Goal: Task Accomplishment & Management: Manage account settings

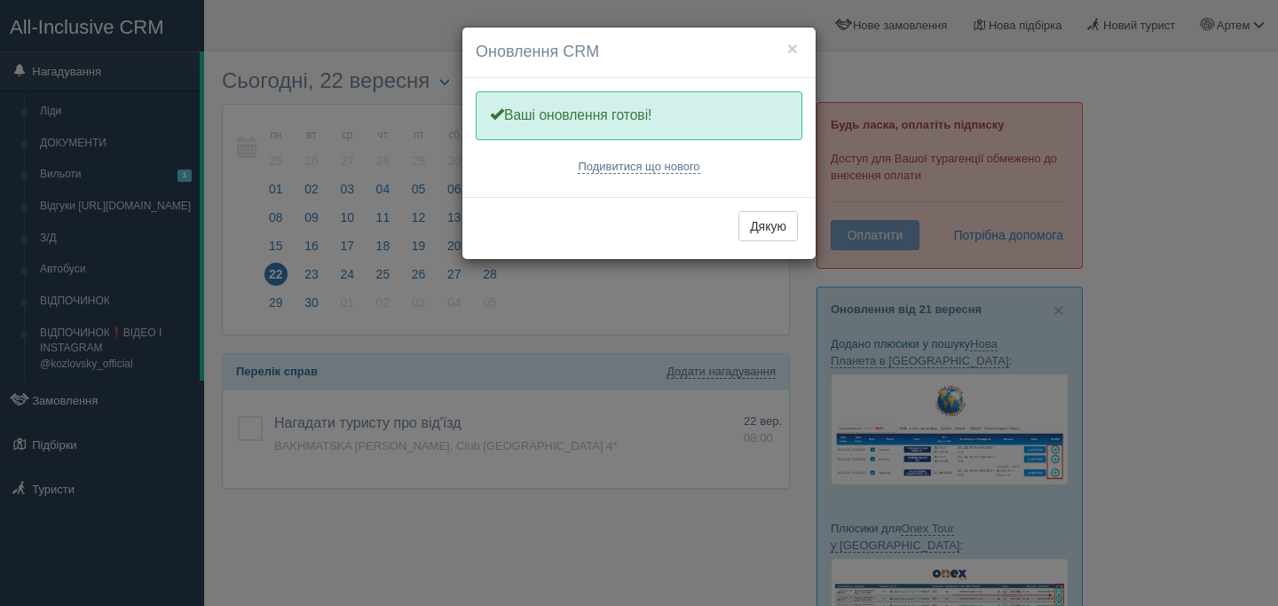
click at [729, 216] on div "Дякую" at bounding box center [638, 228] width 353 height 62
click at [738, 216] on button "Дякую" at bounding box center [767, 226] width 59 height 30
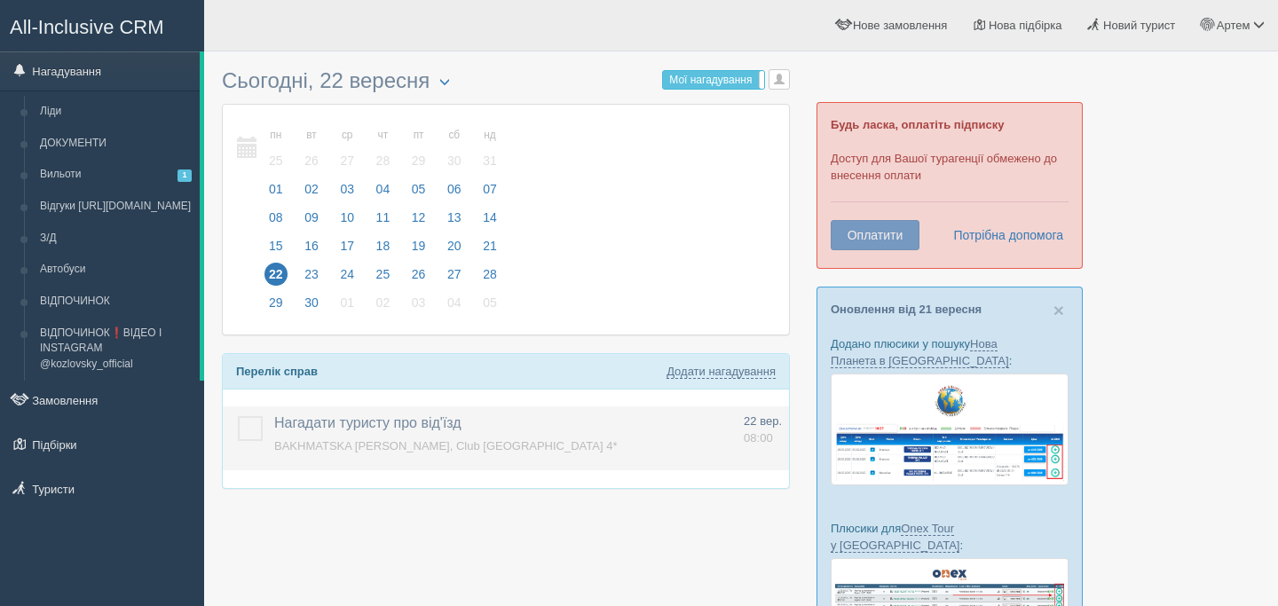
click at [382, 415] on span "Нагадати туристу про від'їзд" at bounding box center [367, 422] width 187 height 15
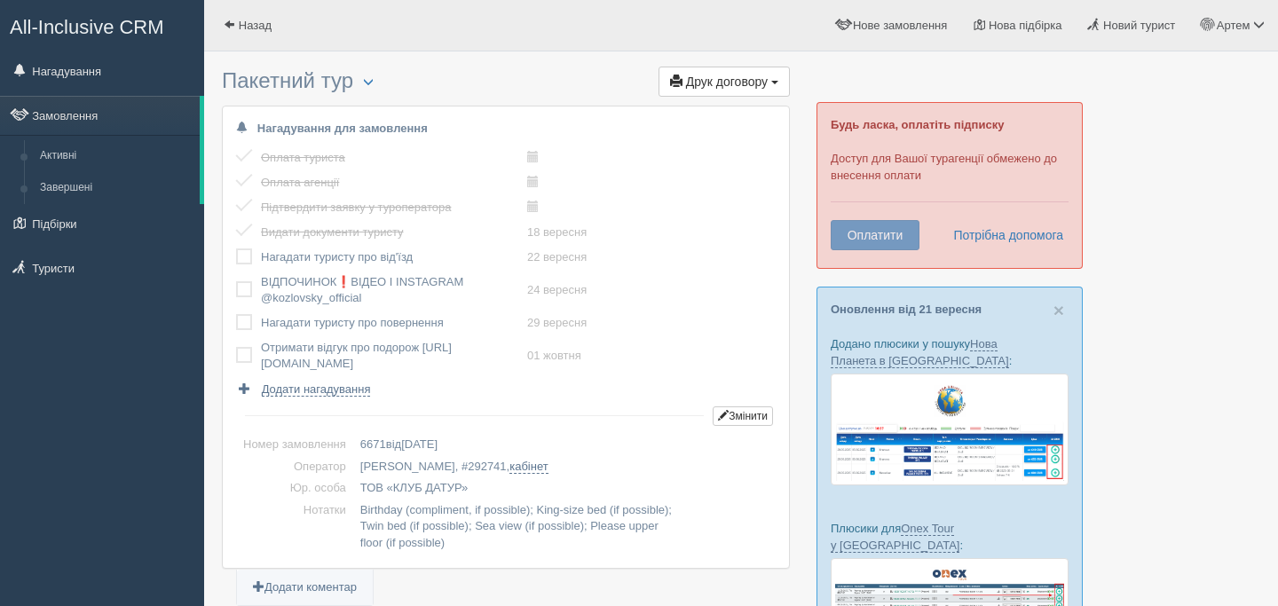
click at [236, 248] on label at bounding box center [236, 248] width 0 height 0
click at [0, 0] on input "checkbox" at bounding box center [0, 0] width 0 height 0
click at [468, 469] on span "292741" at bounding box center [487, 466] width 38 height 13
copy span "292741"
click at [1255, 30] on span at bounding box center [1259, 25] width 12 height 12
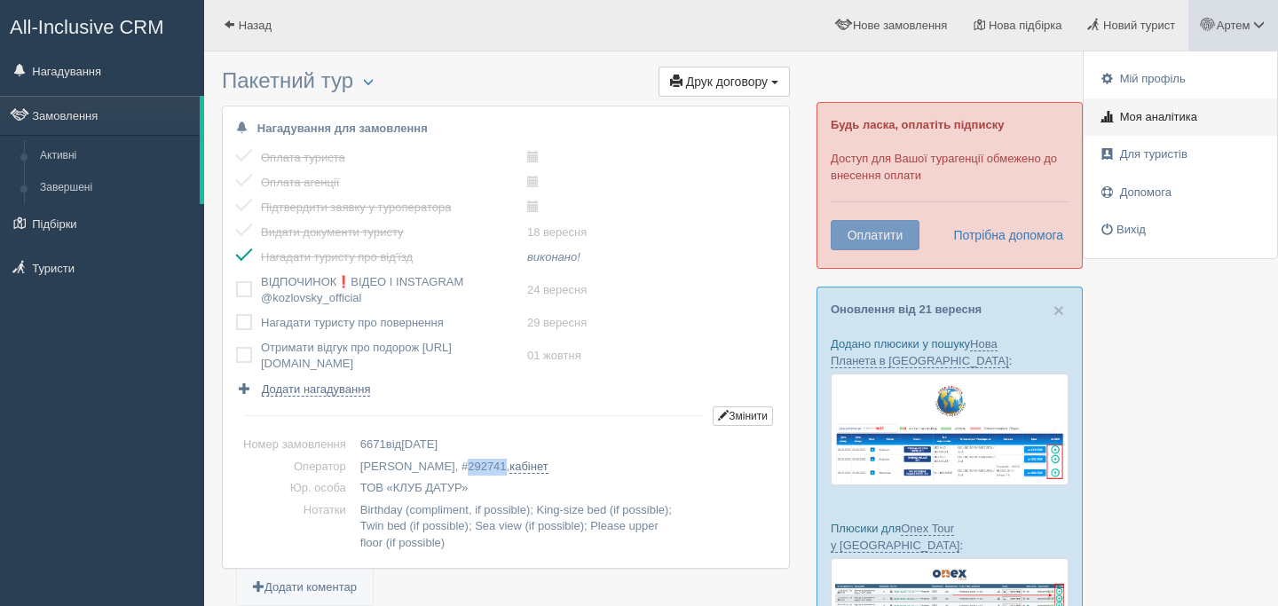
click at [1206, 119] on link "Моя аналітика" at bounding box center [1180, 118] width 193 height 38
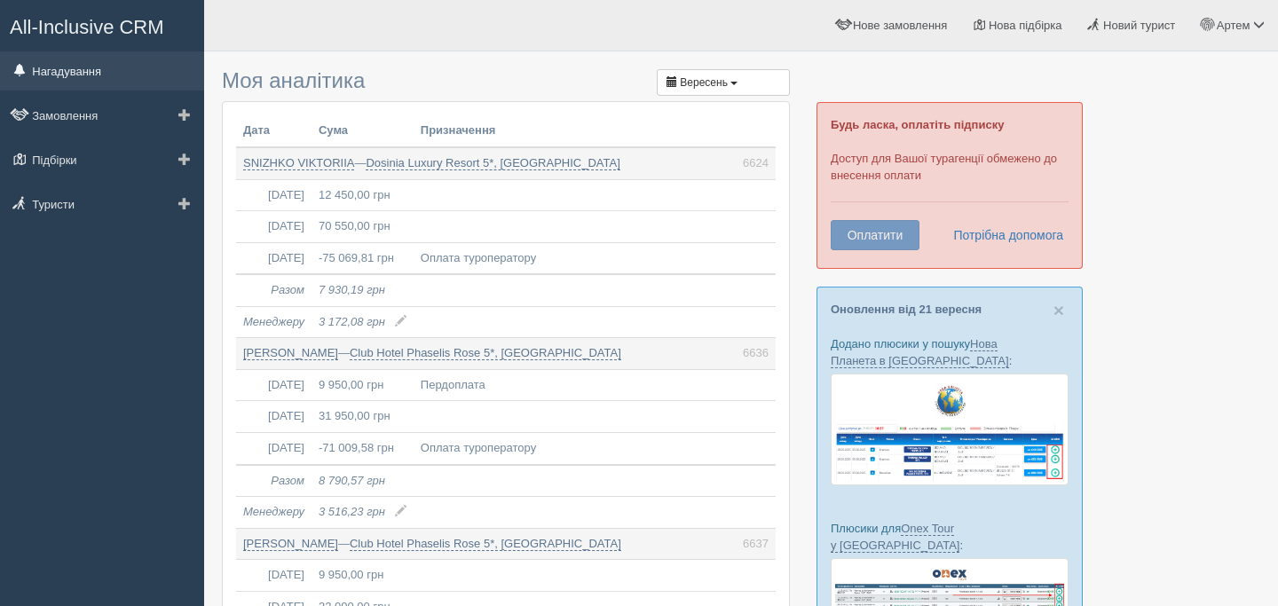
click at [92, 73] on link "Нагадування" at bounding box center [102, 70] width 204 height 39
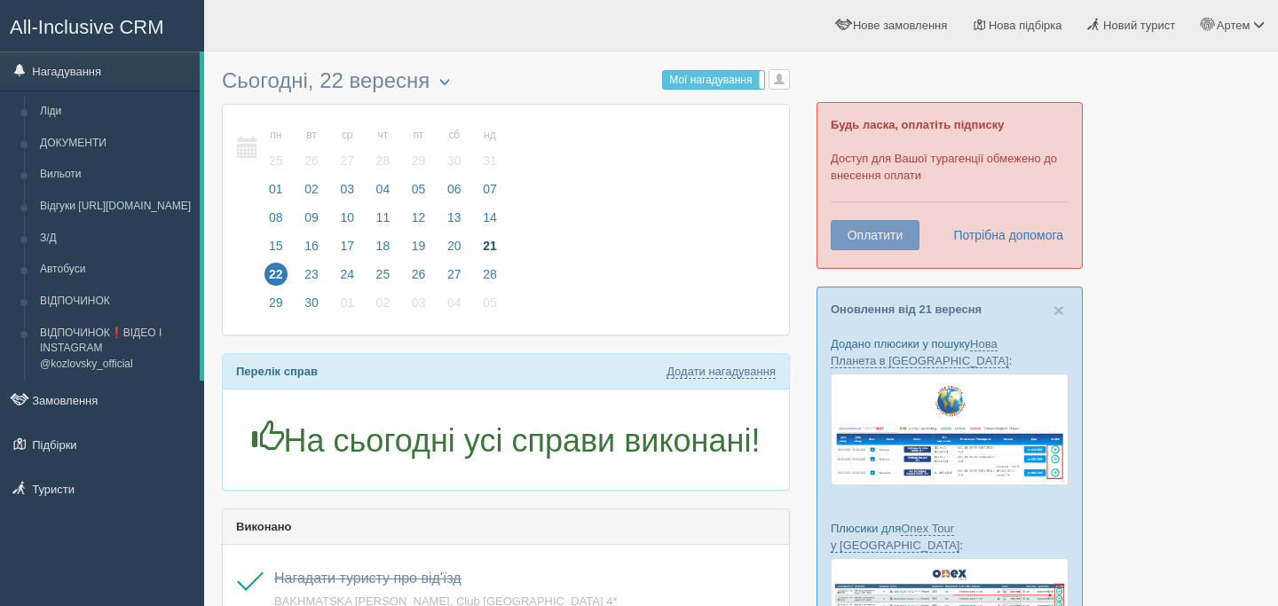
click at [494, 249] on span "21" at bounding box center [489, 245] width 23 height 23
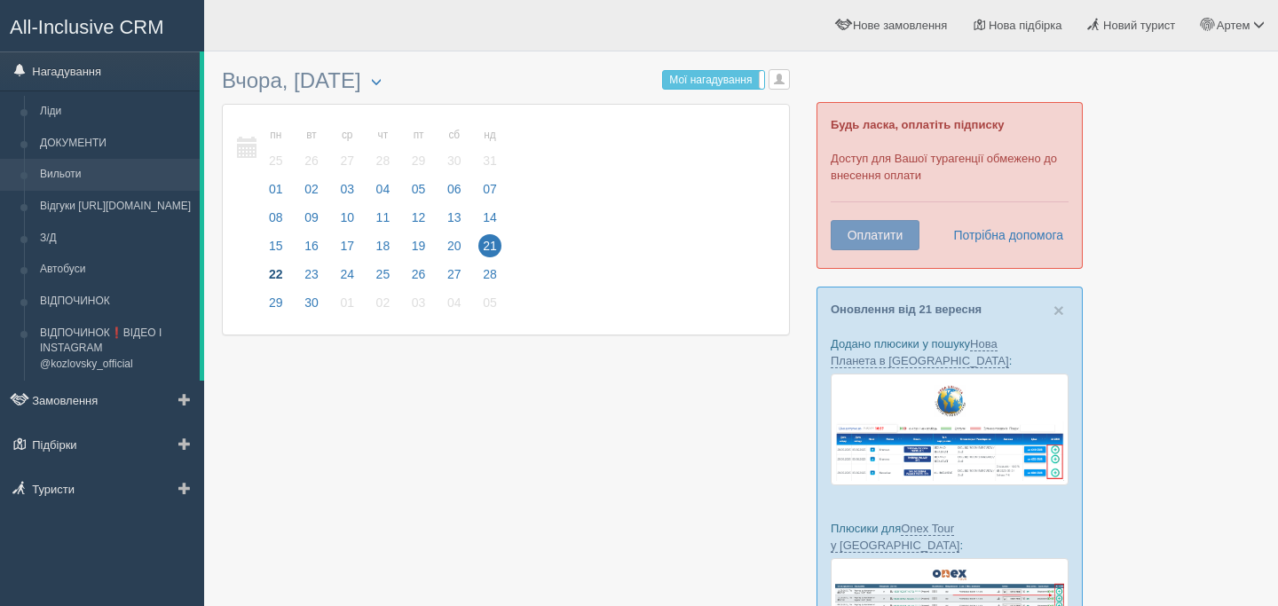
click at [125, 173] on link "Вильоти" at bounding box center [116, 175] width 168 height 32
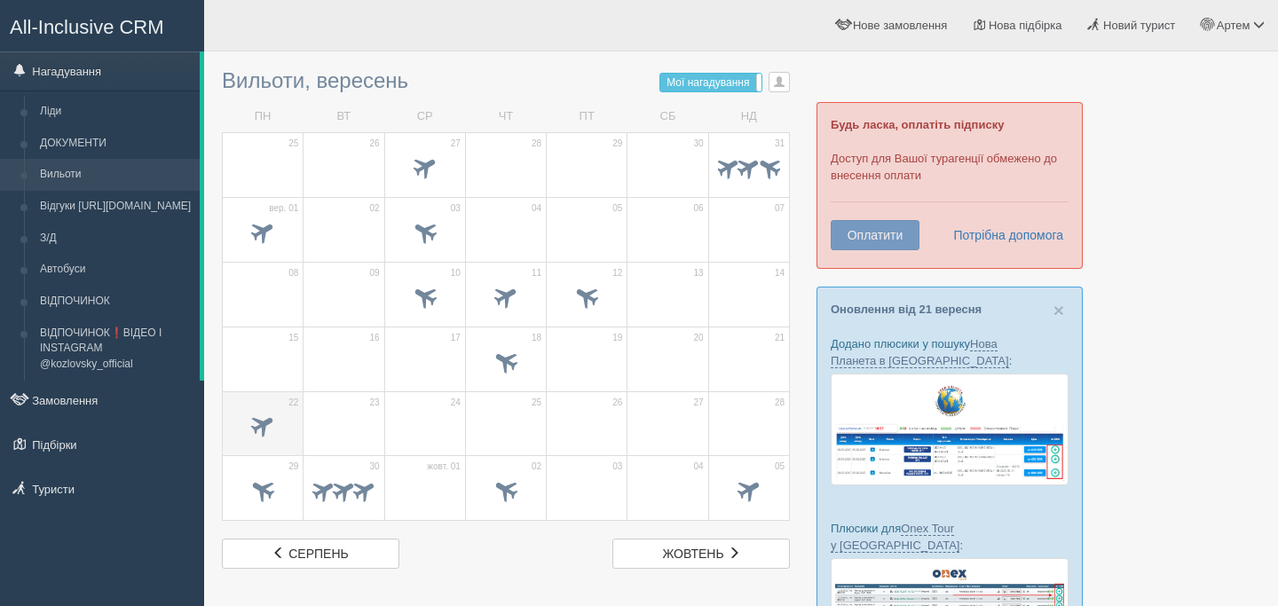
click at [274, 426] on span at bounding box center [262, 425] width 29 height 29
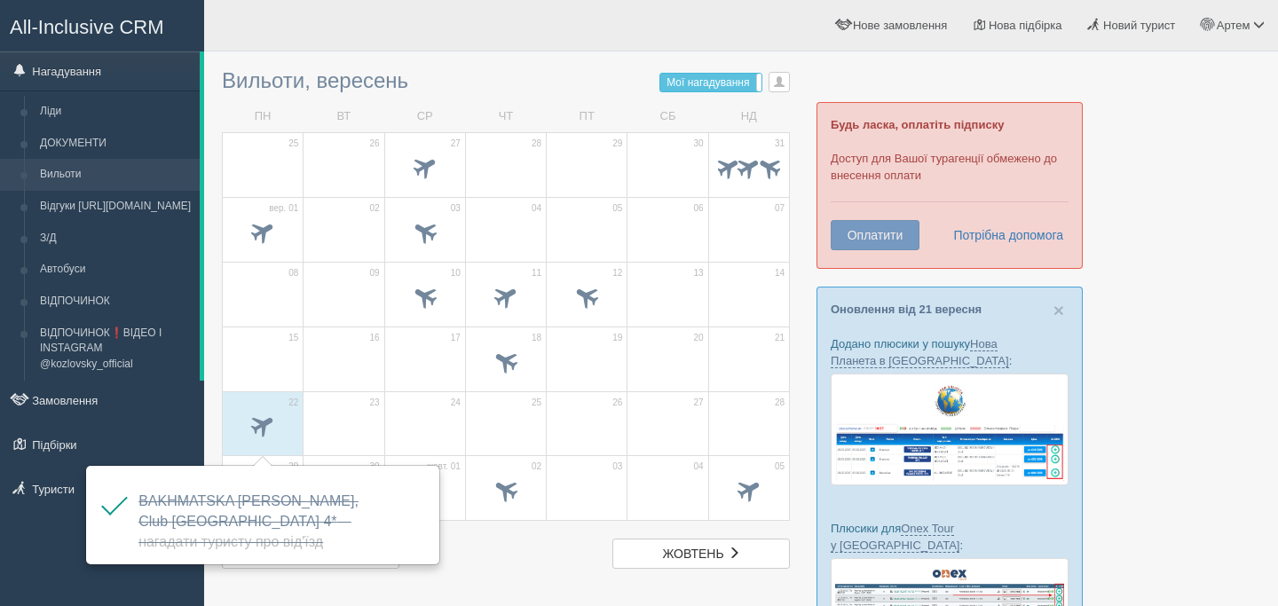
click at [390, 403] on td "24" at bounding box center [424, 423] width 81 height 65
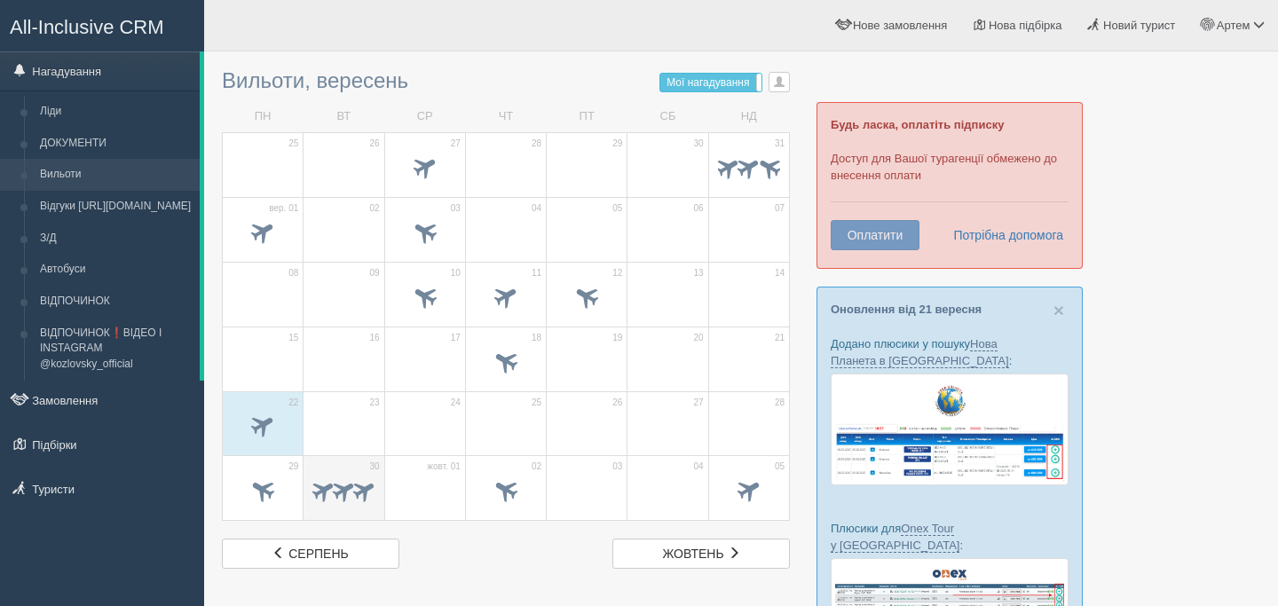
click at [359, 487] on span at bounding box center [365, 491] width 28 height 28
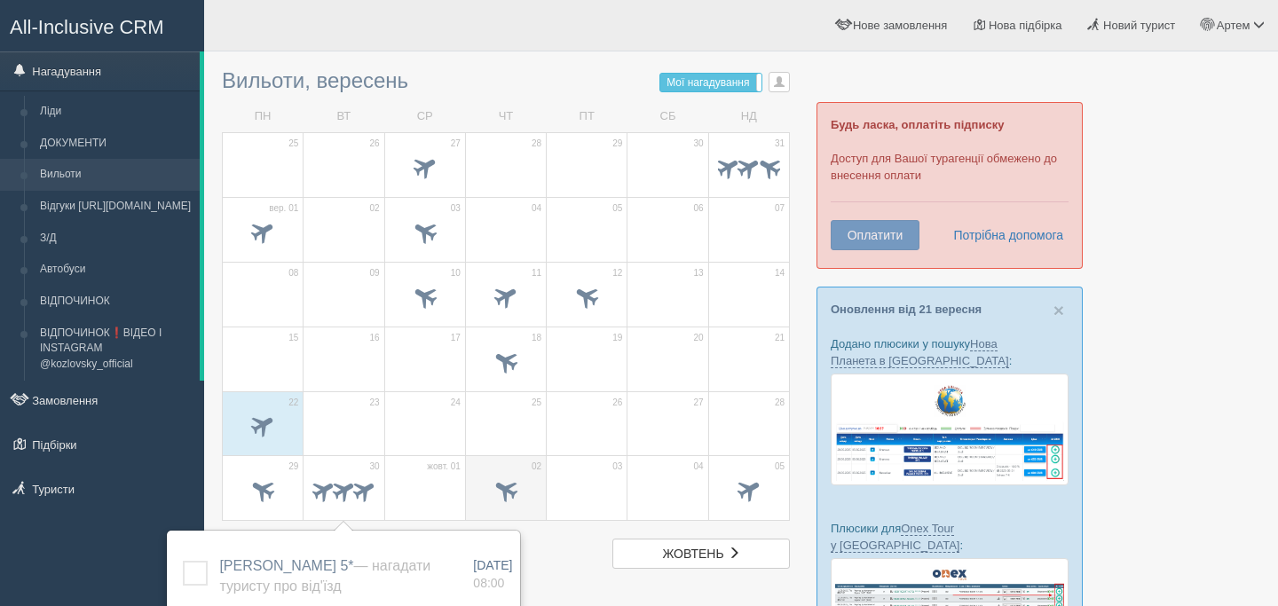
click at [543, 480] on td "02" at bounding box center [505, 488] width 81 height 65
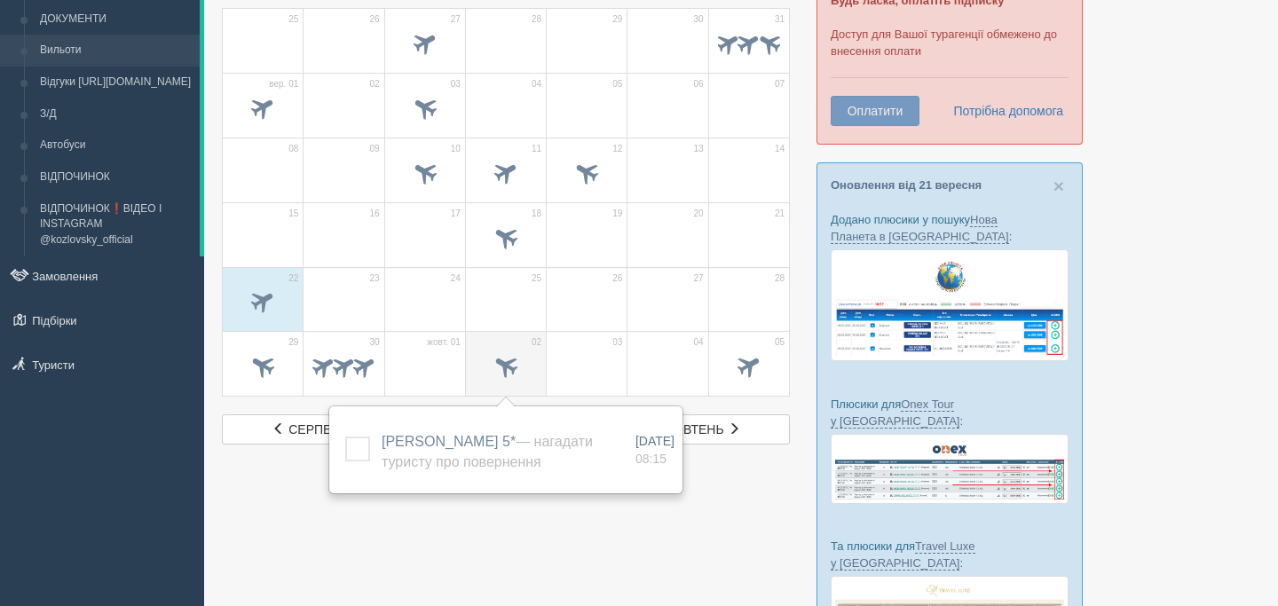
scroll to position [128, 0]
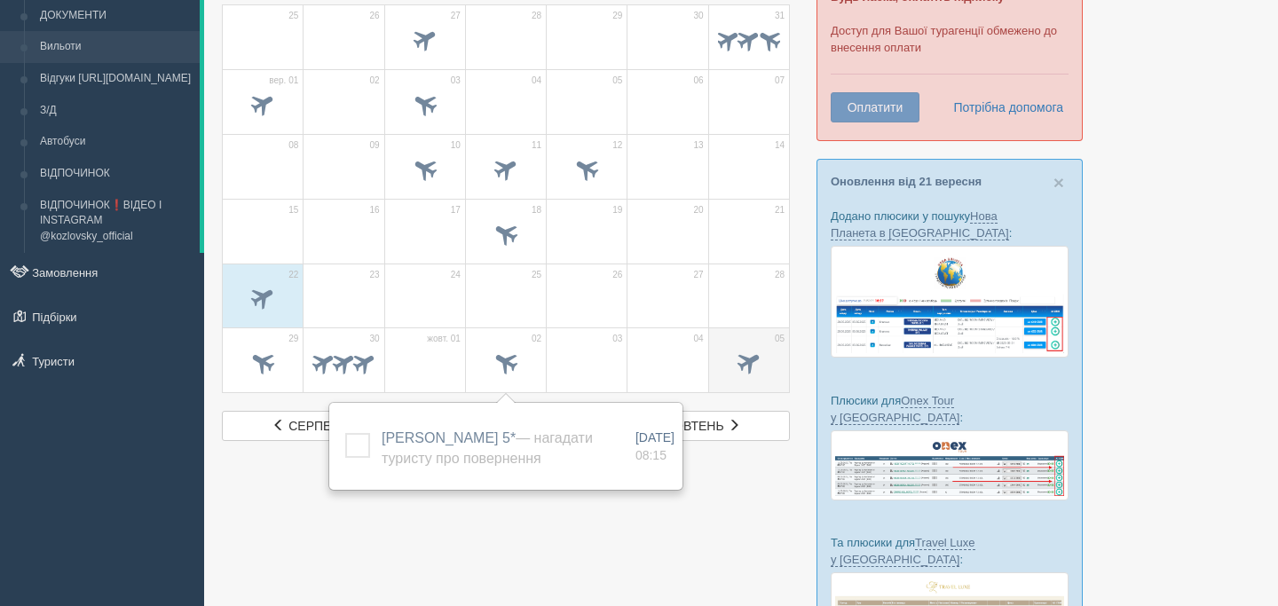
click at [715, 357] on td "05" at bounding box center [748, 360] width 81 height 65
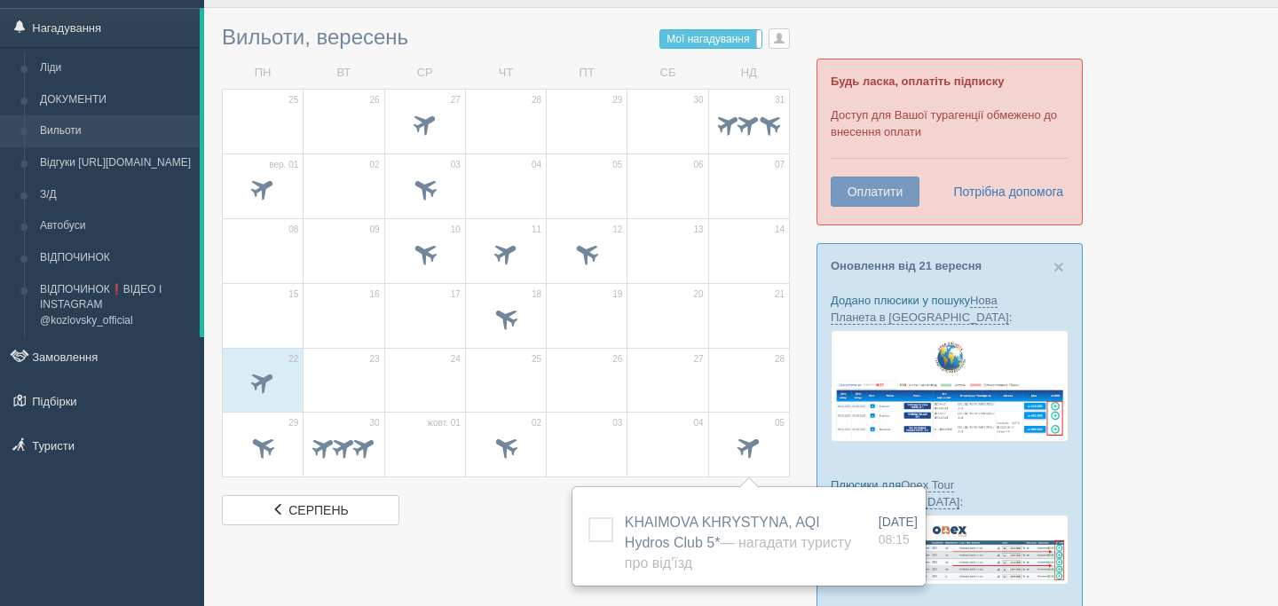
scroll to position [166, 0]
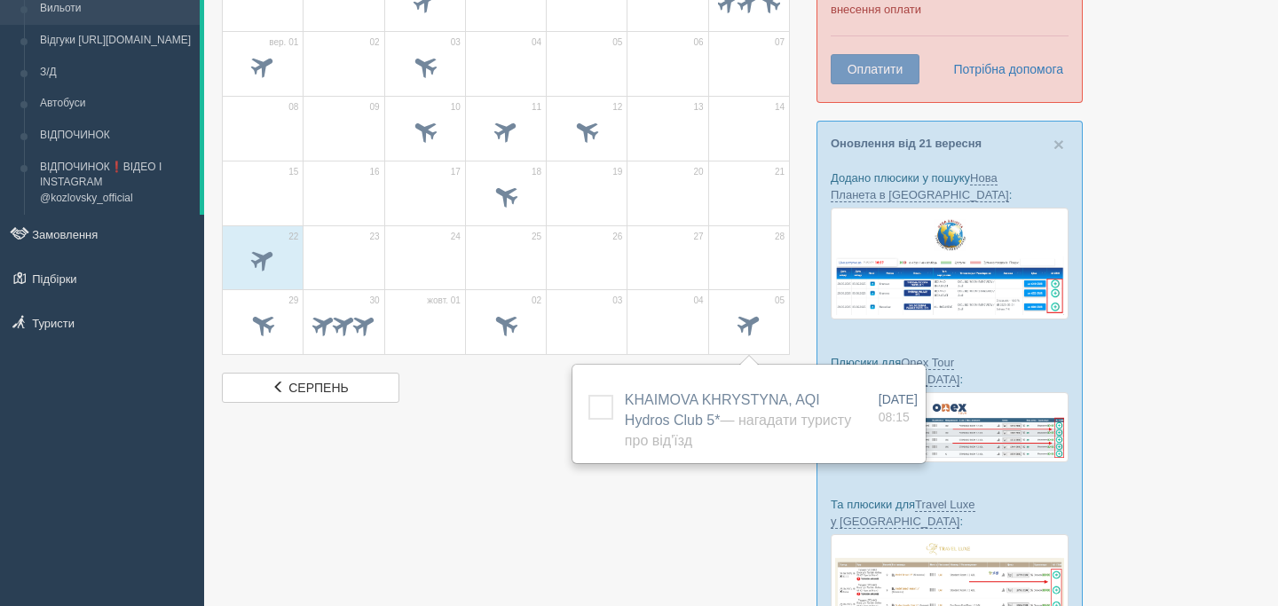
click at [565, 454] on div at bounding box center [741, 314] width 1038 height 840
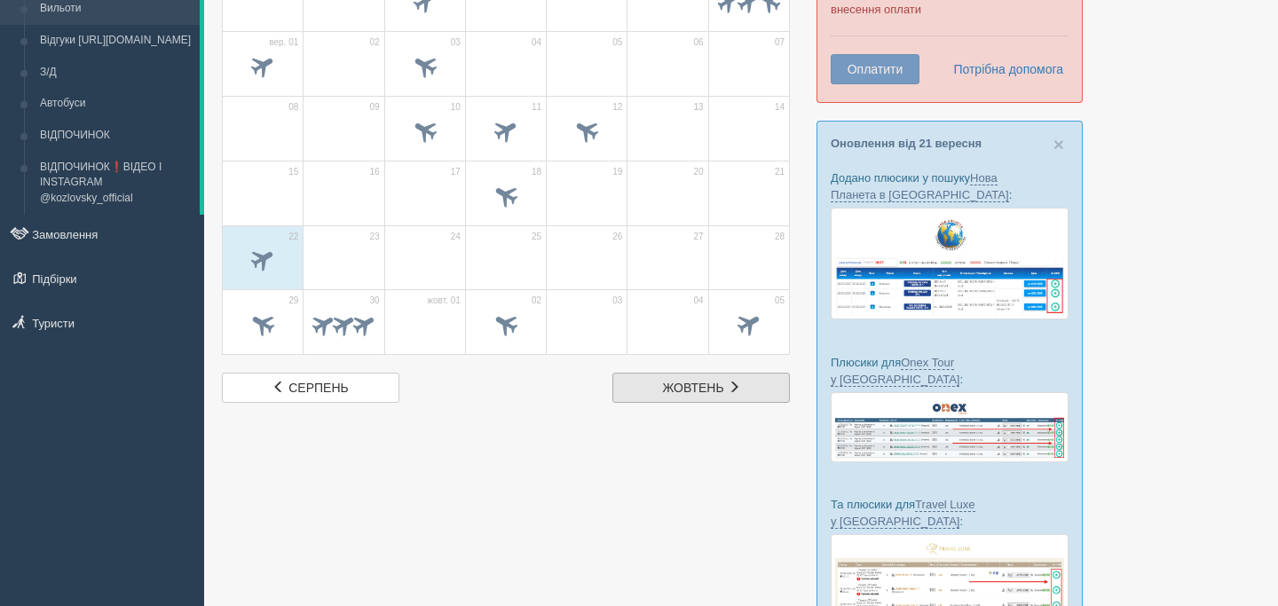
click at [719, 393] on span "жовтень" at bounding box center [693, 388] width 61 height 14
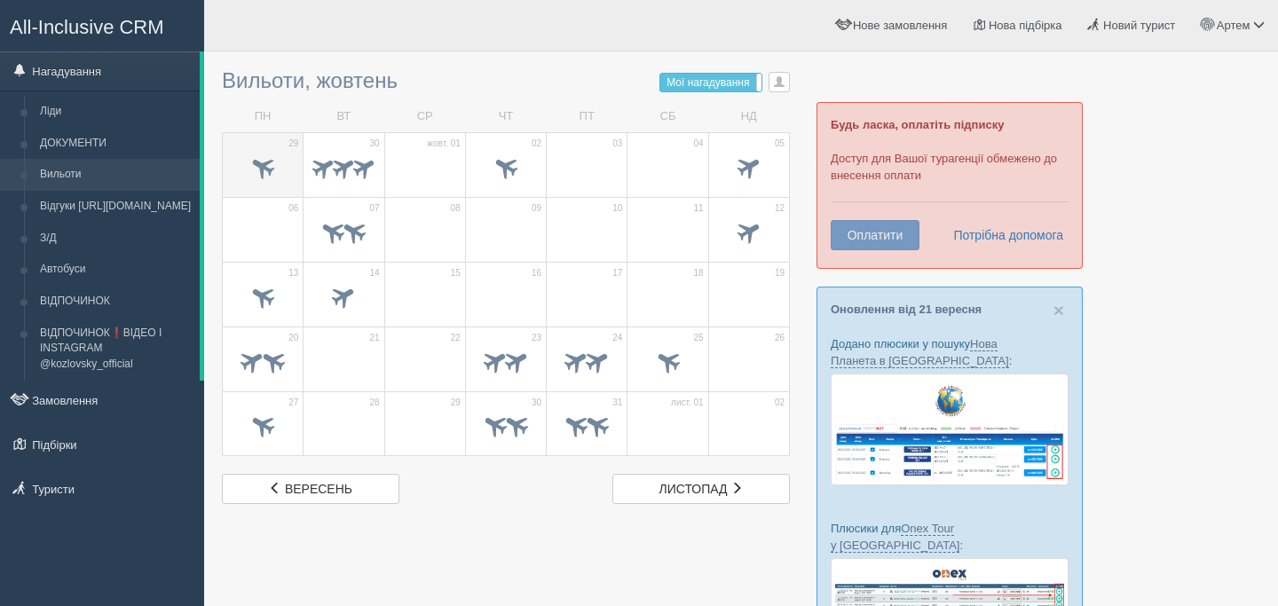
click at [278, 171] on span at bounding box center [262, 166] width 29 height 29
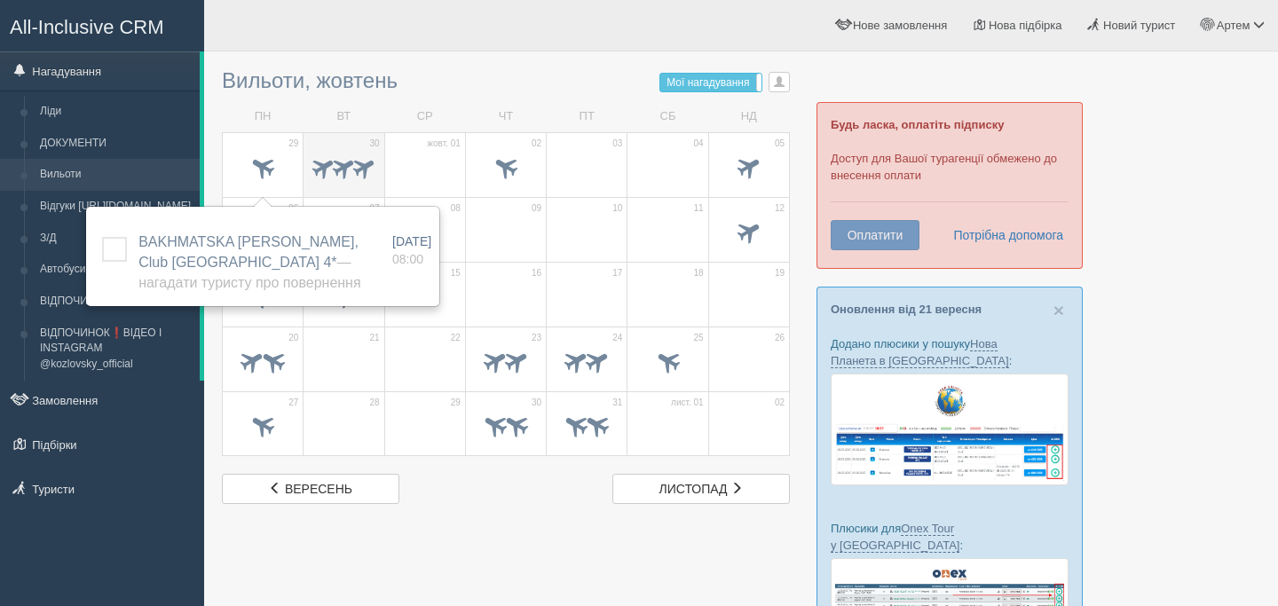
click at [359, 170] on span at bounding box center [365, 167] width 28 height 28
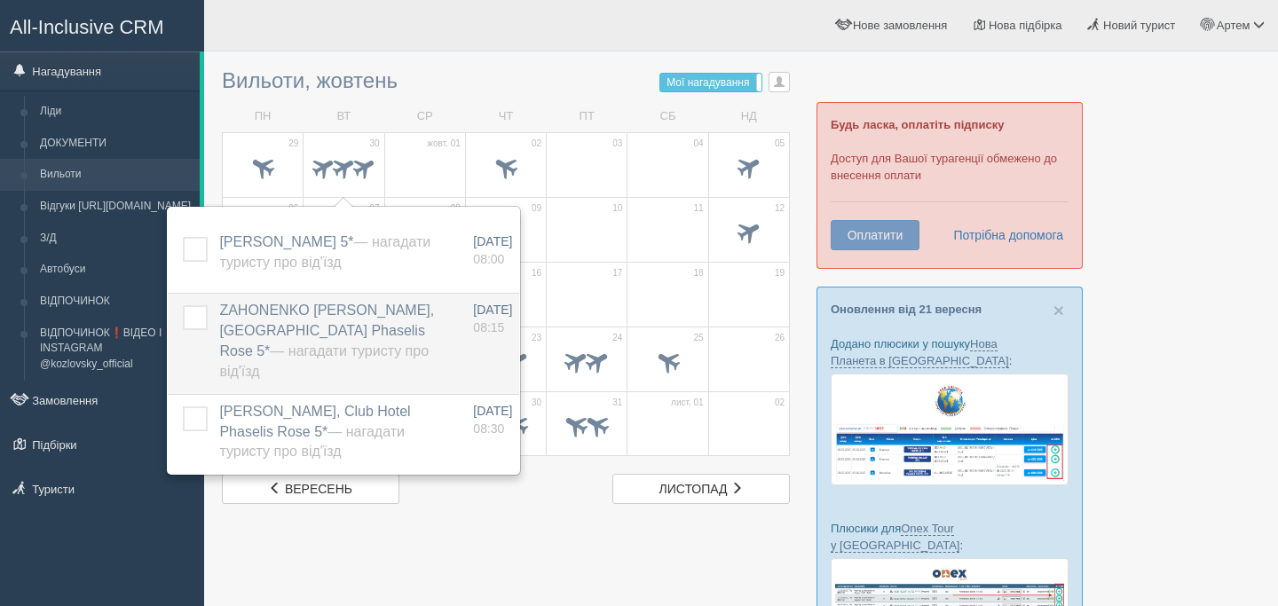
click at [351, 320] on label "ZAHONENKO [PERSON_NAME], Club Hotel Phaselis Rose 5* — Нагадати туристу про від…" at bounding box center [334, 341] width 231 height 81
click at [351, 313] on span "ZAHONENKO OLENA, Club Hotel Phaselis Rose 5* — Нагадати туристу про від'їзд" at bounding box center [326, 341] width 215 height 76
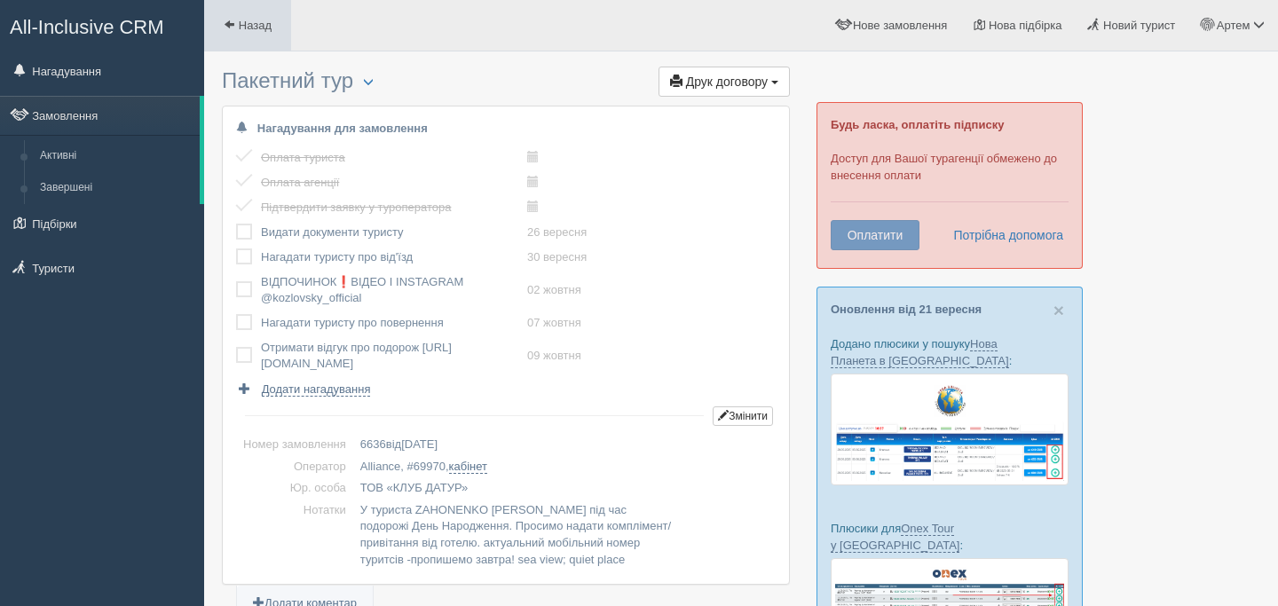
click at [225, 30] on span at bounding box center [230, 25] width 12 height 12
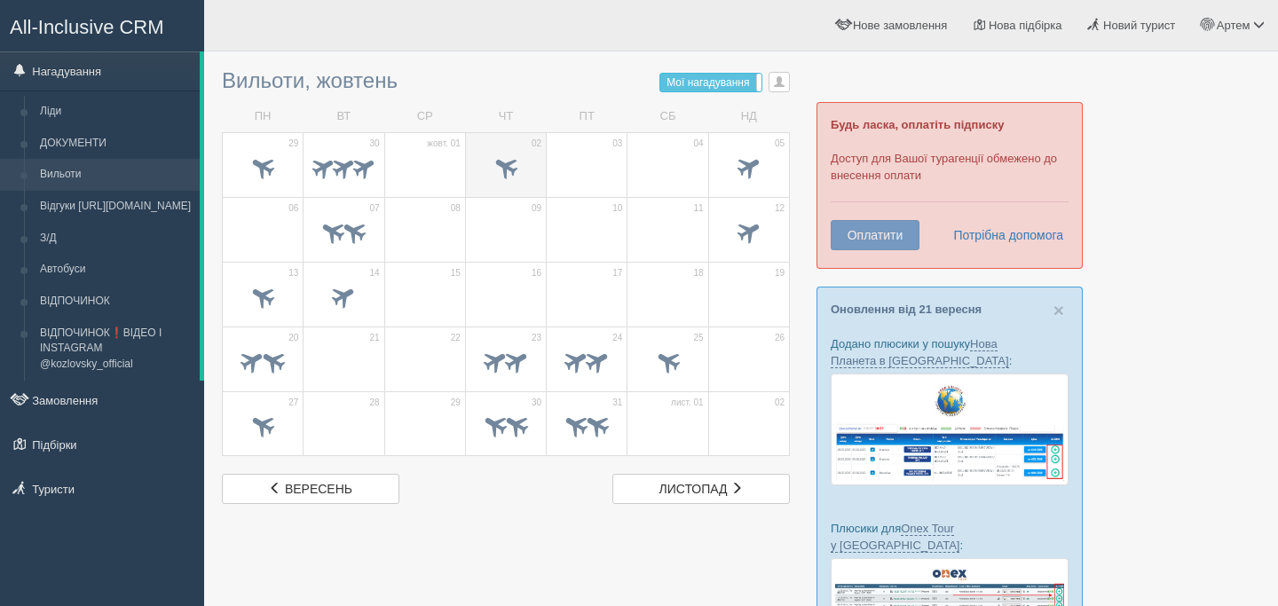
click at [469, 165] on td "02" at bounding box center [505, 164] width 81 height 65
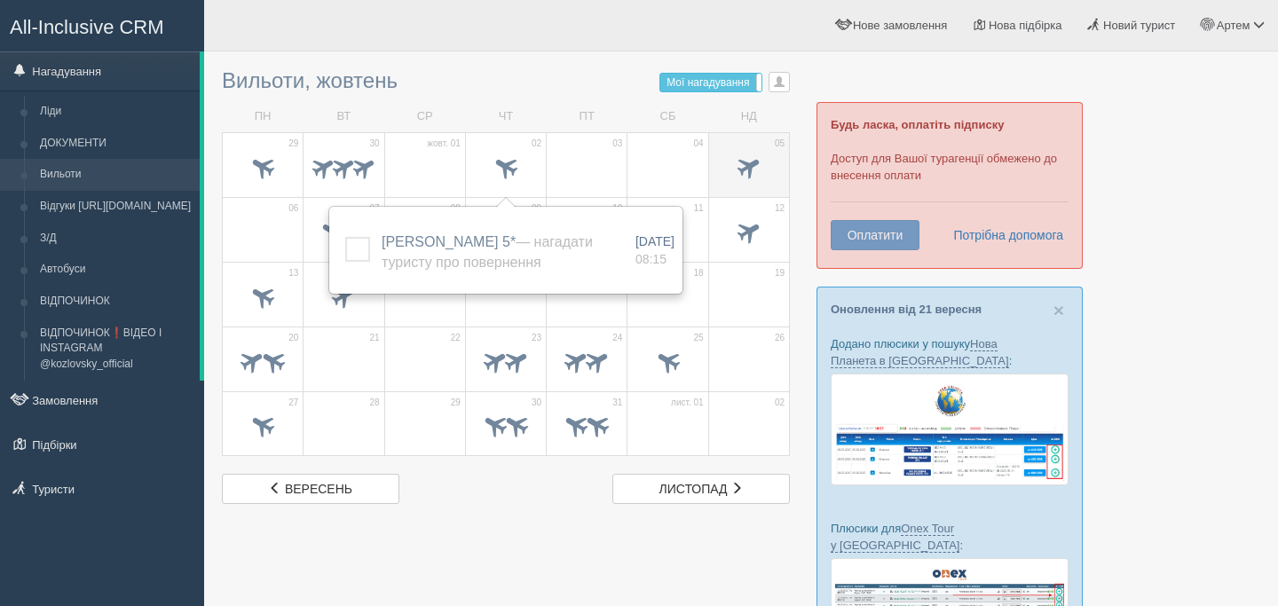
click at [722, 168] on span at bounding box center [749, 169] width 62 height 30
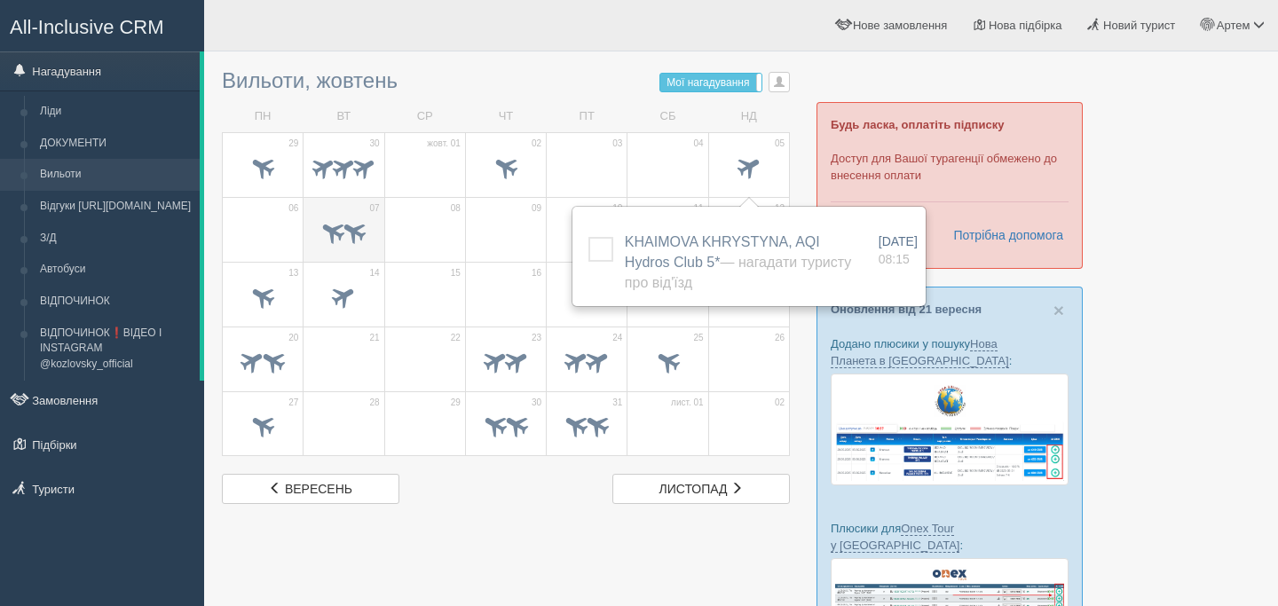
click at [324, 220] on span at bounding box center [333, 231] width 29 height 29
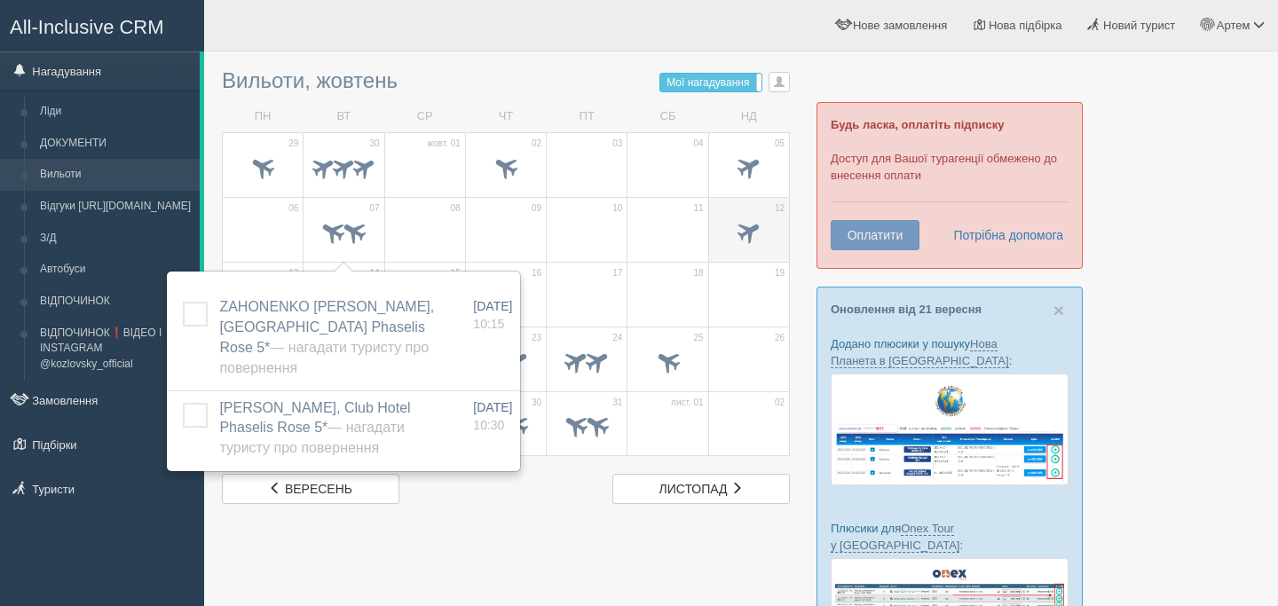
click at [734, 226] on span at bounding box center [749, 234] width 62 height 30
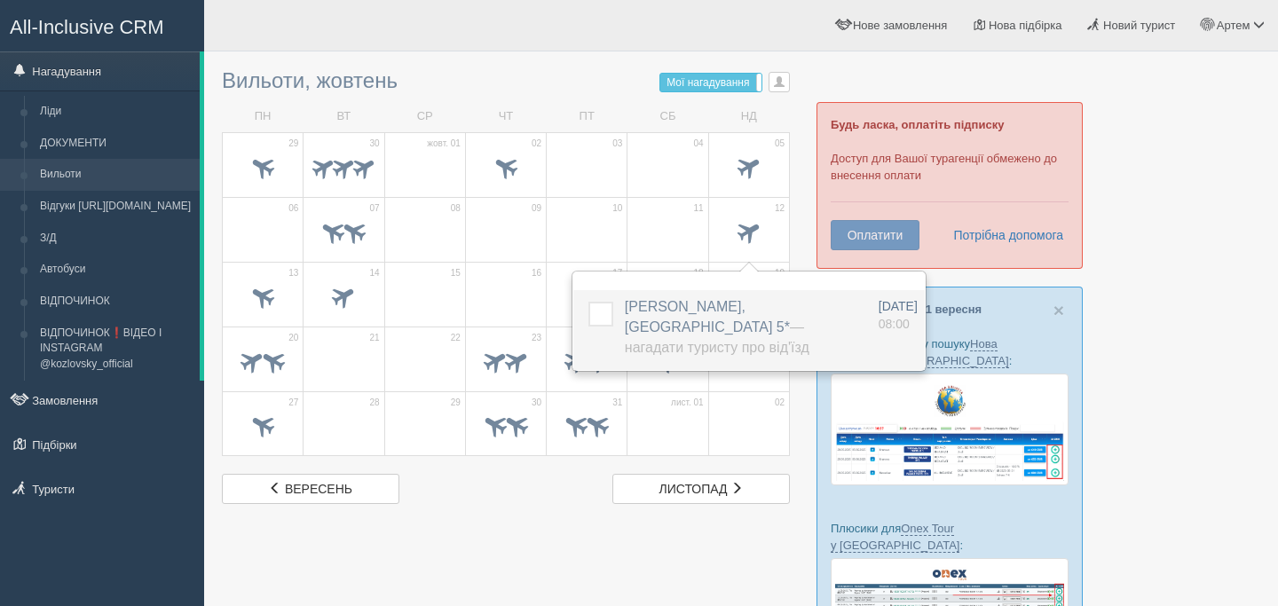
click at [711, 312] on span "ZAHORUIKO LIUDMYLA, Pickalbatros Palace Resort 5* — Нагадати туристу про від'їзд" at bounding box center [717, 327] width 185 height 56
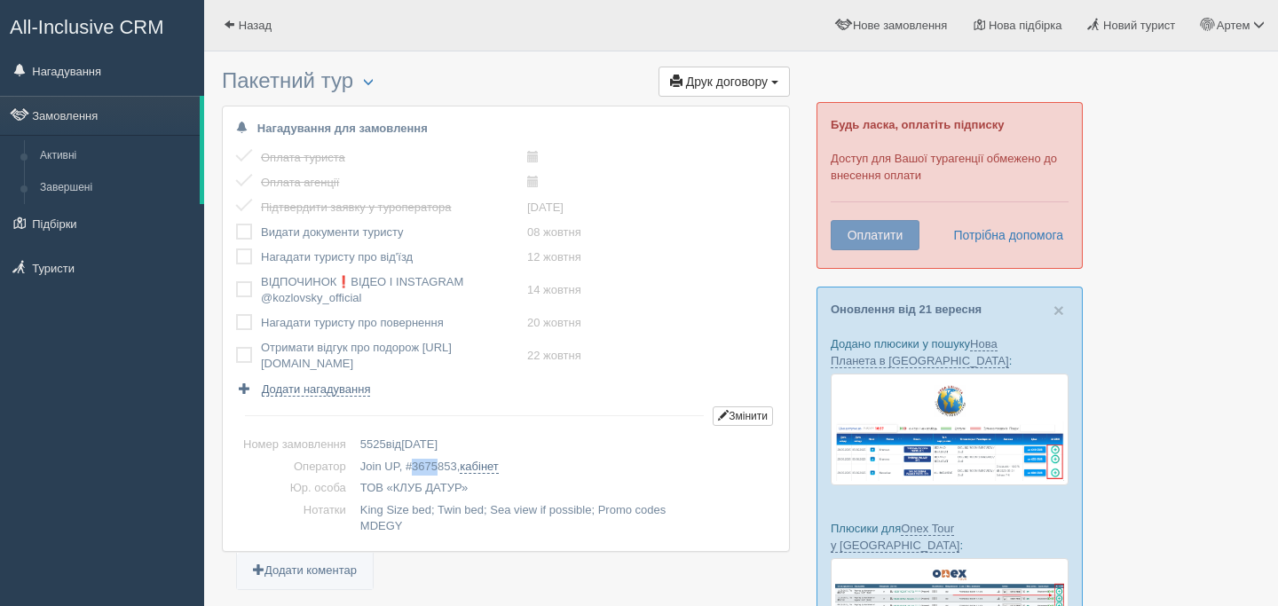
click at [446, 469] on span "3675853" at bounding box center [434, 466] width 45 height 13
click at [428, 468] on span "3675853" at bounding box center [434, 466] width 45 height 13
click at [450, 470] on span "3675853" at bounding box center [434, 466] width 45 height 13
click at [451, 470] on span "3675853" at bounding box center [434, 466] width 45 height 13
copy span "3675853"
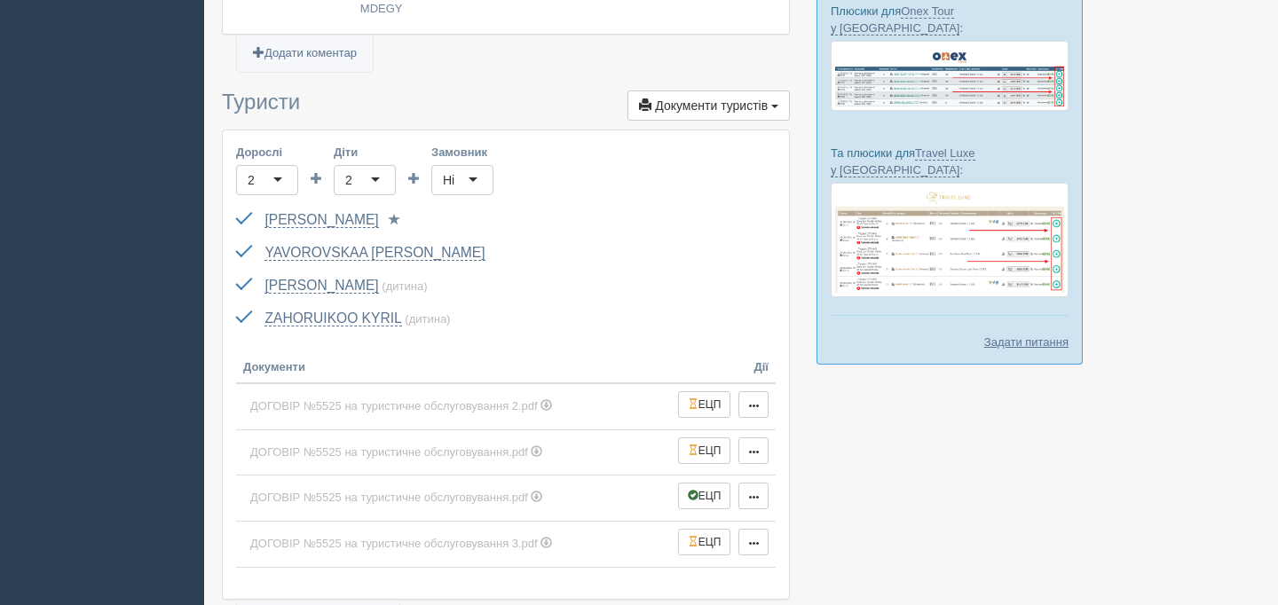
scroll to position [462, 0]
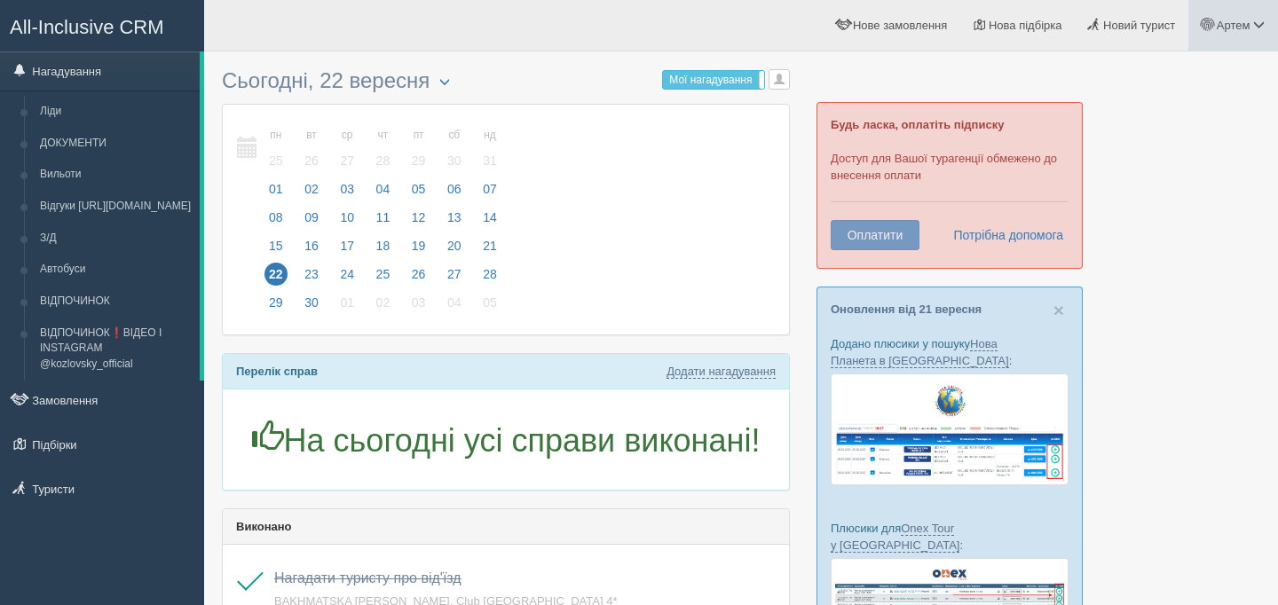
click at [1242, 22] on span "Артем" at bounding box center [1234, 25] width 34 height 13
click at [1228, 101] on link "Моя аналітика" at bounding box center [1180, 118] width 193 height 38
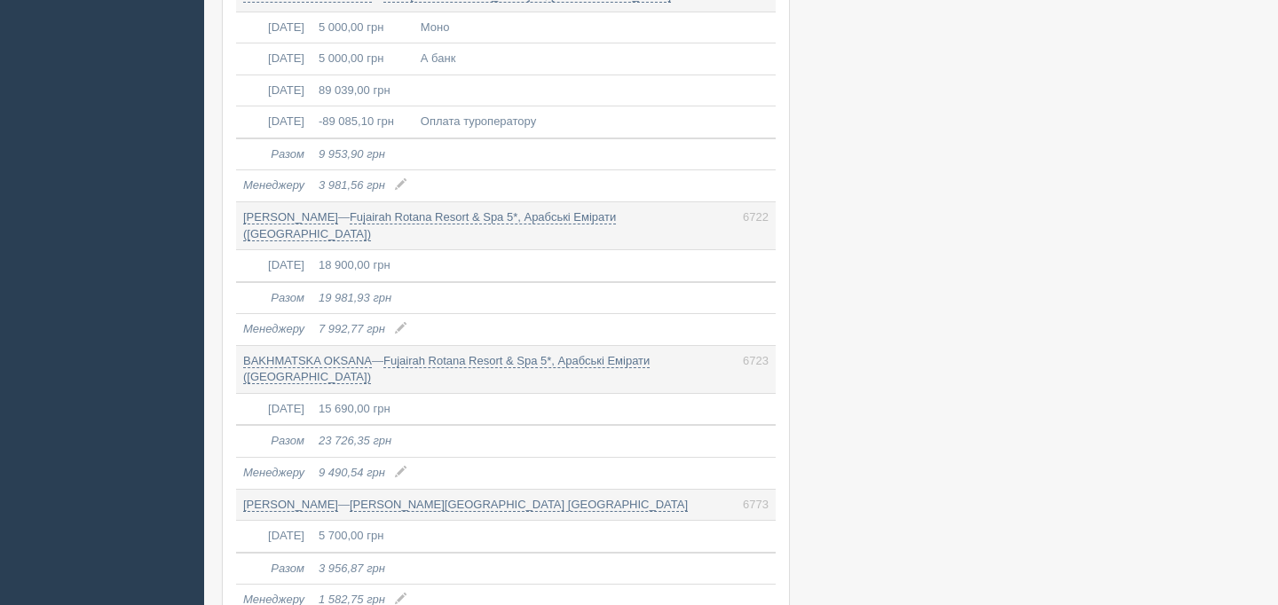
scroll to position [961, 0]
click at [510, 210] on link "Fujairah Rotana Resort & Spa 5*, Арабські Емірати ([GEOGRAPHIC_DATA])" at bounding box center [429, 224] width 373 height 31
click at [467, 353] on link "Fujairah Rotana Resort & Spa 5*, Арабські Емірати ([GEOGRAPHIC_DATA])" at bounding box center [446, 368] width 406 height 31
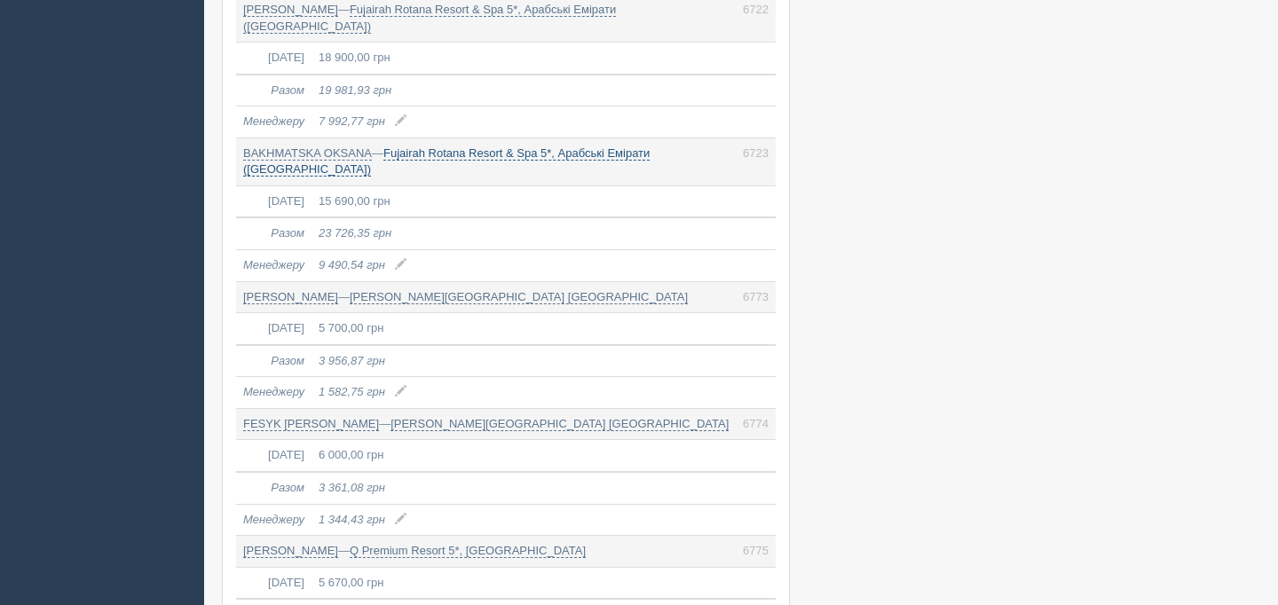
scroll to position [1172, 0]
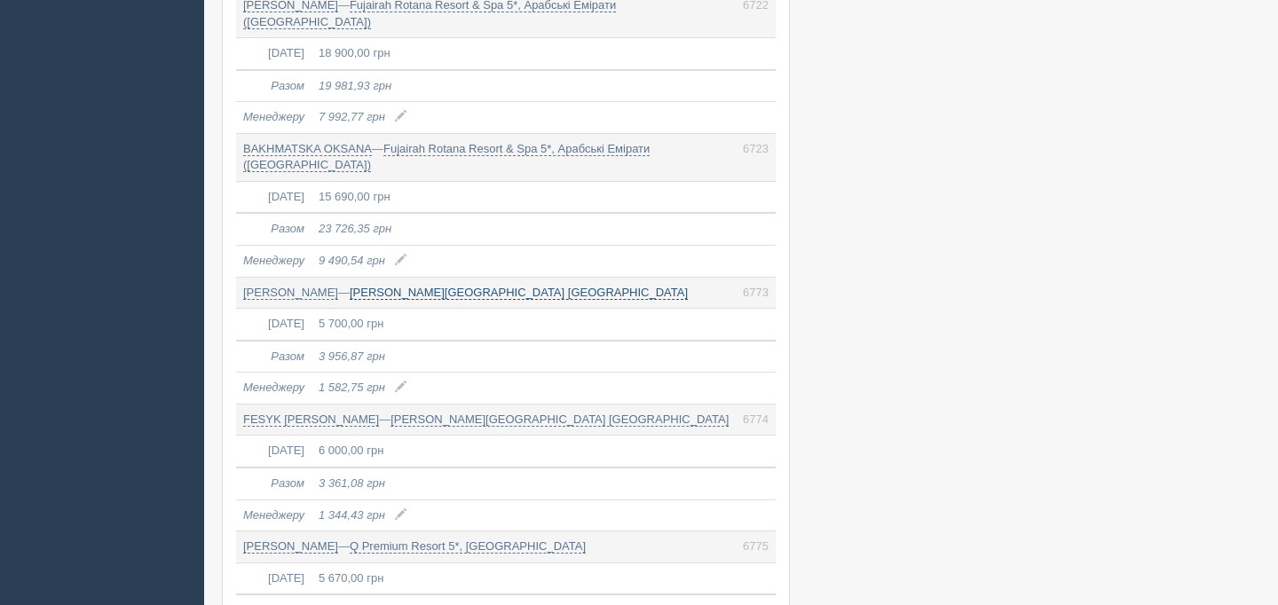
click at [494, 286] on link "Stella Gardens Resort & Spa Makadi Bay" at bounding box center [519, 293] width 338 height 14
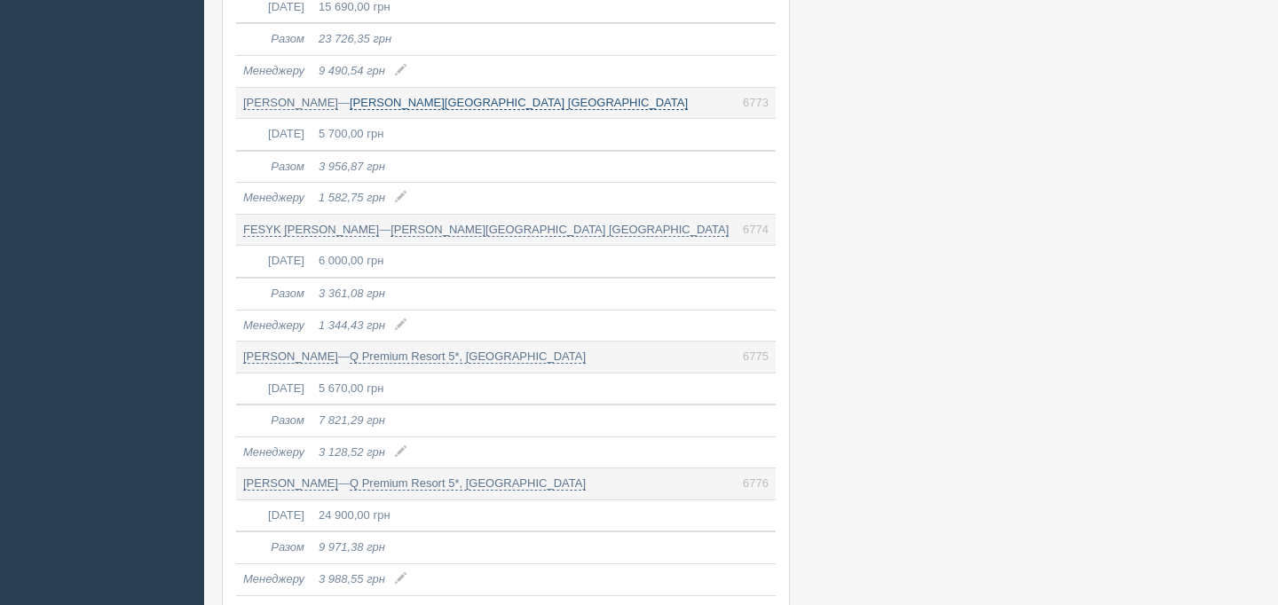
scroll to position [1462, 0]
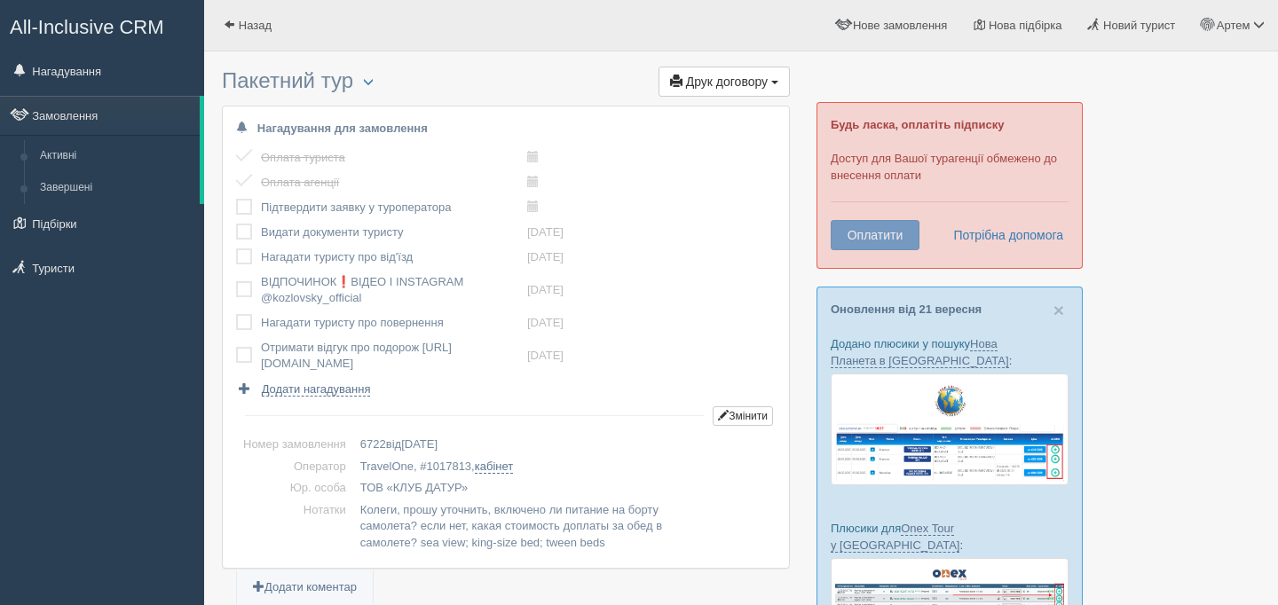
click at [236, 199] on label at bounding box center [236, 199] width 0 height 0
click at [0, 0] on input "checkbox" at bounding box center [0, 0] width 0 height 0
click at [729, 94] on button "Друк договору Друк" at bounding box center [723, 82] width 131 height 30
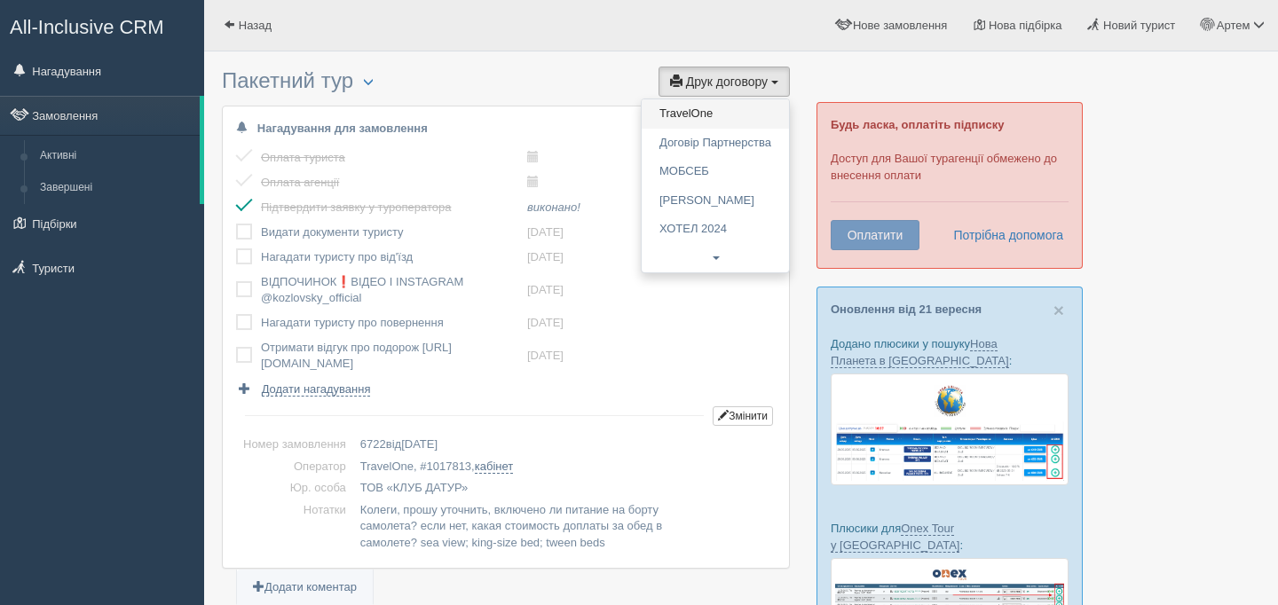
click at [731, 115] on link "TravelOne" at bounding box center [715, 113] width 147 height 29
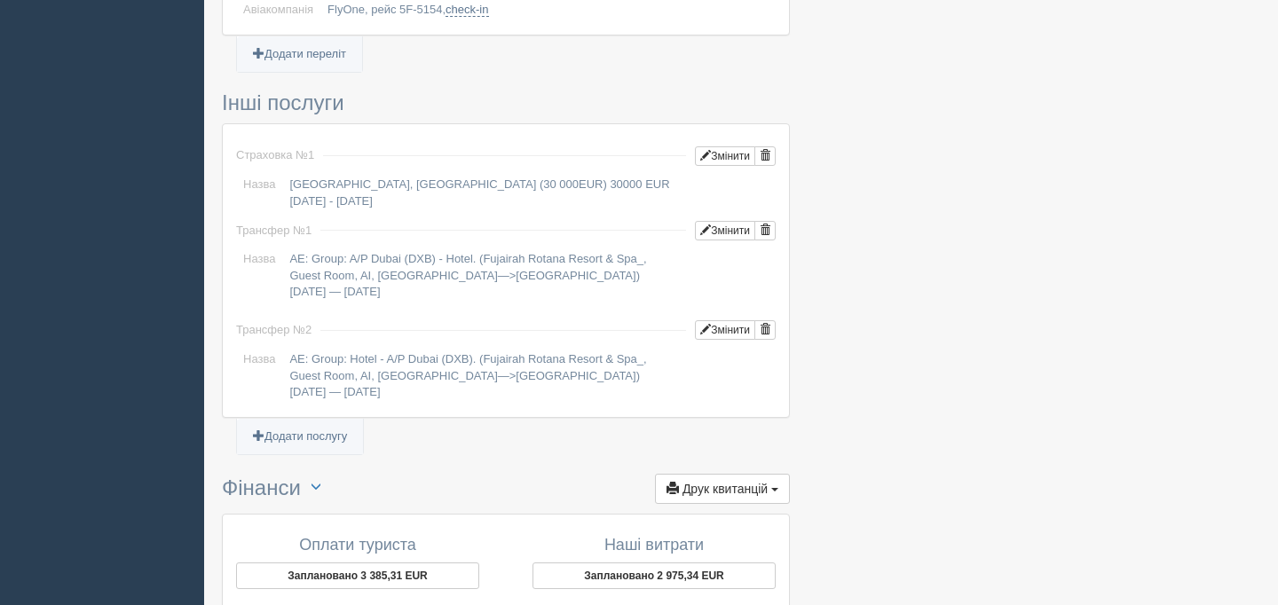
scroll to position [1767, 0]
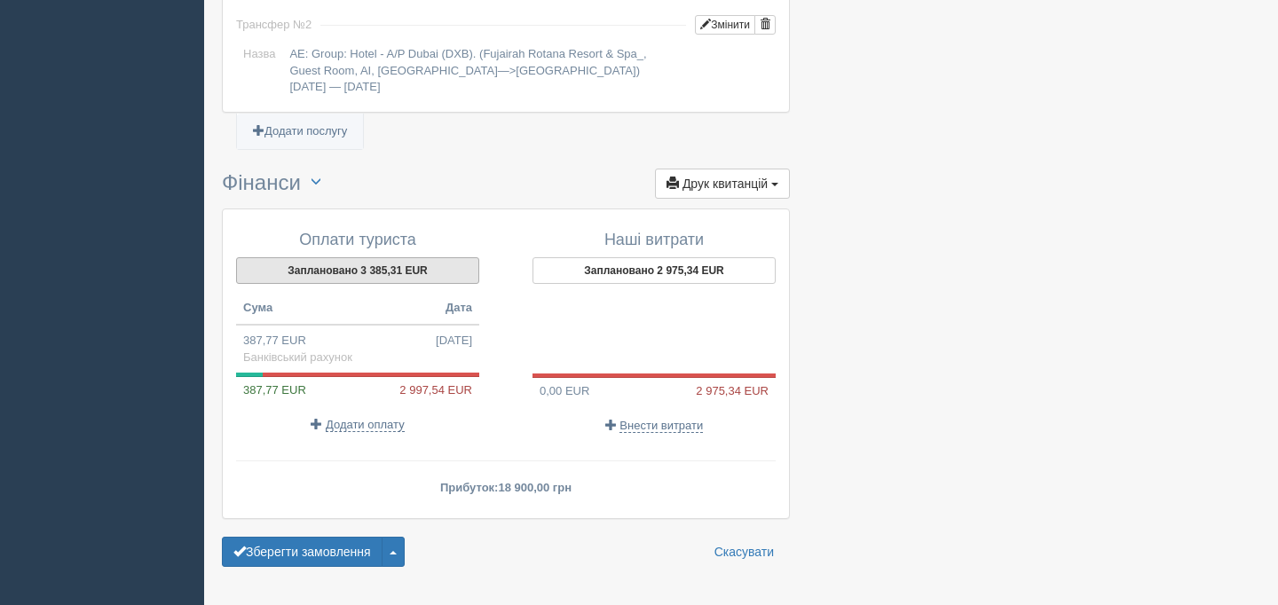
click at [389, 257] on button "Заплановано 3 385,31 EUR" at bounding box center [357, 270] width 243 height 27
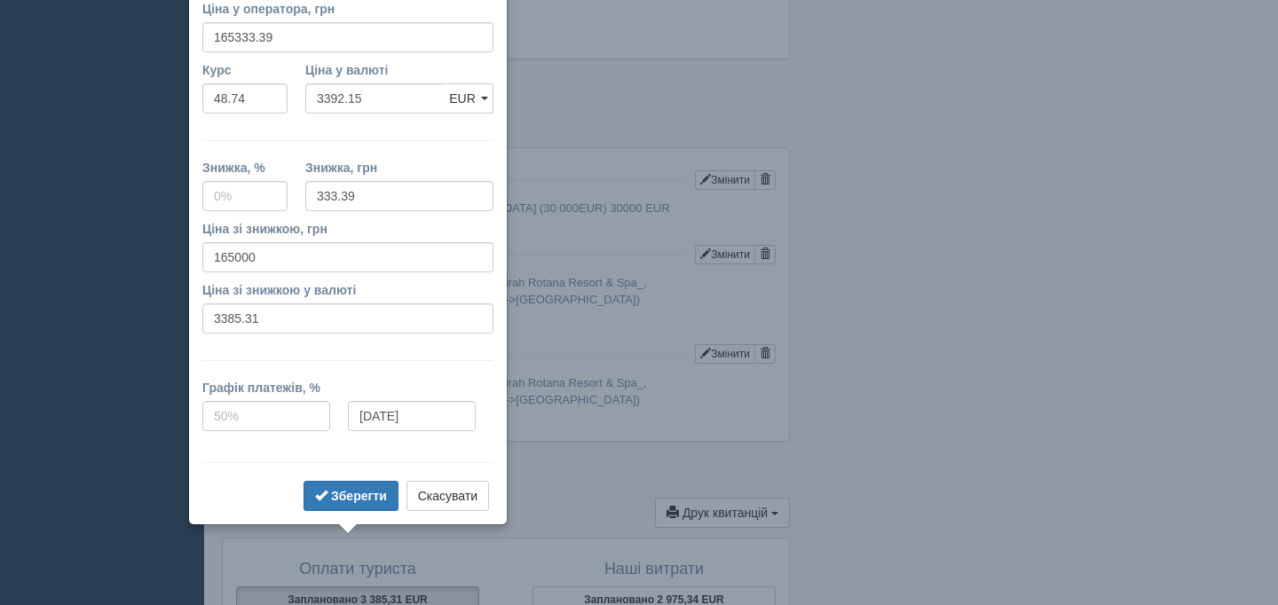
scroll to position [1400, 0]
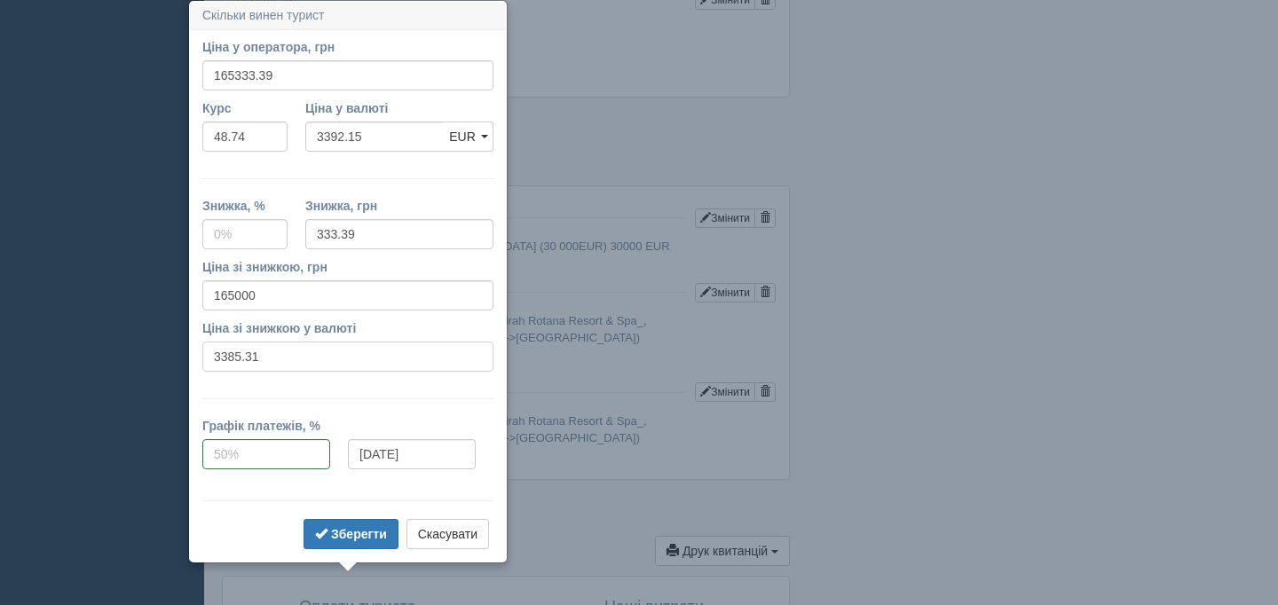
drag, startPoint x: 260, startPoint y: 359, endPoint x: 169, endPoint y: 358, distance: 91.4
click at [430, 535] on button "Скасувати" at bounding box center [447, 534] width 83 height 30
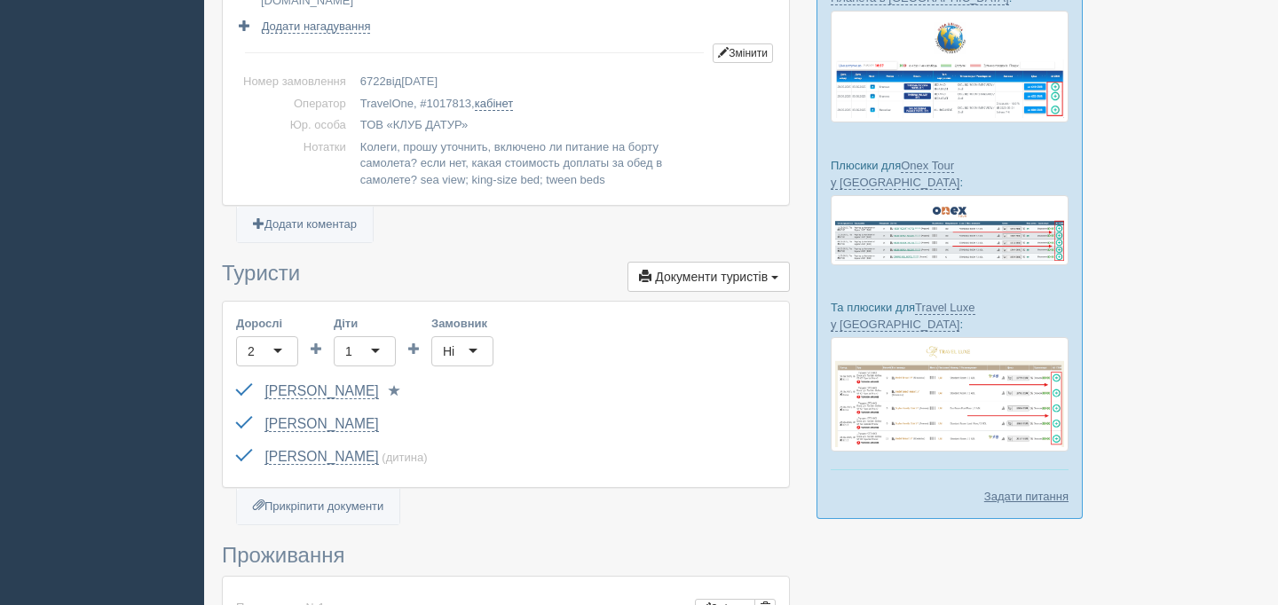
scroll to position [100, 0]
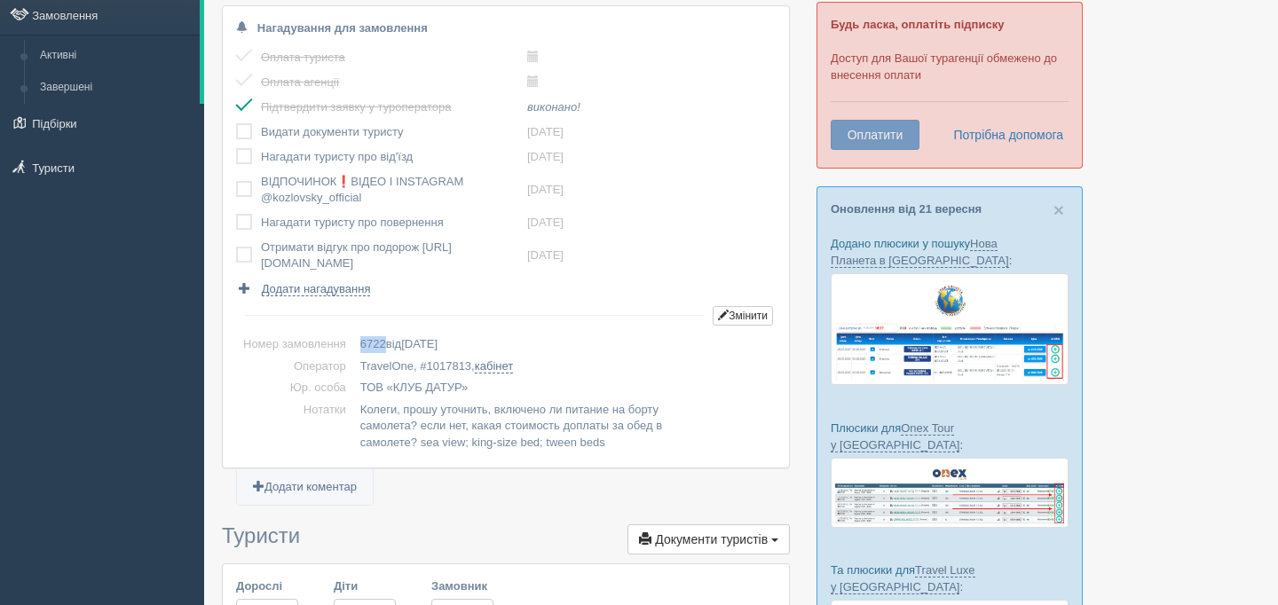
click at [379, 350] on span "6722" at bounding box center [373, 343] width 26 height 13
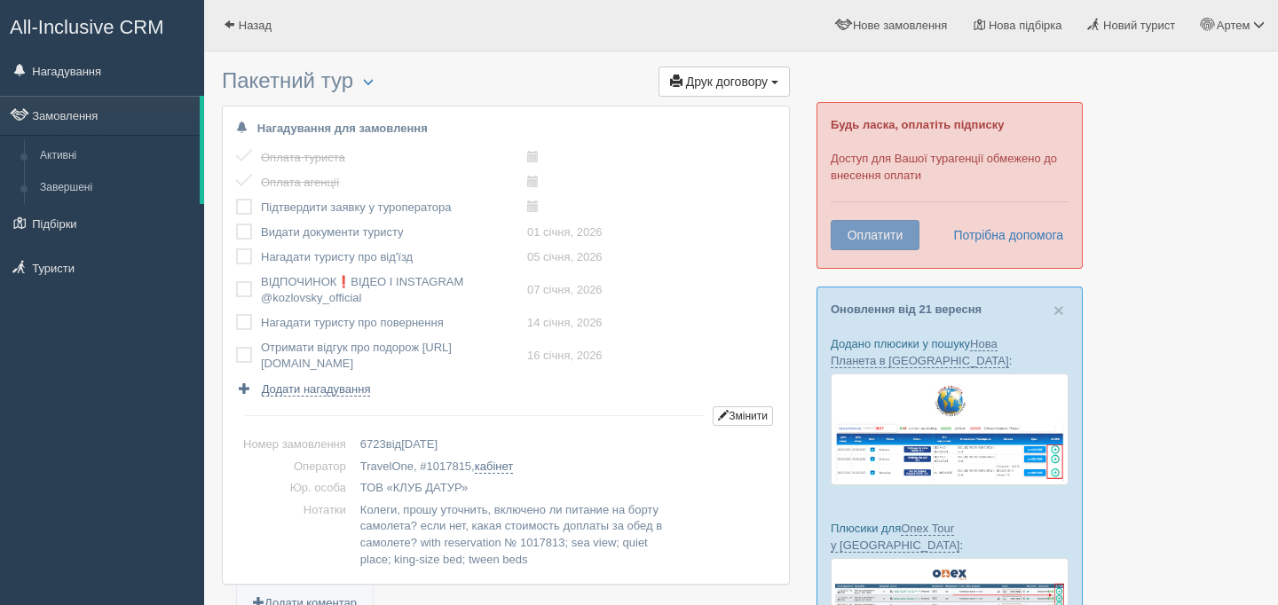
click at [248, 216] on td at bounding box center [248, 207] width 25 height 25
click at [236, 199] on label at bounding box center [236, 199] width 0 height 0
click at [0, 0] on input "checkbox" at bounding box center [0, 0] width 0 height 0
click at [686, 88] on span "Друк договору" at bounding box center [727, 82] width 82 height 14
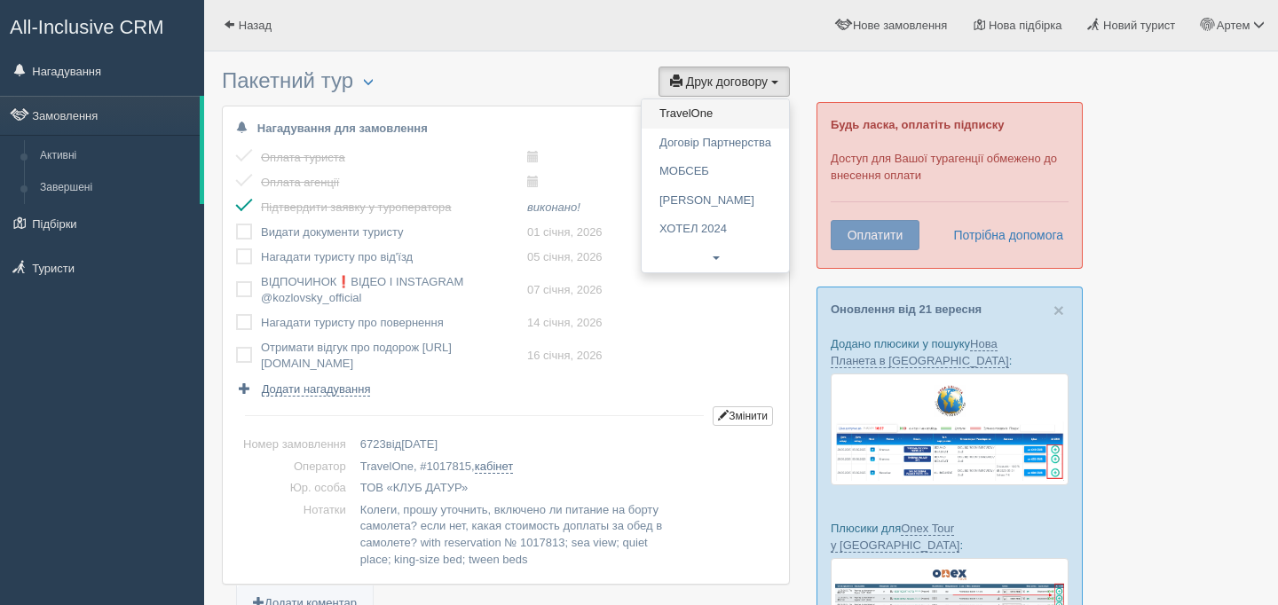
click at [692, 114] on link "TravelOne" at bounding box center [715, 113] width 147 height 29
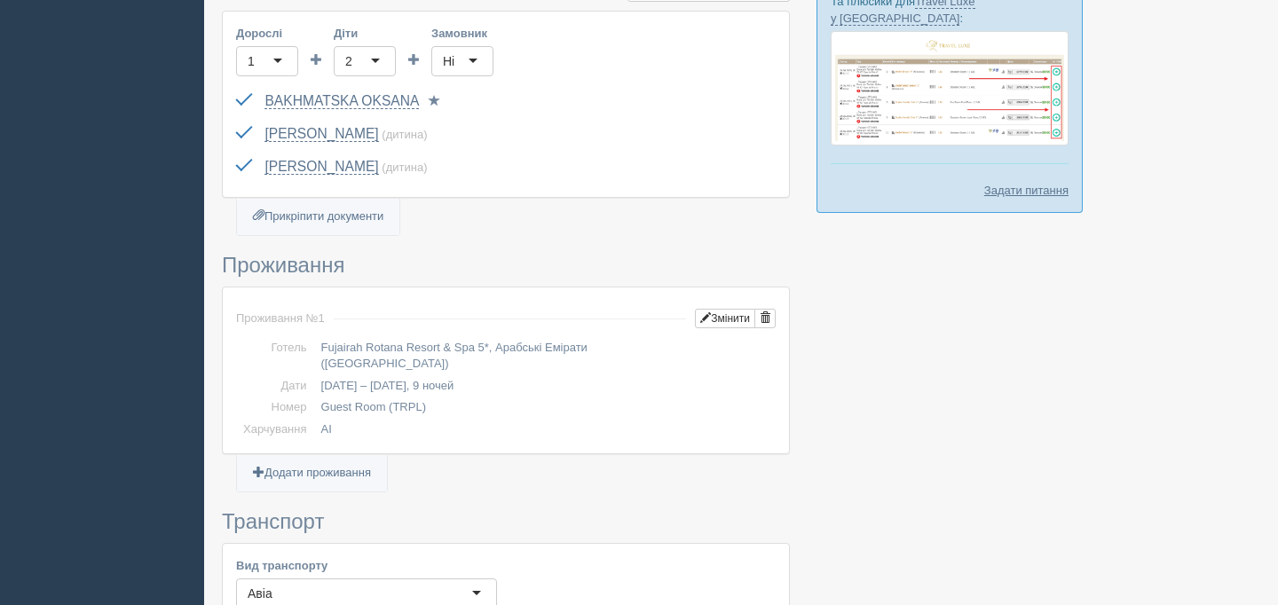
scroll to position [700, 0]
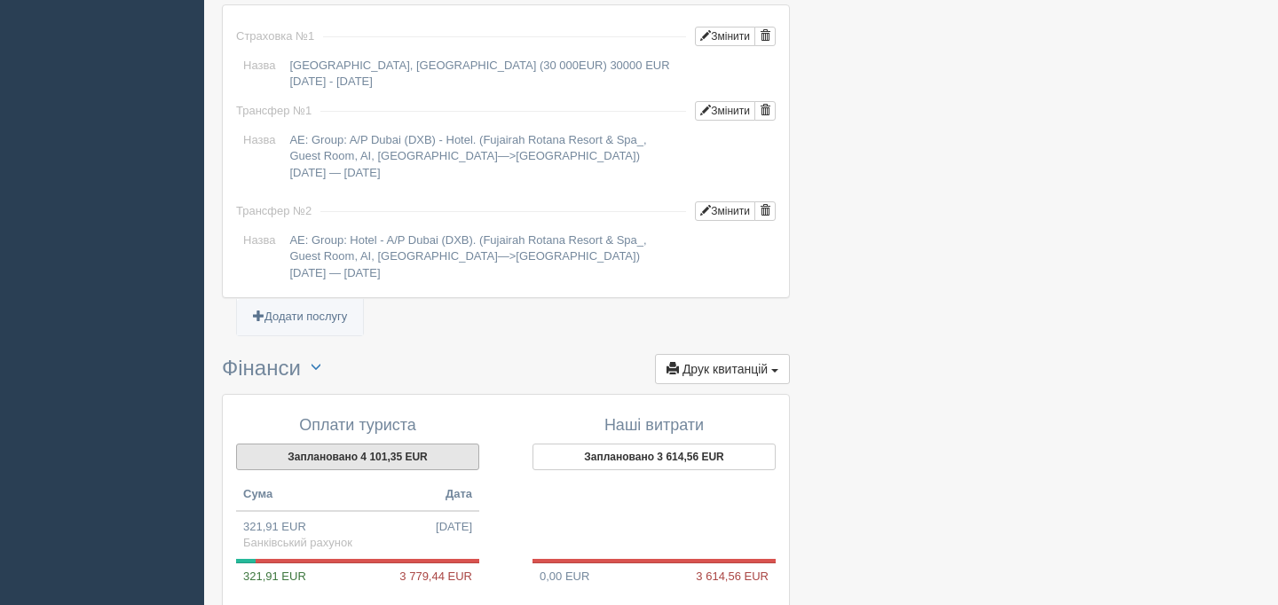
click at [404, 444] on button "Заплановано 4 101,35 EUR" at bounding box center [357, 457] width 243 height 27
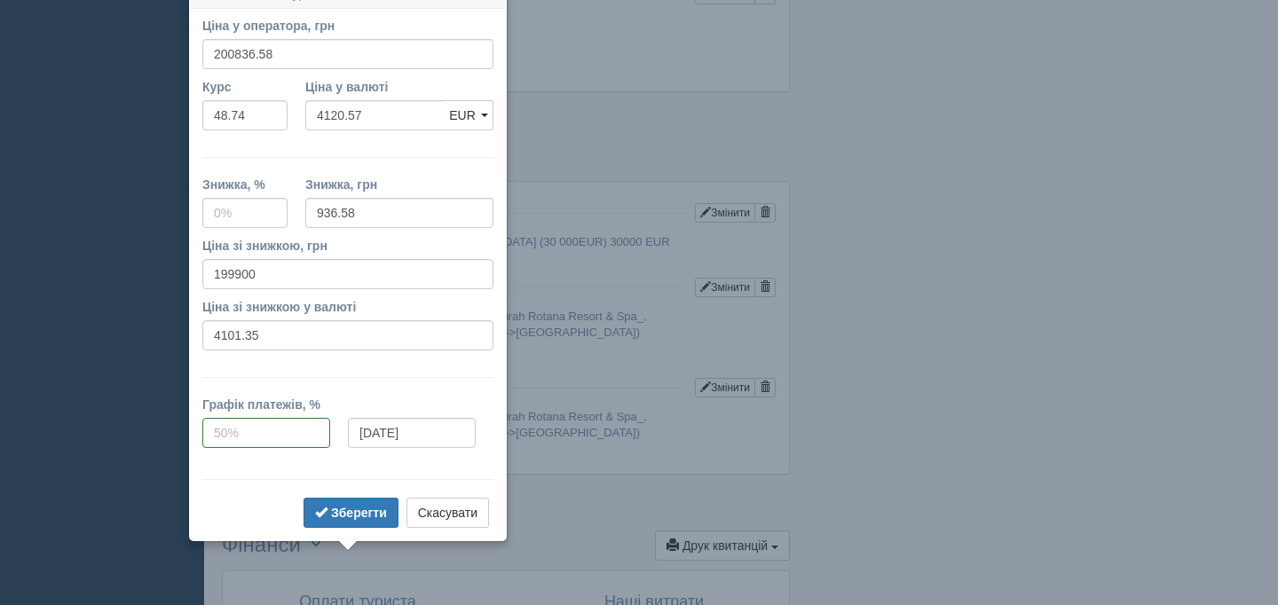
scroll to position [1400, 0]
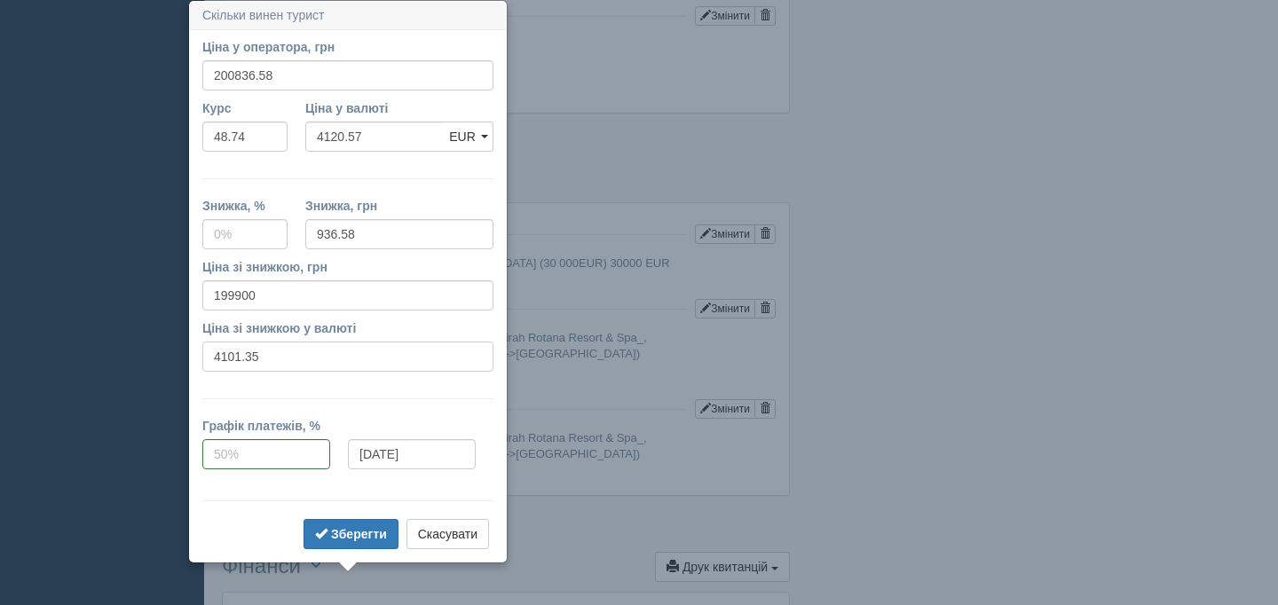
drag, startPoint x: 276, startPoint y: 354, endPoint x: 194, endPoint y: 355, distance: 81.7
click at [194, 355] on div "Ціна зі знижкою, грн 199900 Ціна зі знижкою у валюті 4101.35" at bounding box center [347, 319] width 309 height 122
click at [467, 529] on button "Скасувати" at bounding box center [447, 534] width 83 height 30
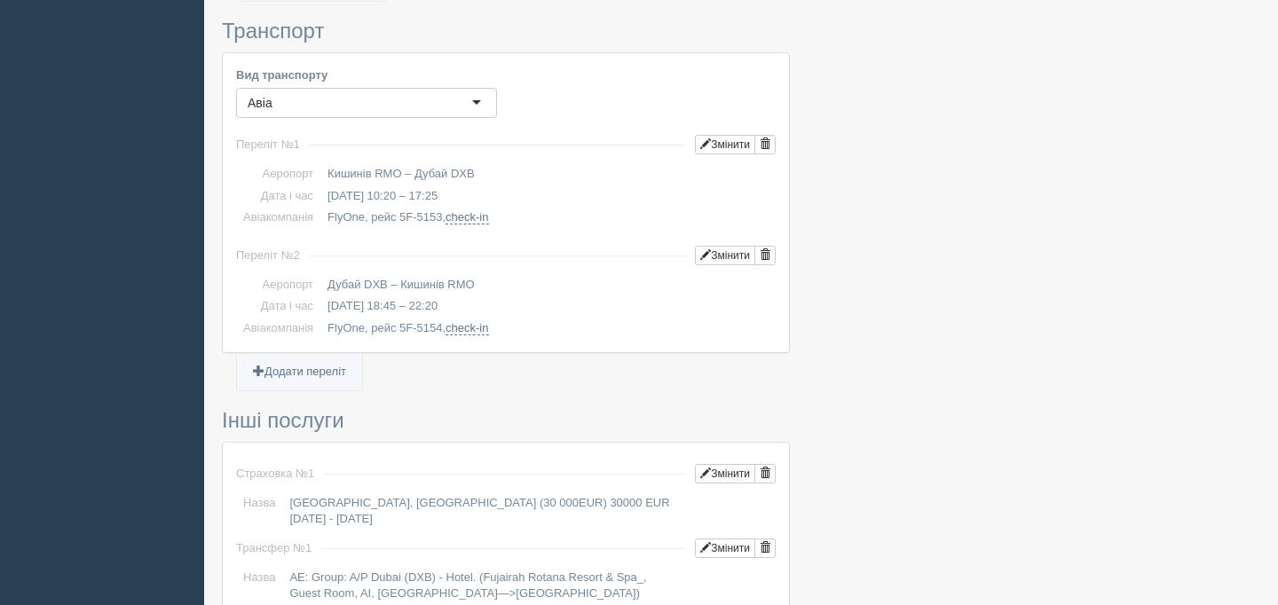
scroll to position [1767, 0]
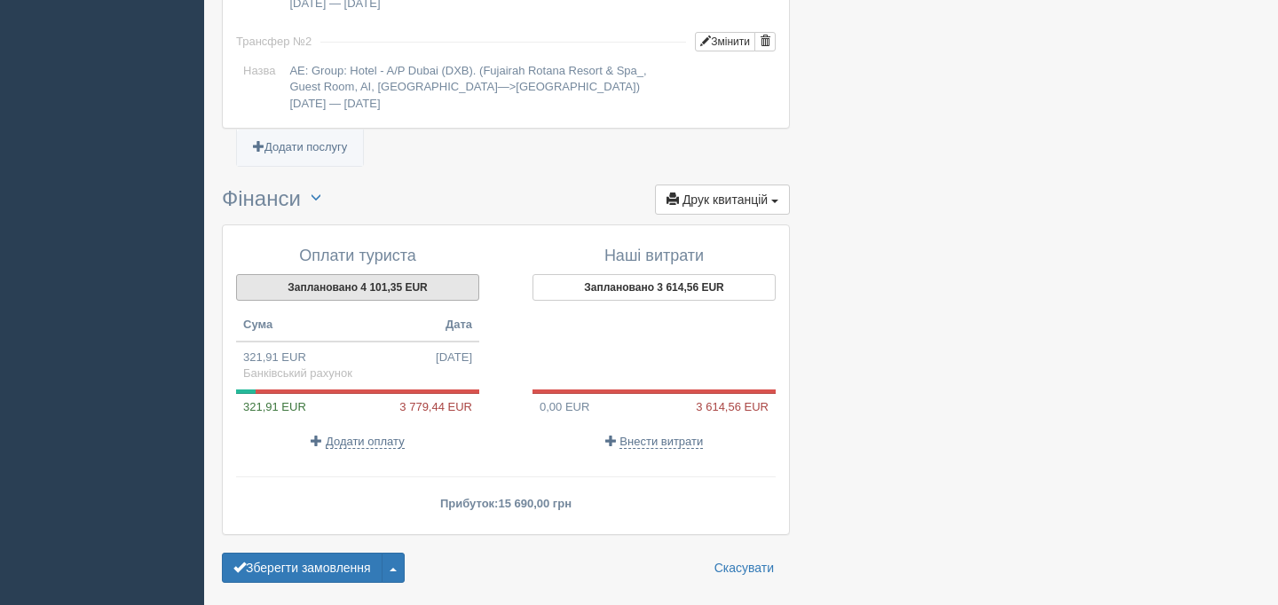
click at [359, 274] on button "Заплановано 4 101,35 EUR" at bounding box center [357, 287] width 243 height 27
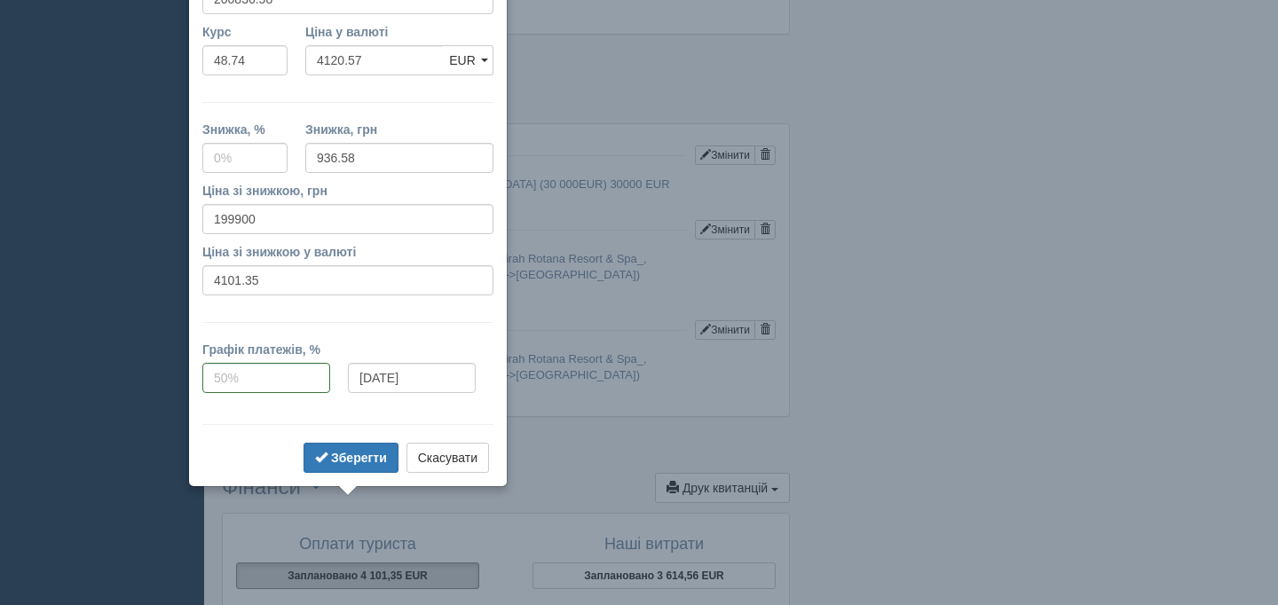
scroll to position [1402, 0]
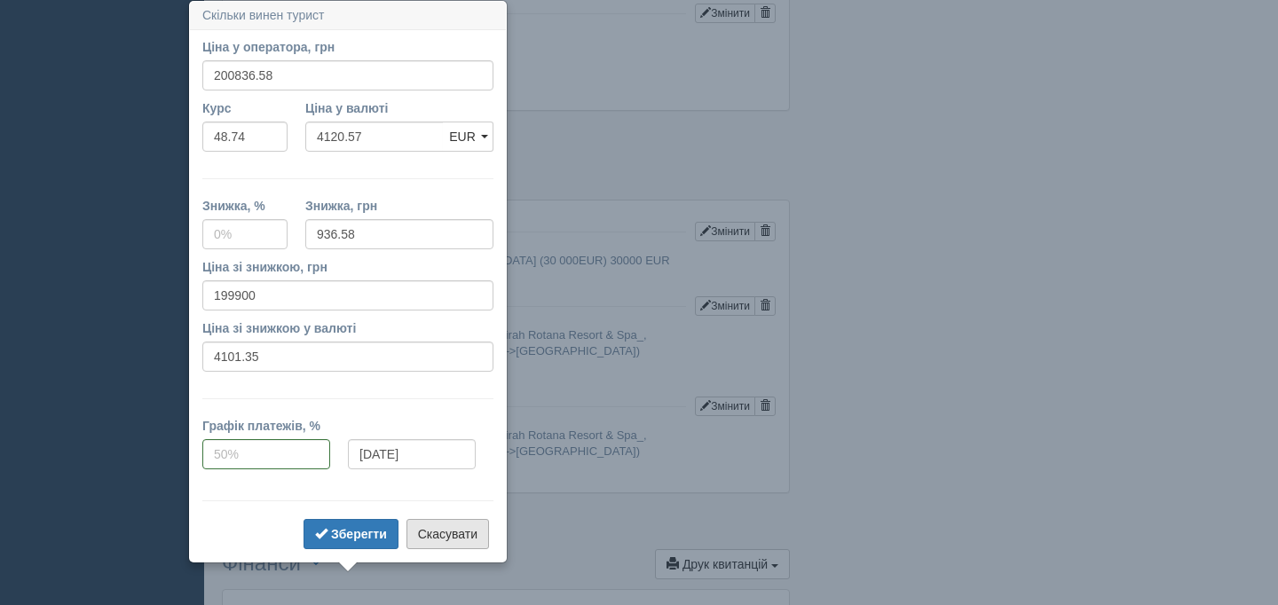
click at [469, 524] on button "Скасувати" at bounding box center [447, 534] width 83 height 30
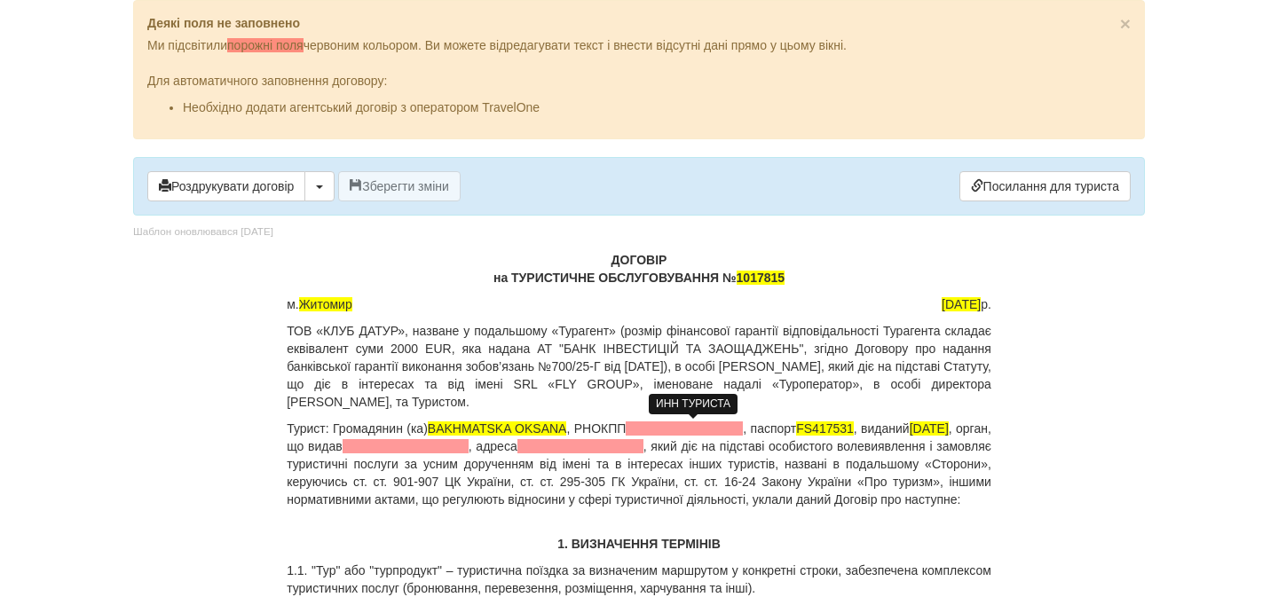
click at [677, 429] on span at bounding box center [684, 429] width 117 height 14
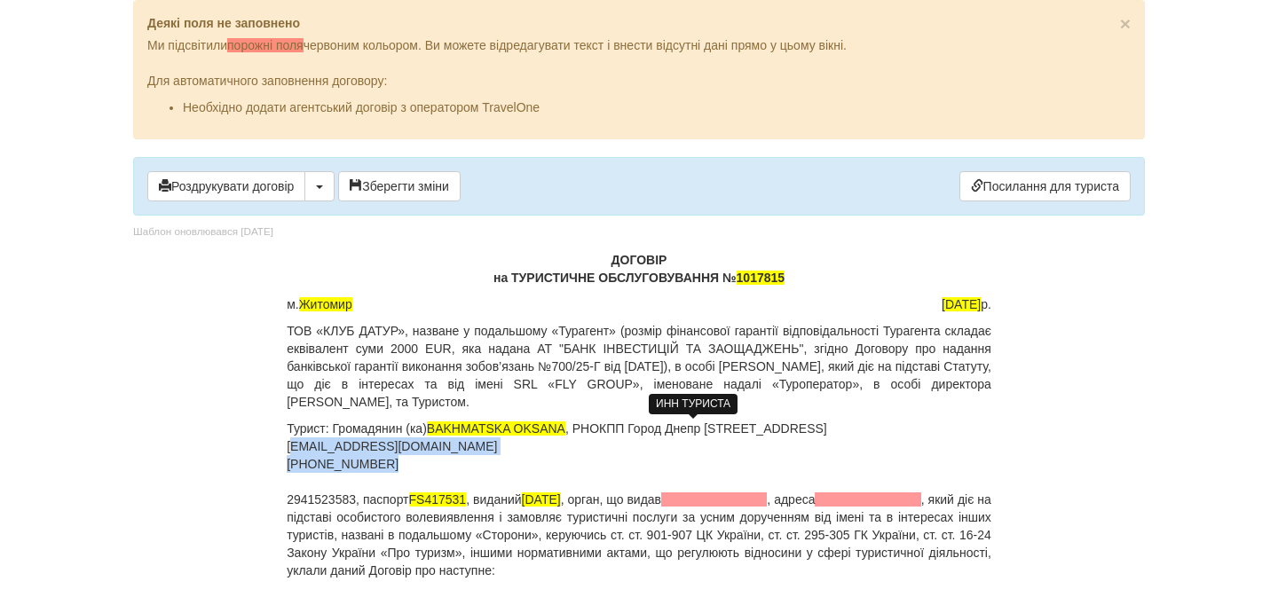
drag, startPoint x: 403, startPoint y: 466, endPoint x: 288, endPoint y: 447, distance: 116.0
click at [288, 447] on p "Турист: Громадянин (ка) BAKHMATSKA [PERSON_NAME] , РНОКПП Город Днепр [STREET_A…" at bounding box center [639, 500] width 705 height 160
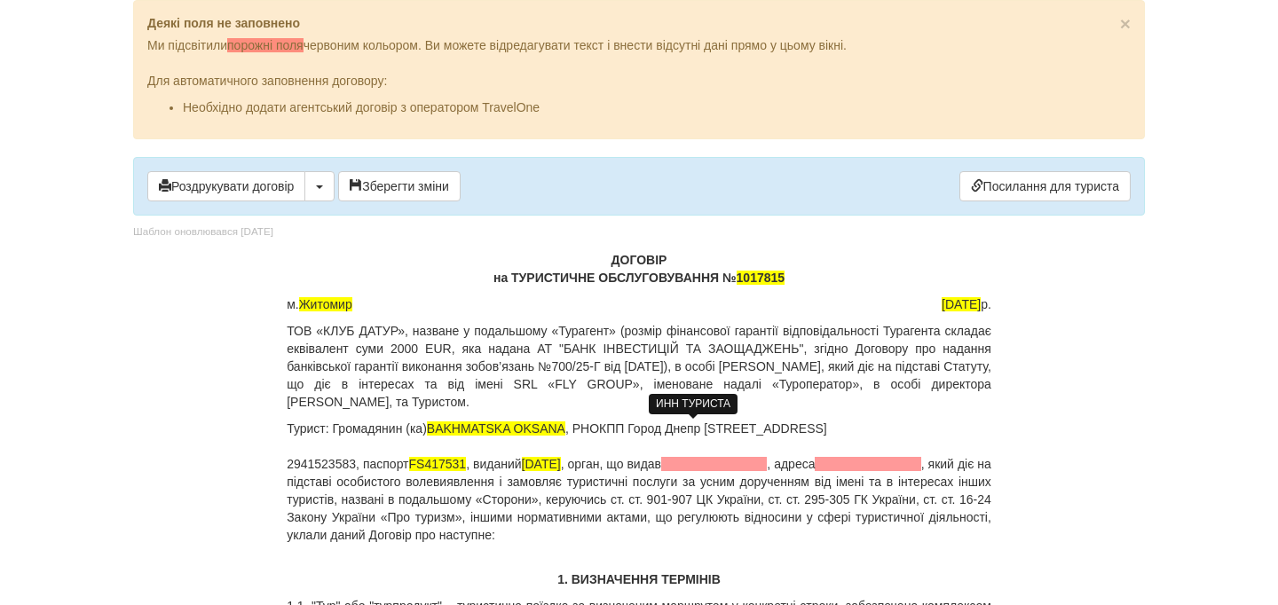
click at [323, 446] on p "Турист: Громадянин (ка) BAKHMATSKA [PERSON_NAME] , РНОКПП Город Днепр [STREET_A…" at bounding box center [639, 482] width 705 height 124
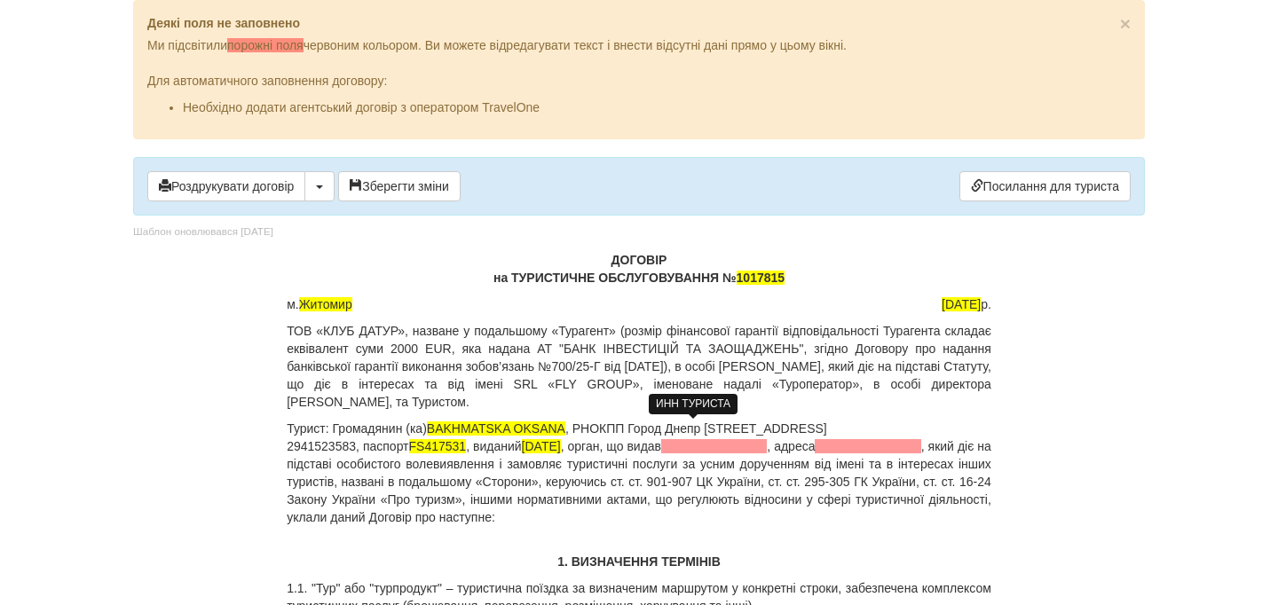
drag, startPoint x: 640, startPoint y: 429, endPoint x: 859, endPoint y: 427, distance: 219.2
click at [859, 427] on p "Турист: Громадянин (ка) BAKHMATSKA [PERSON_NAME] , РНОКПП Город Днепр [STREET_A…" at bounding box center [639, 473] width 705 height 106
click at [288, 453] on p "Турист: Громадянин (ка) BAKHMATSKA [PERSON_NAME] , РНОКПП [PASSPORT] , паспорт …" at bounding box center [639, 473] width 705 height 106
click at [299, 448] on p "Турист: Громадянин (ка) BAKHMATSKA [PERSON_NAME] , РНОКПП [PASSPORT] , паспорт …" at bounding box center [639, 473] width 705 height 106
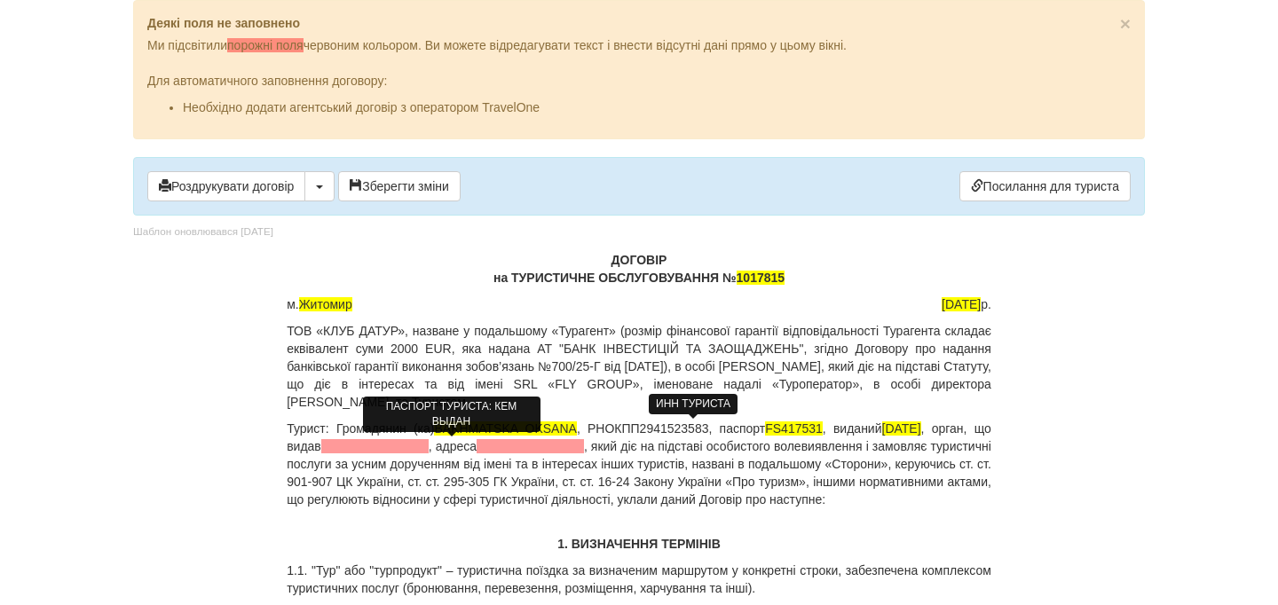
click at [419, 442] on span at bounding box center [374, 446] width 107 height 14
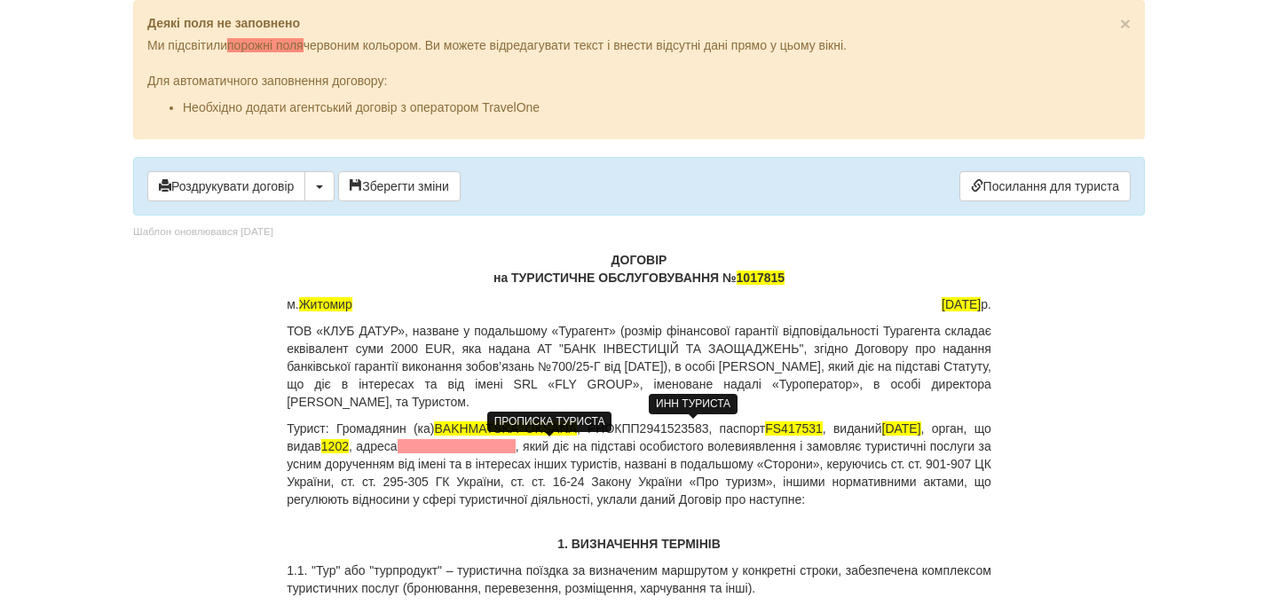
click at [516, 443] on span at bounding box center [457, 446] width 118 height 14
click at [516, 446] on span at bounding box center [457, 446] width 118 height 14
click at [515, 449] on p "Турист: Громадянин (ка) BAKHMATSKA [PERSON_NAME] , РНОКПП [PASSPORT] , паспорт …" at bounding box center [639, 464] width 705 height 89
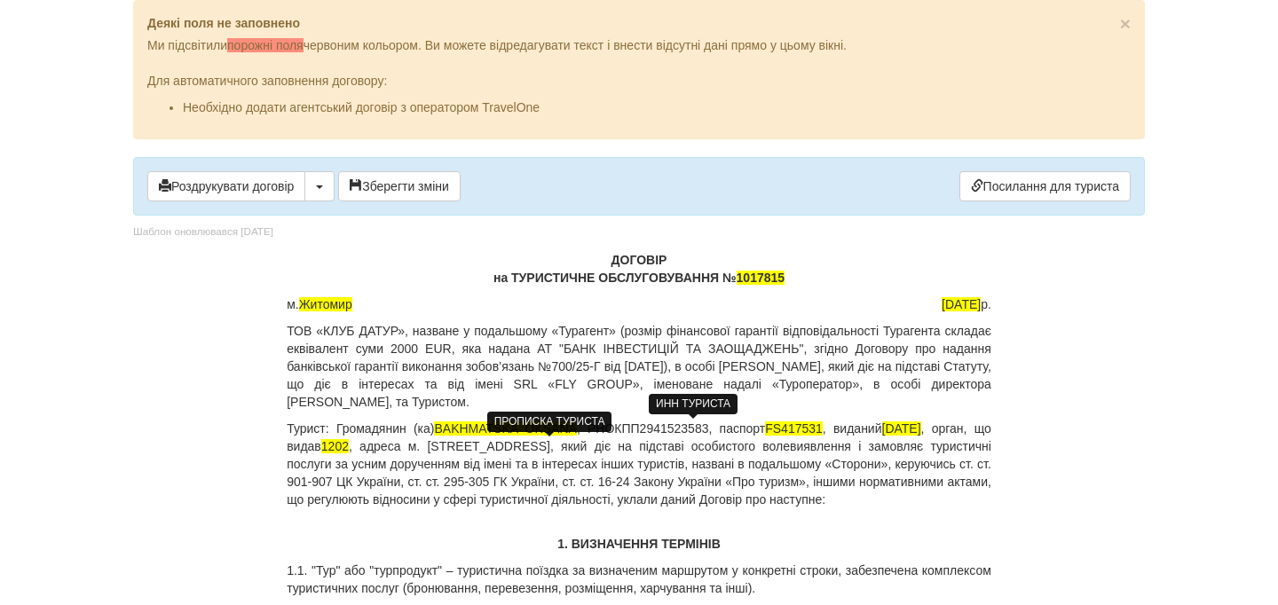
click at [537, 446] on p "Турист: Громадянин (ка) BAKHMATSKA [PERSON_NAME] , РНОКПП [PASSPORT] , паспорт …" at bounding box center [639, 464] width 705 height 89
click at [583, 447] on p "Турист: Громадянин (ка) BAKHMATSKA [PERSON_NAME] , РНОКПП [PASSPORT] , паспорт …" at bounding box center [639, 464] width 705 height 89
click at [640, 448] on p "Турист: Громадянин (ка) BAKHMATSKA [PERSON_NAME] , РНОКПП [PASSPORT] , паспорт …" at bounding box center [639, 464] width 705 height 89
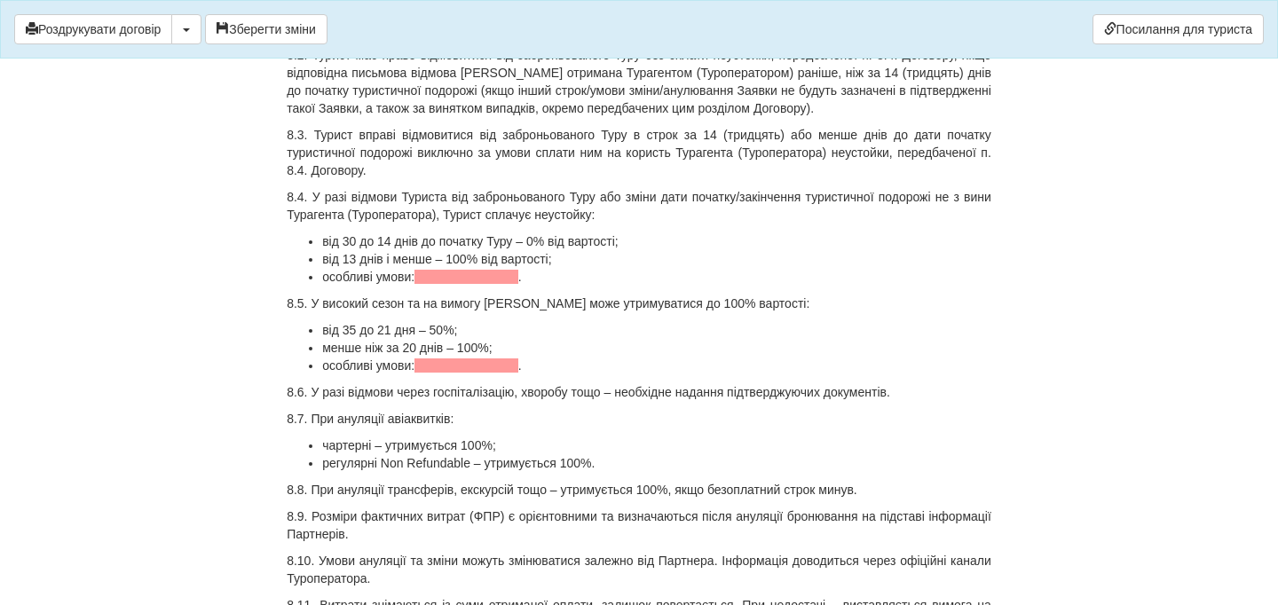
scroll to position [5128, 0]
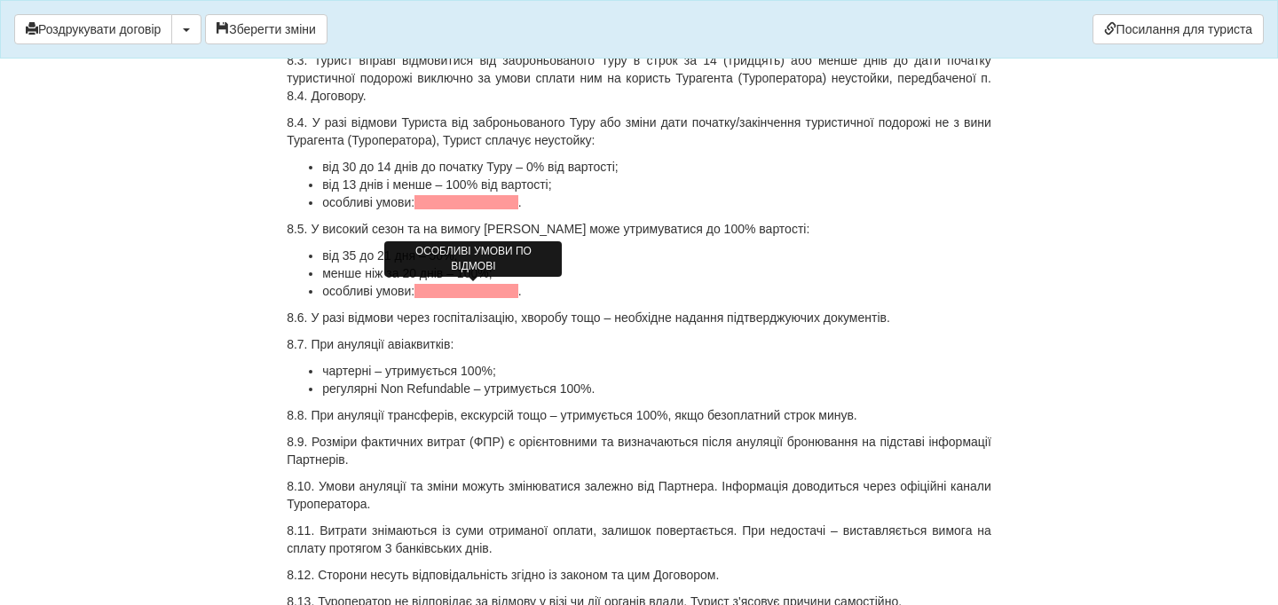
click at [501, 209] on span at bounding box center [466, 202] width 104 height 14
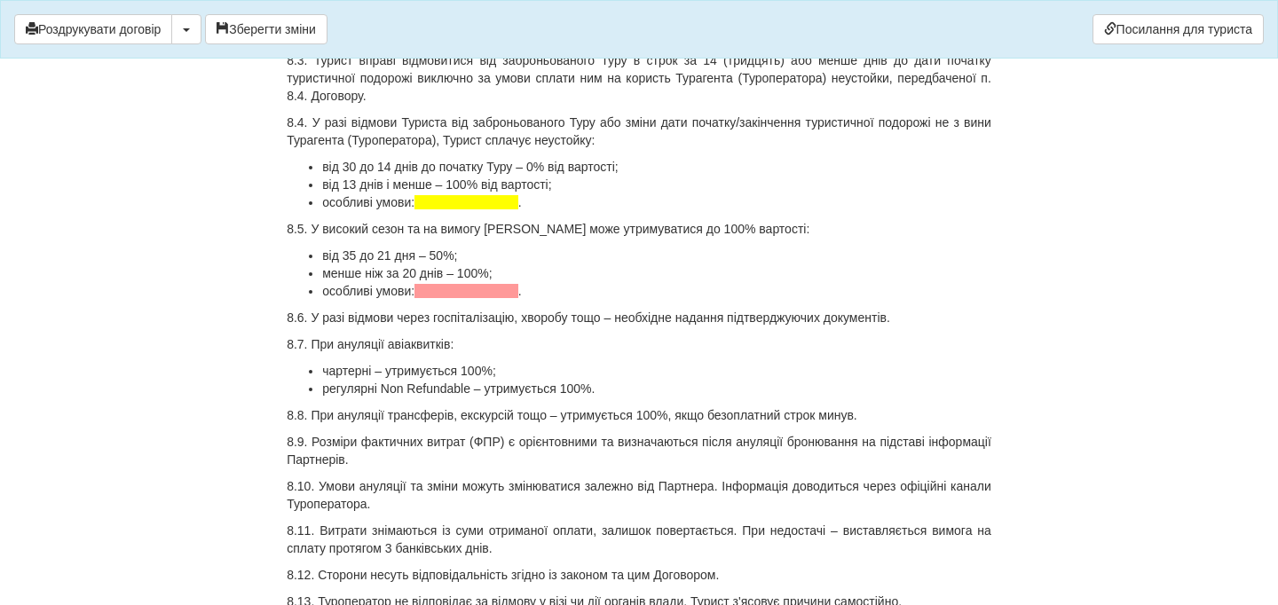
drag, startPoint x: 541, startPoint y: 293, endPoint x: 311, endPoint y: 296, distance: 230.8
click at [322, 211] on li "особливі умови: ." at bounding box center [656, 202] width 669 height 18
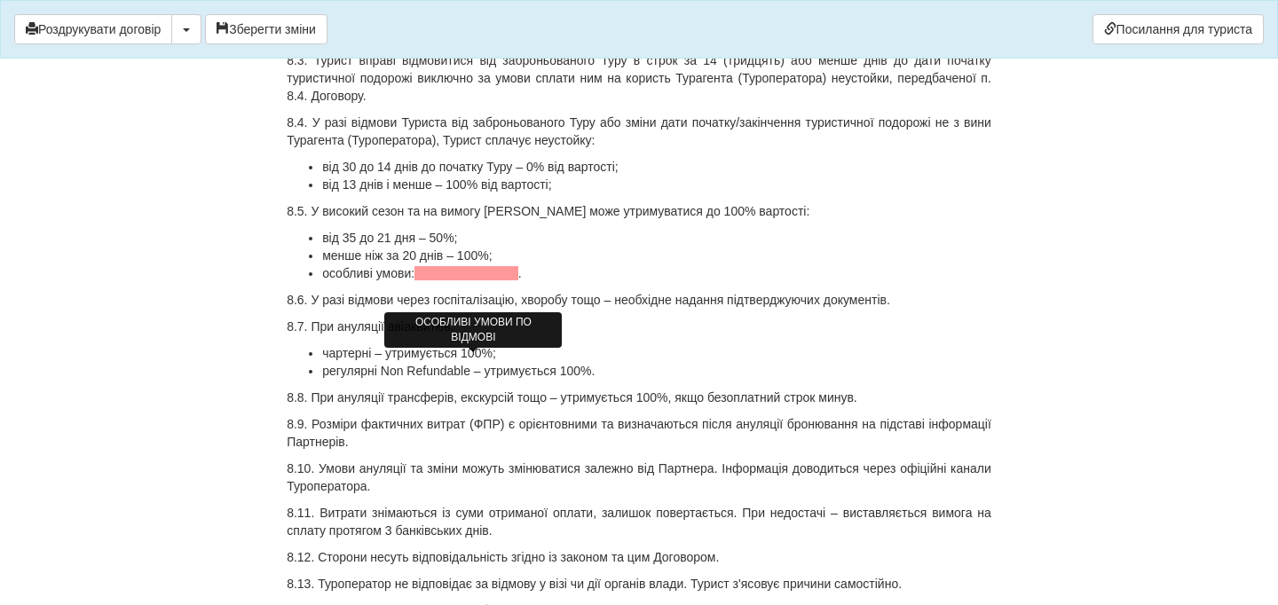
click at [442, 280] on span at bounding box center [466, 273] width 104 height 14
drag, startPoint x: 433, startPoint y: 359, endPoint x: 311, endPoint y: 359, distance: 122.5
click at [322, 282] on li "особливі умови: ." at bounding box center [656, 273] width 669 height 18
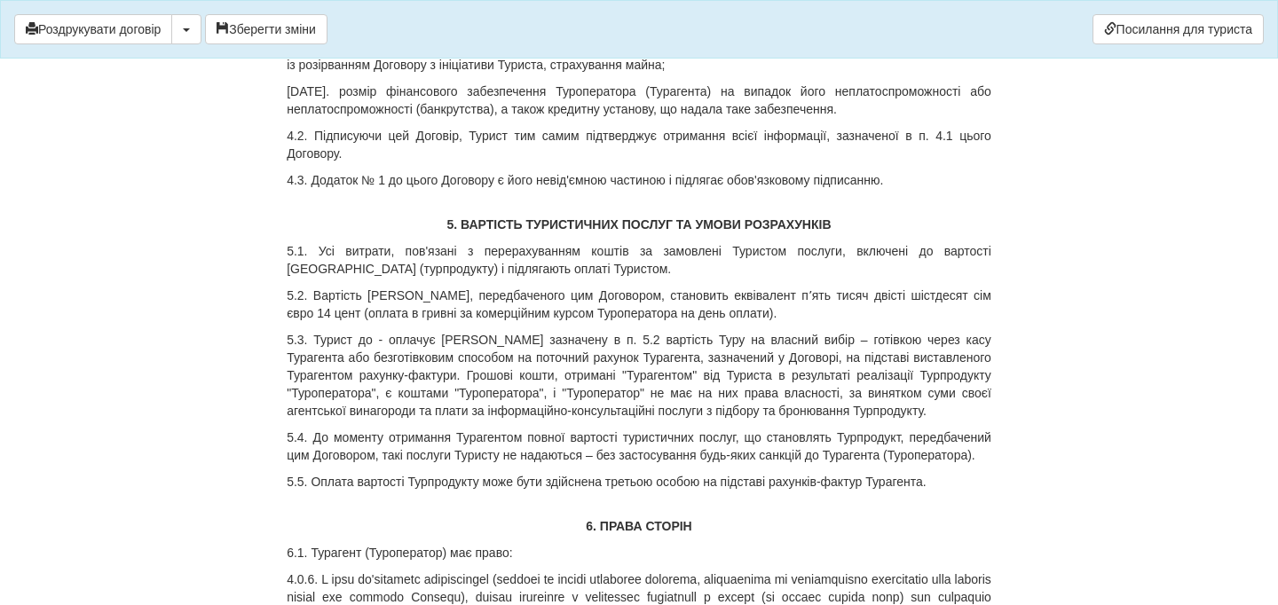
scroll to position [2256, 0]
drag, startPoint x: 740, startPoint y: 330, endPoint x: 919, endPoint y: 335, distance: 179.3
click at [919, 323] on p "5.2. Вартість [PERSON_NAME], передбаченого цим Договором, становить еквівалент …" at bounding box center [639, 305] width 705 height 35
click at [781, 323] on p "5.2. Вартість [PERSON_NAME], передбаченого цим Договором, становить еквівалент …" at bounding box center [639, 305] width 705 height 35
drag, startPoint x: 917, startPoint y: 333, endPoint x: 746, endPoint y: 338, distance: 170.5
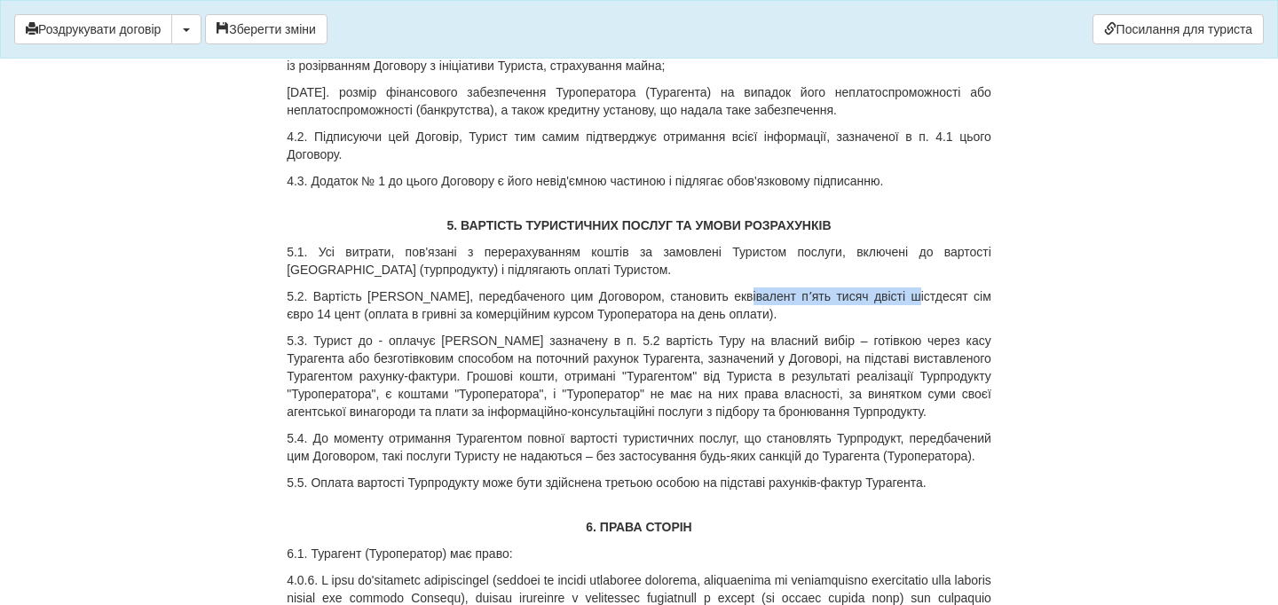
click at [746, 323] on p "5.2. Вартість [PERSON_NAME], передбаченого цим Договором, становить еквівалент …" at bounding box center [639, 305] width 705 height 35
drag, startPoint x: 690, startPoint y: 334, endPoint x: 859, endPoint y: 332, distance: 169.5
click at [859, 323] on p "5.2. Вартість Туру, передбаченого цим Договором, становить еквівалент д євро 14…" at bounding box center [639, 305] width 705 height 35
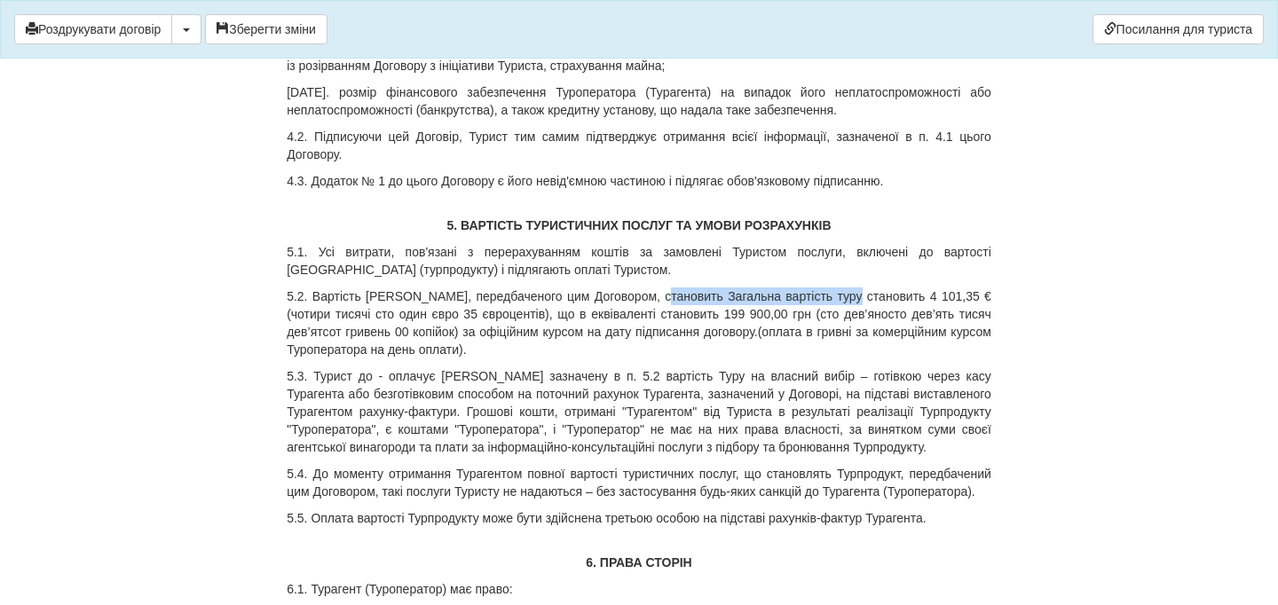
drag, startPoint x: 671, startPoint y: 329, endPoint x: 870, endPoint y: 333, distance: 198.8
click at [870, 333] on p "5.2. Вартість Туру, передбаченого цим Договором, становить Загальна вартість ту…" at bounding box center [639, 323] width 705 height 71
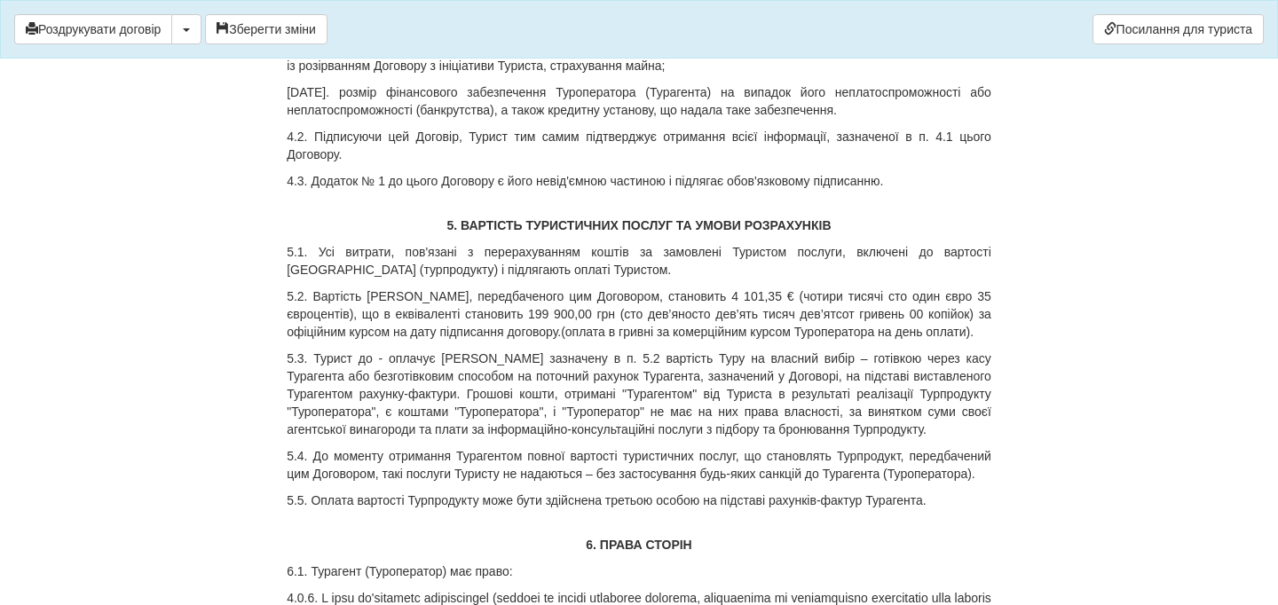
click at [696, 339] on p "5.2. Вартість Туру, передбаченого цим Договором, становить 4 101,35 € (чотири т…" at bounding box center [639, 314] width 705 height 53
click at [714, 331] on p "5.2. Вартість Туру, передбаченого цим Договором, становить 4 101,35 € (чотири т…" at bounding box center [639, 314] width 705 height 53
click at [661, 335] on p "5.2. Вартість Туру, передбаченого цим Договором, становить 4101,35 € (чотири ти…" at bounding box center [639, 314] width 705 height 53
drag, startPoint x: 989, startPoint y: 336, endPoint x: 727, endPoint y: 332, distance: 261.8
click at [727, 332] on p "5.2. Вартість Туру, передбаченого цим Договором, становить 4101,35 € (чотири ти…" at bounding box center [639, 314] width 705 height 53
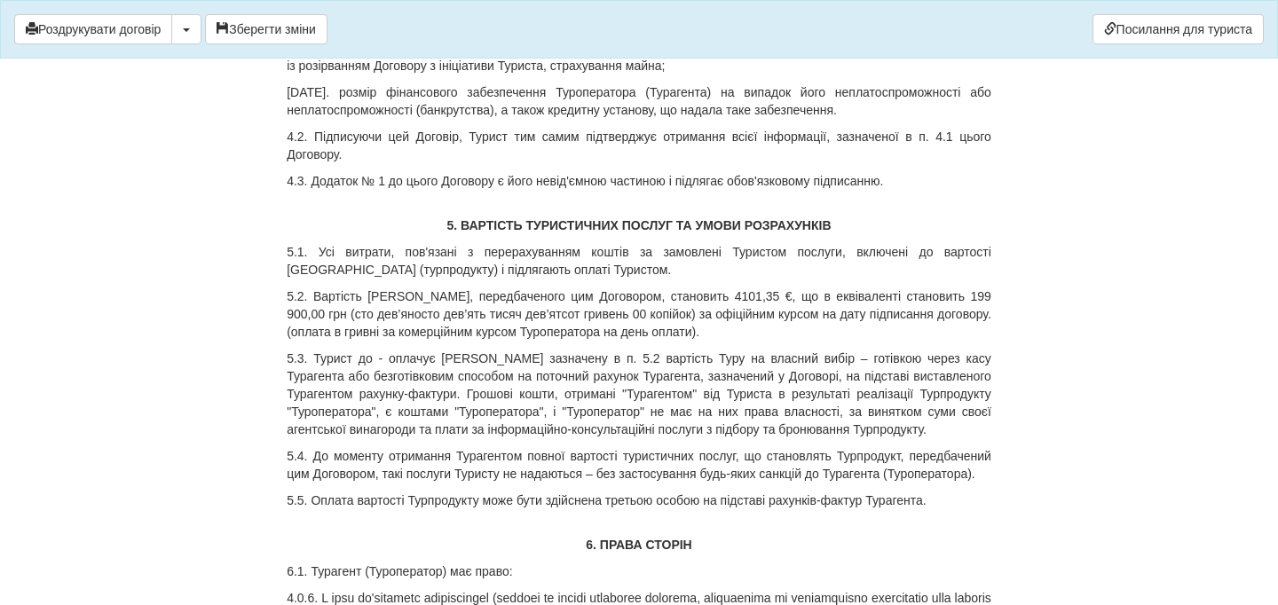
click at [671, 341] on p "5.2. Вартість Туру, передбаченого цим Договором, становить 4101,35 €, що в екві…" at bounding box center [639, 314] width 705 height 53
click at [736, 341] on p "5.2. Вартість Туру, передбаченого цим Договором, становить 4101,35 €, що в екві…" at bounding box center [639, 314] width 705 height 53
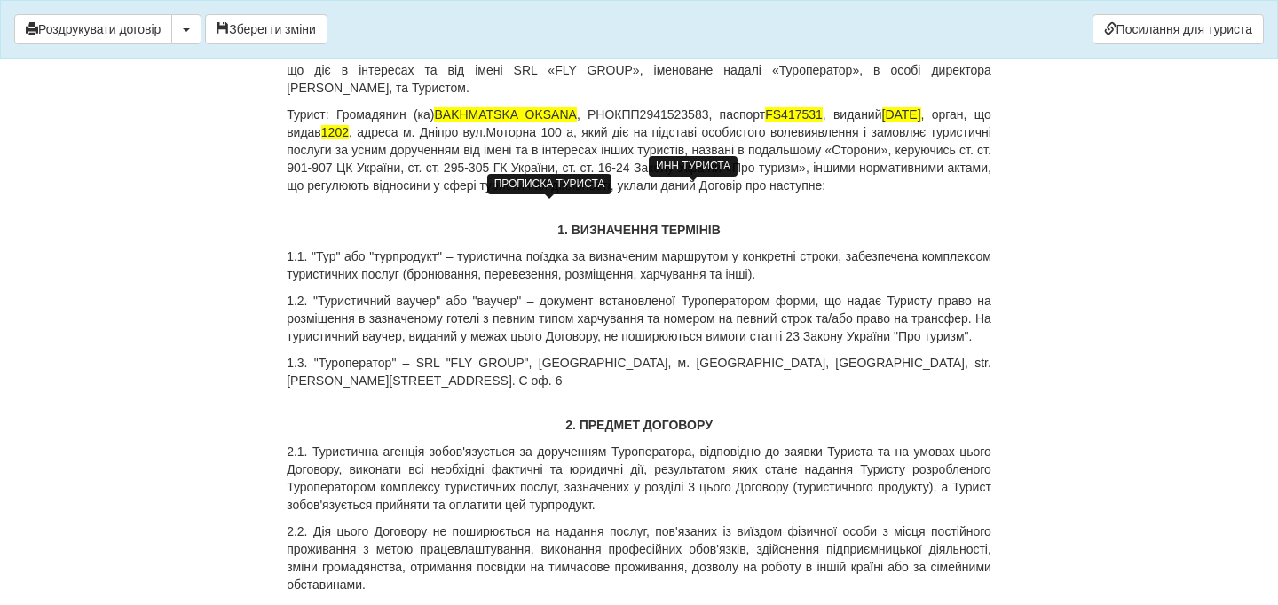
scroll to position [304, 0]
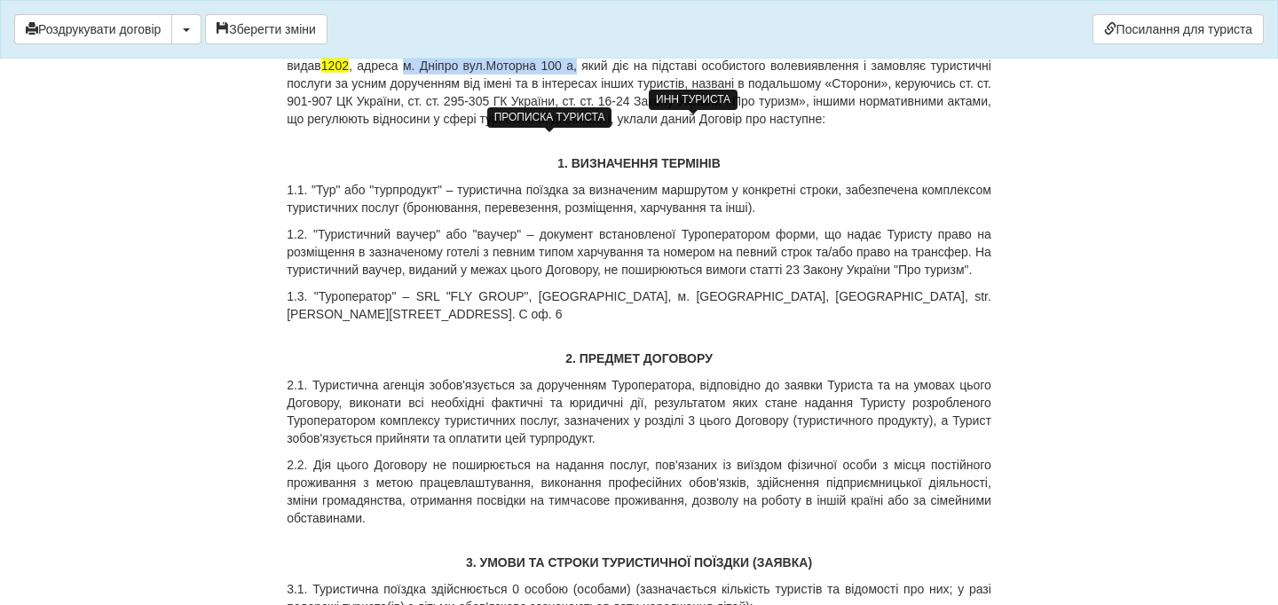
drag, startPoint x: 485, startPoint y: 69, endPoint x: 674, endPoint y: 62, distance: 189.2
click at [674, 62] on p "Турист: Громадянин (ка) BAKHMATSKA OKSANA , РНОКПП 2941523583 , паспорт FS41753…" at bounding box center [639, 83] width 705 height 89
copy p "м. Дніпро вул.Моторна 100 а ,"
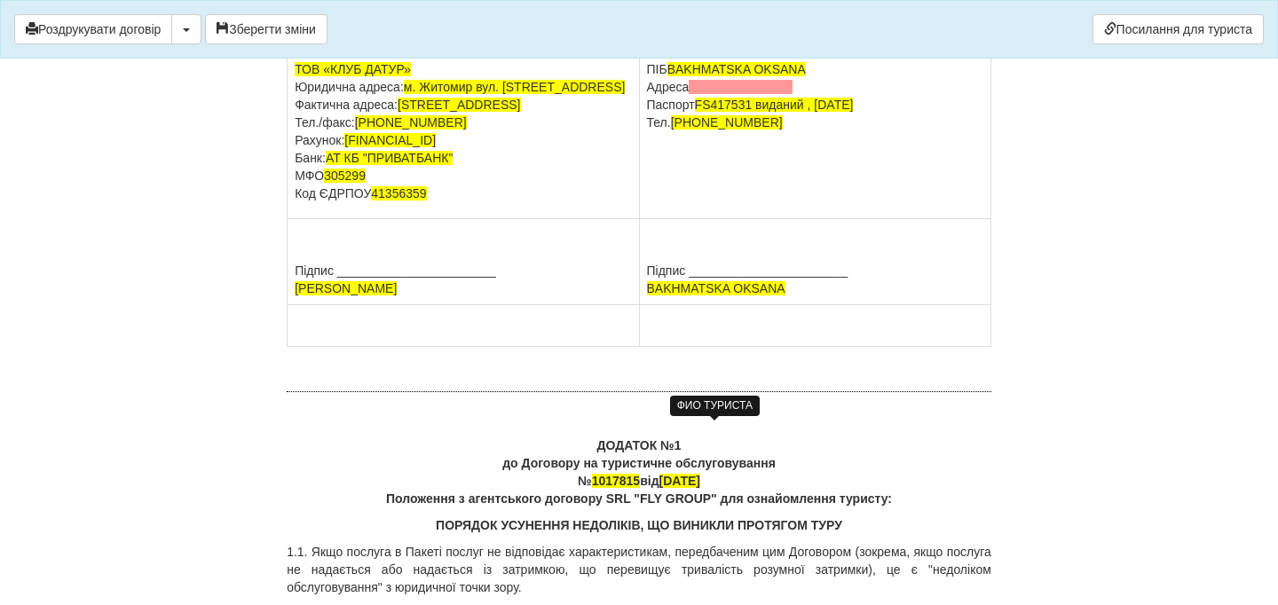
scroll to position [7597, 0]
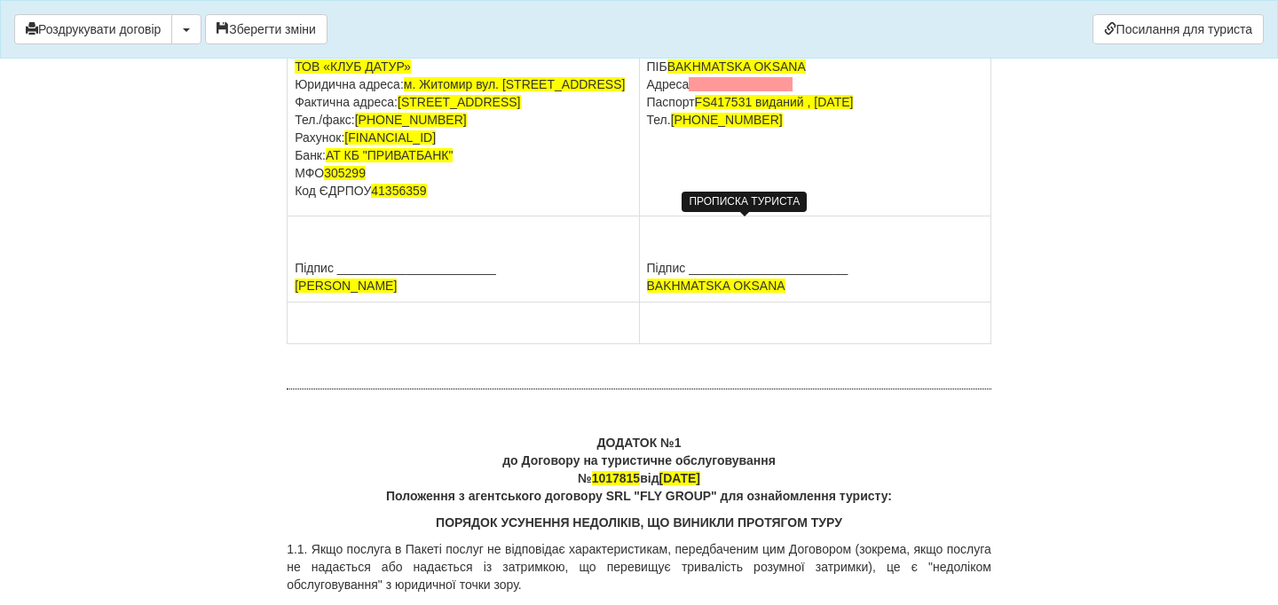
click at [721, 91] on span at bounding box center [741, 84] width 104 height 14
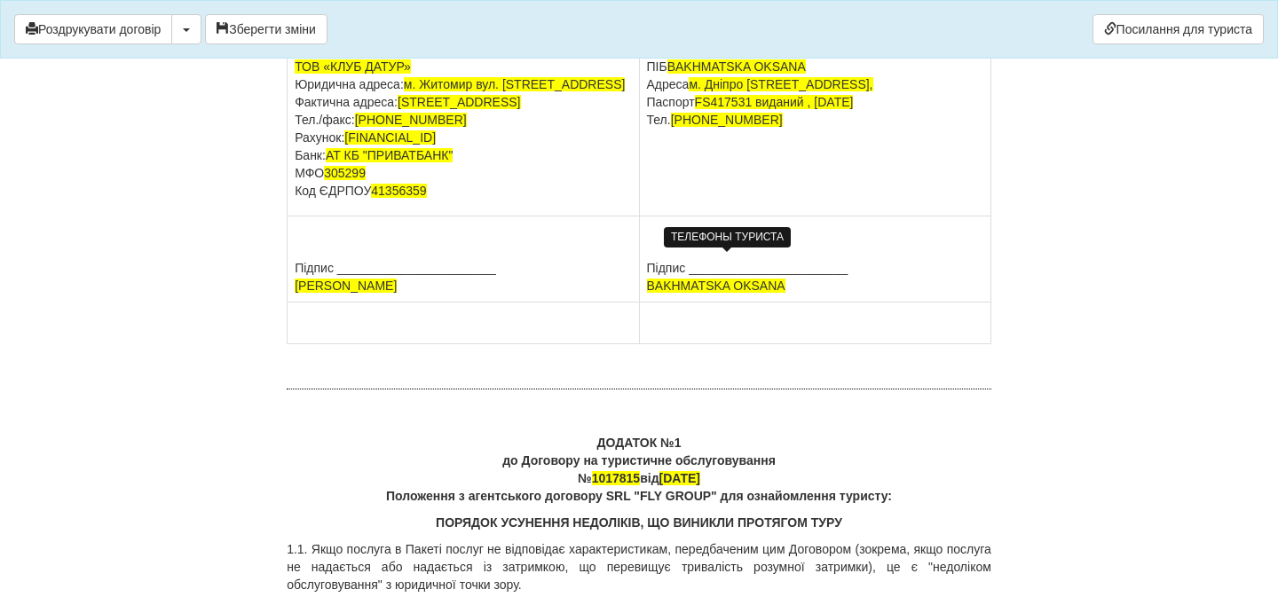
drag, startPoint x: 781, startPoint y: 263, endPoint x: 687, endPoint y: 255, distance: 94.4
click at [687, 129] on p "ПІБ BAKHMATSKA OKSANA Адреса м. Дніпро вул.Моторна 100 а, Паспорт FS417531 вида…" at bounding box center [815, 93] width 336 height 71
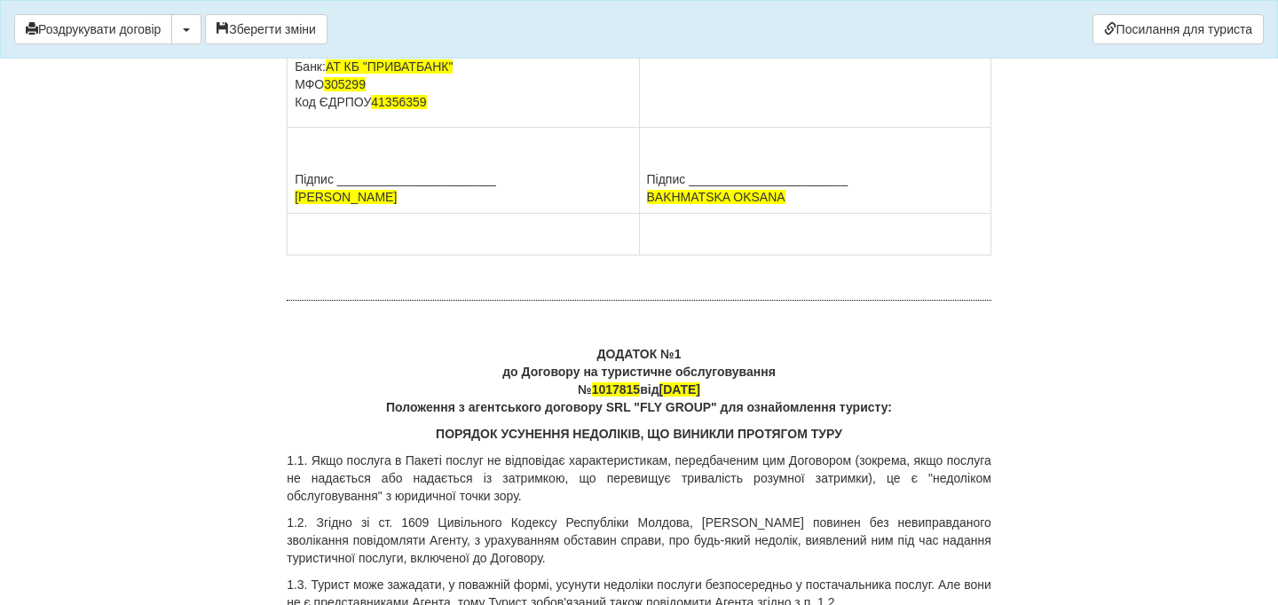
scroll to position [7676, 0]
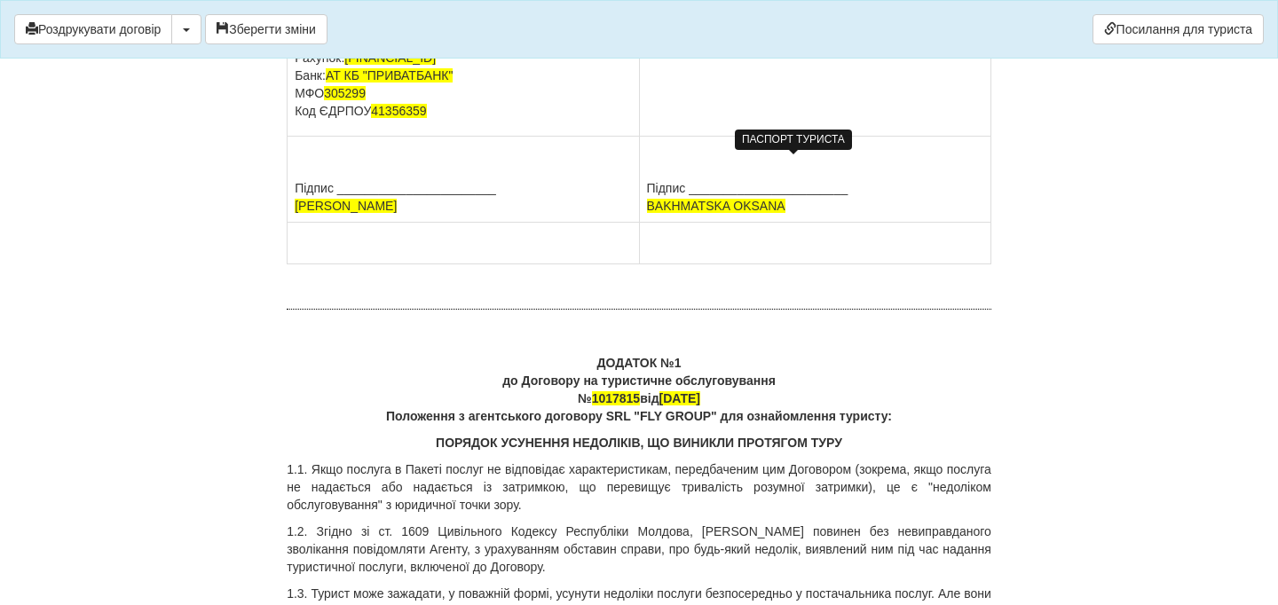
drag, startPoint x: 651, startPoint y: 131, endPoint x: 879, endPoint y: 155, distance: 229.3
click at [879, 49] on p "ПІБ BAKHMATSKA OKSANA Адреса м. Дніпро вул.Моторна 100 а, Паспорт FS417531 вида…" at bounding box center [815, 13] width 336 height 71
click at [889, 49] on p "ПІБ BAKHMATSKA OKSANA Адреса м. Дніпро вул.Моторна 100 а, Паспорт FS417531 вида…" at bounding box center [815, 13] width 336 height 71
drag, startPoint x: 889, startPoint y: 158, endPoint x: 646, endPoint y: 130, distance: 244.7
click at [647, 49] on p "ПІБ BAKHMATSKA OKSANA Адреса м. Дніпро вул.Моторна 100 а, Паспорт FS417531 вида…" at bounding box center [815, 13] width 336 height 71
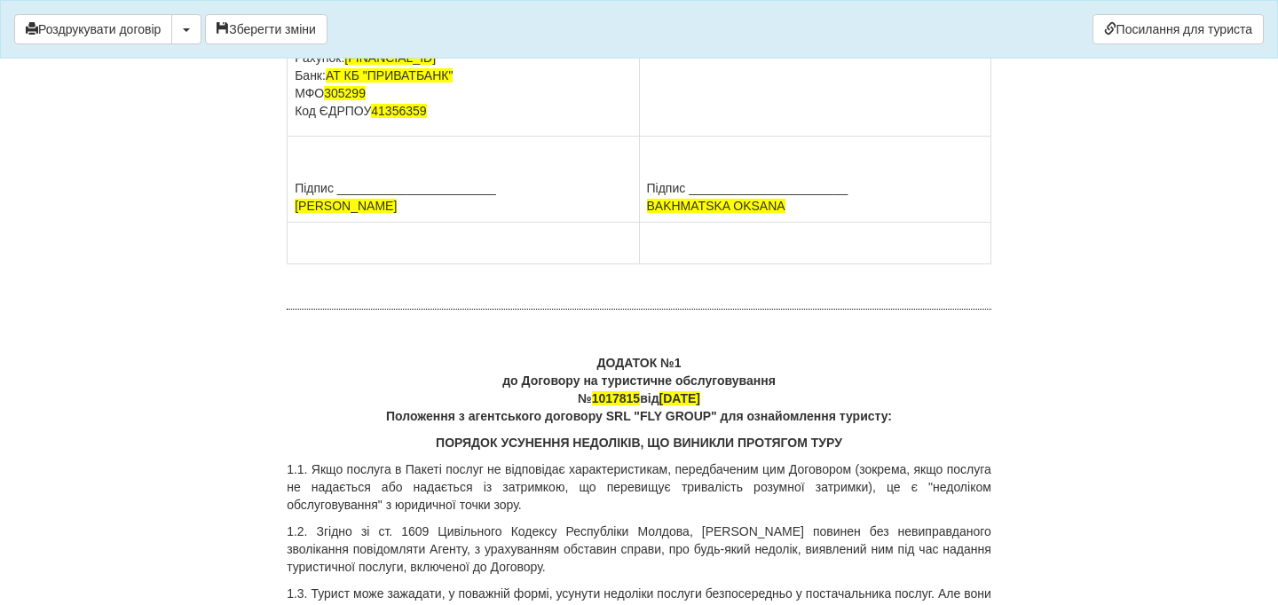
copy p "ПІБ BAKHMATSKA OKSANA Адреса м. Дніпро вул.Моторна 100 а, Паспорт FS417531 вида…"
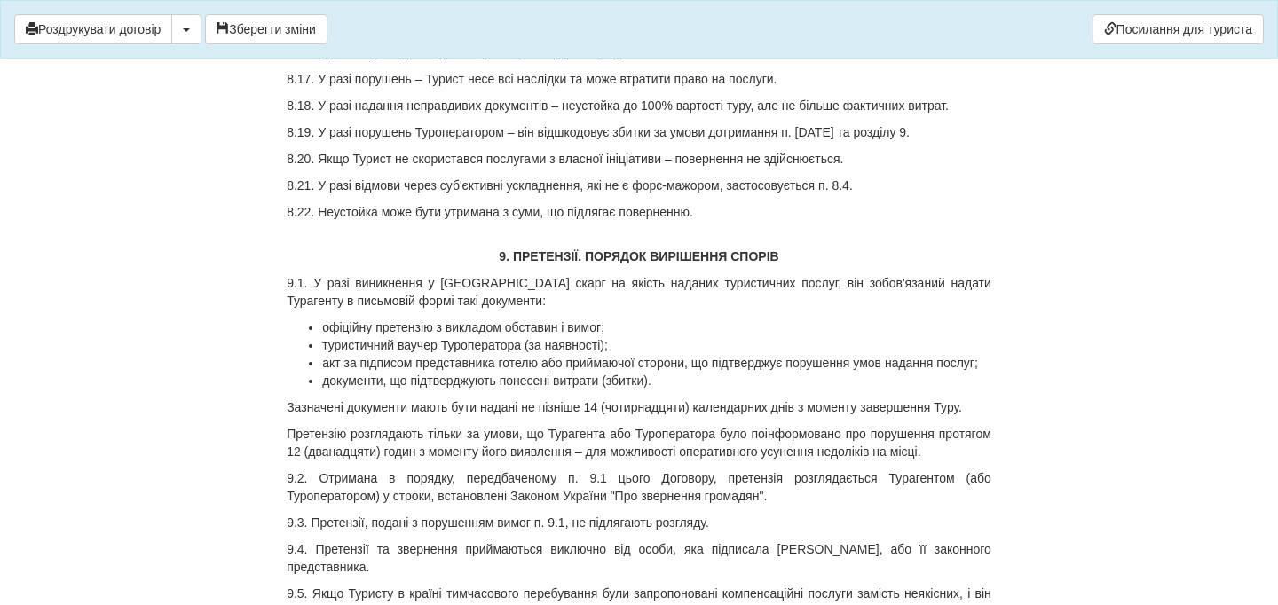
scroll to position [5642, 0]
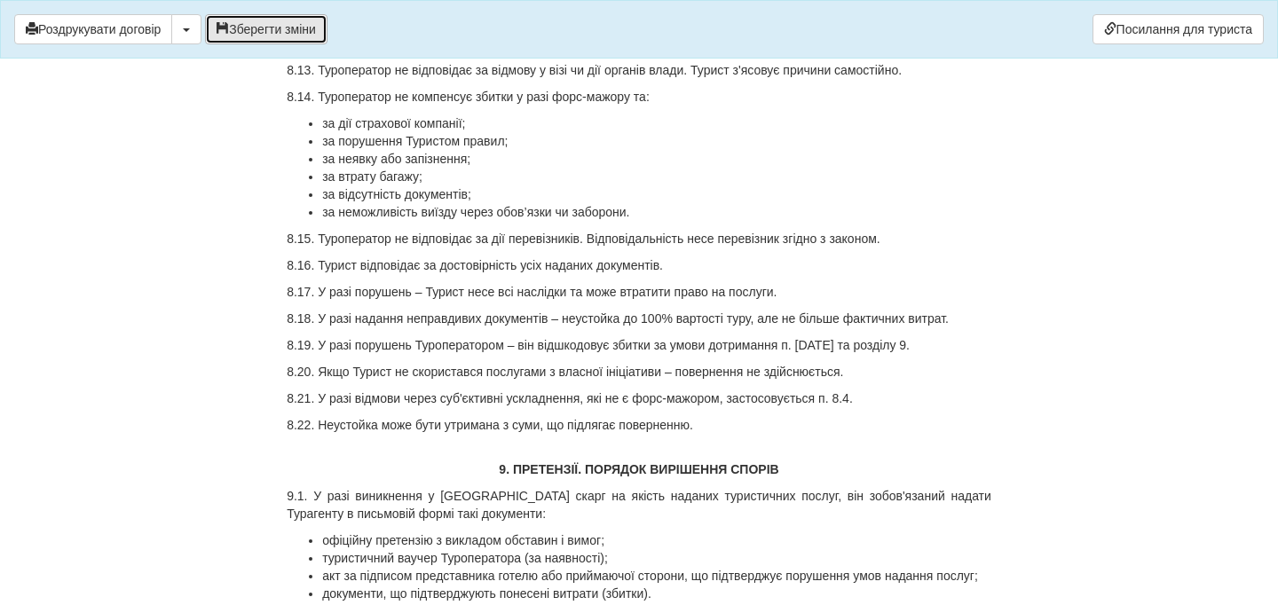
click at [272, 36] on button "Зберегти зміни" at bounding box center [266, 29] width 122 height 30
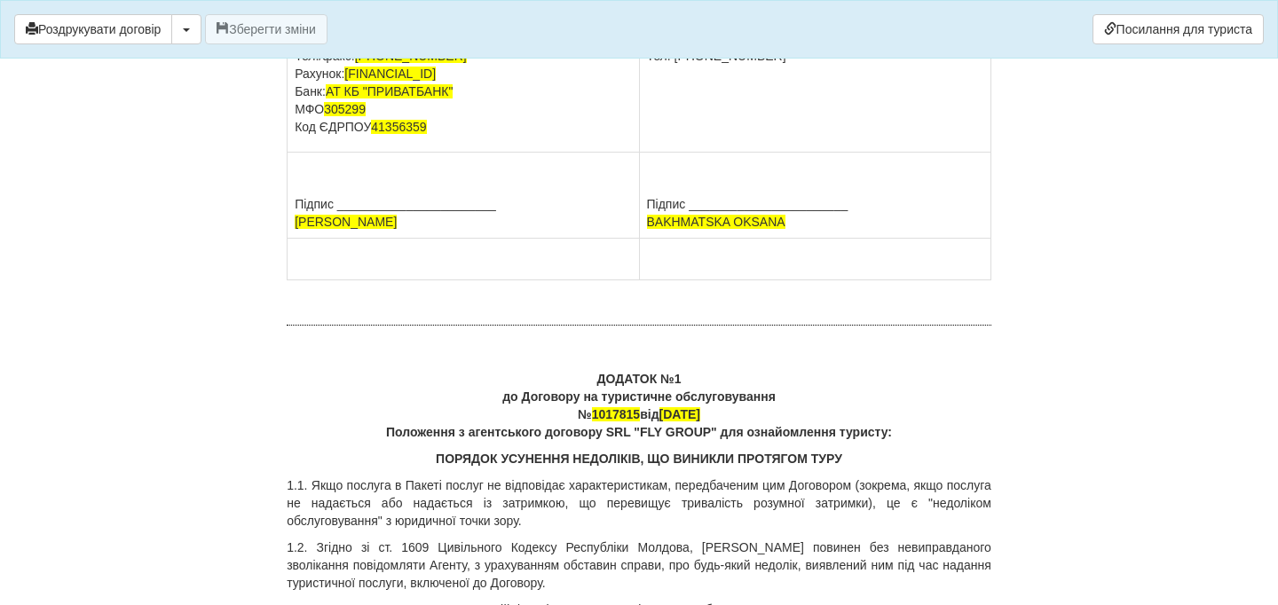
scroll to position [7649, 0]
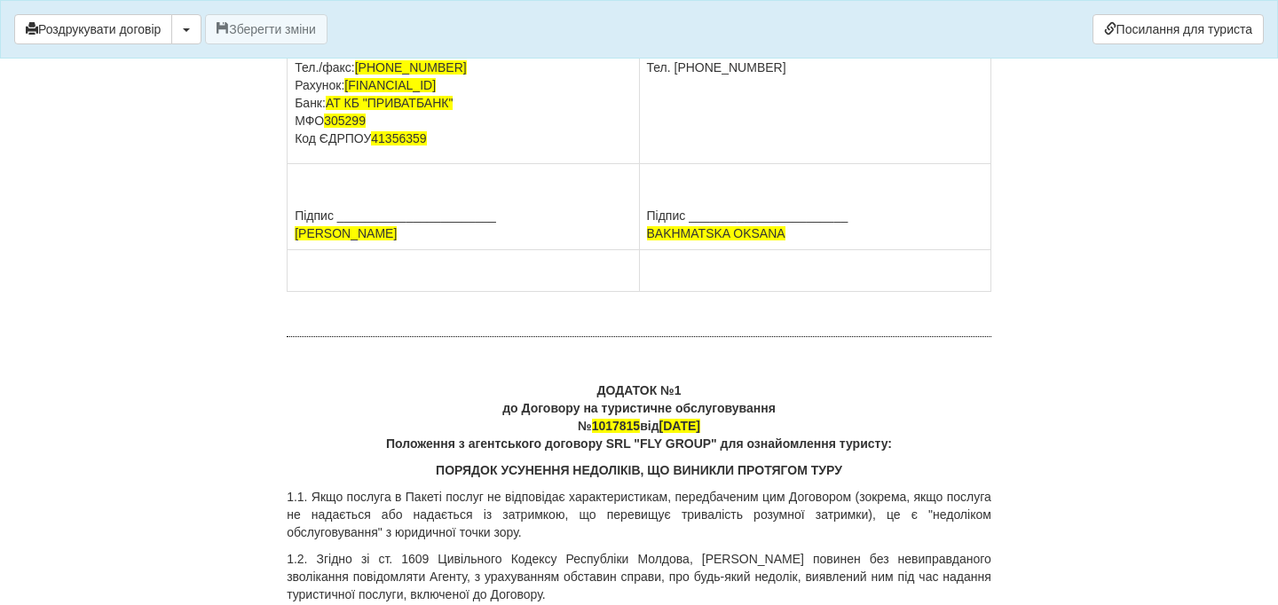
click at [888, 76] on p "ПІБ BAKHMATSKA OKSANA Адреса м. Дніпро вул.Моторна 100 а, Паспорт FS417531 вида…" at bounding box center [815, 40] width 336 height 71
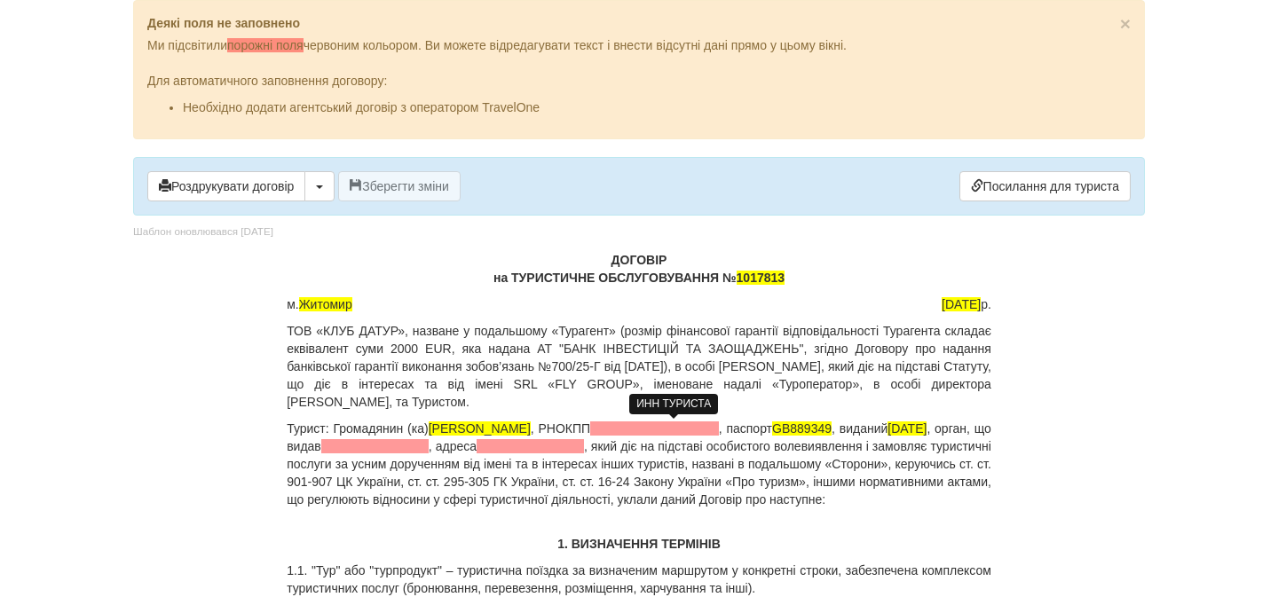
click at [670, 430] on span at bounding box center [654, 429] width 129 height 14
click at [628, 422] on span at bounding box center [654, 429] width 129 height 14
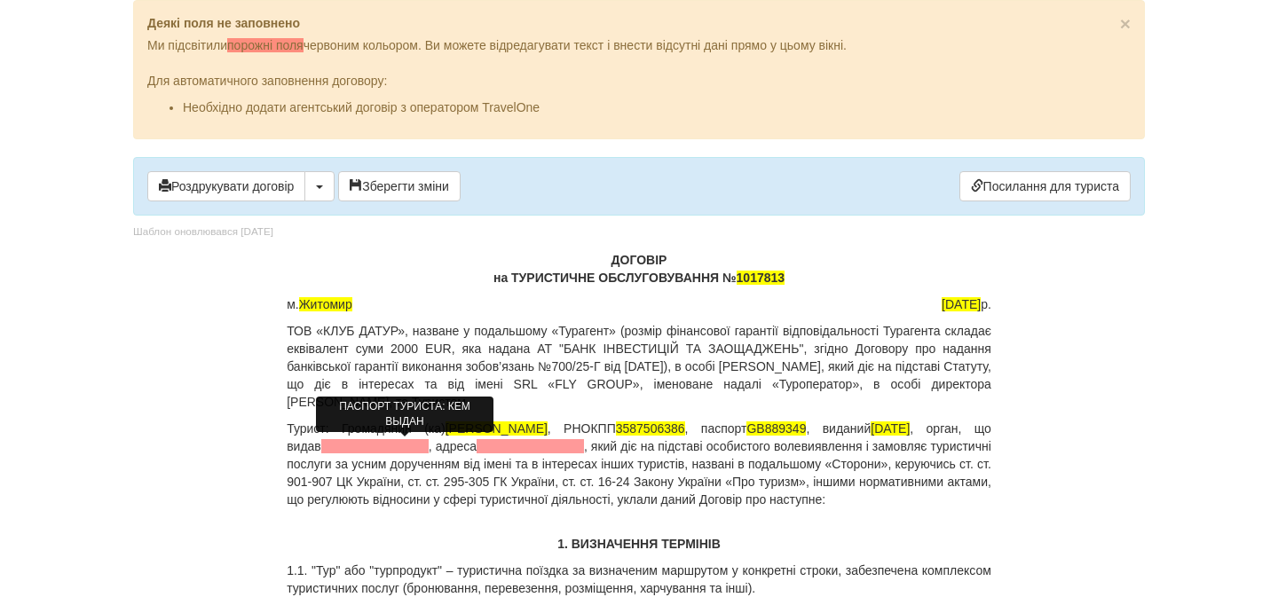
click at [390, 453] on span at bounding box center [374, 446] width 107 height 14
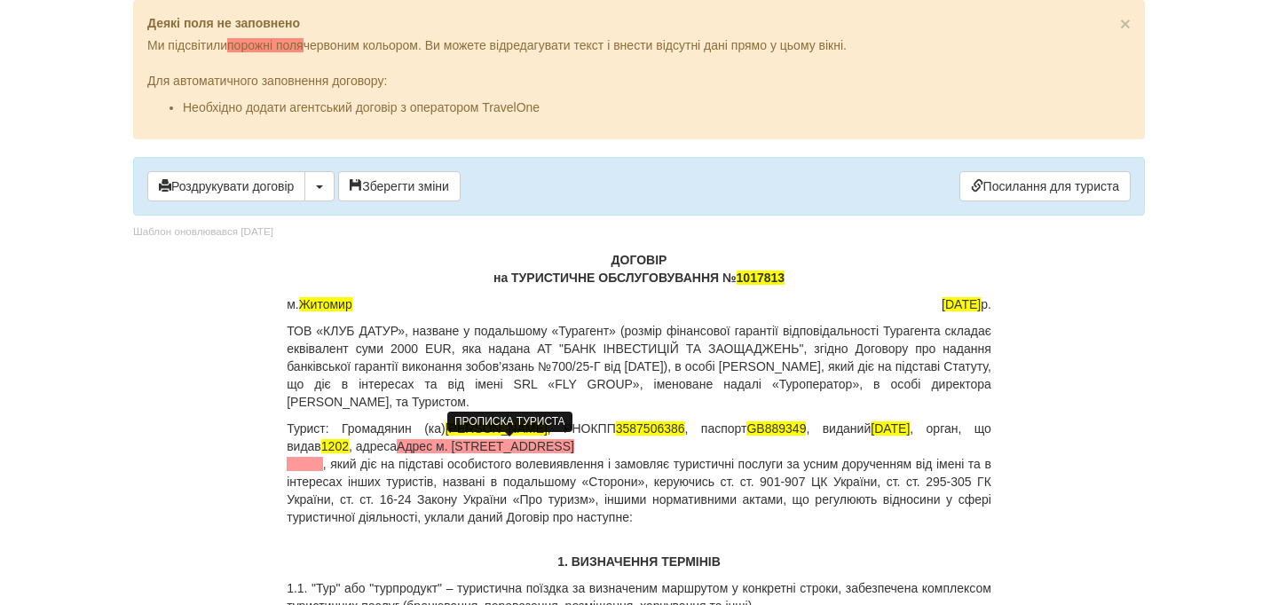
click at [498, 450] on span "Адрес м. [STREET_ADDRESS]" at bounding box center [431, 455] width 288 height 32
click at [485, 488] on p "Турист: Громадянин (ка) [PERSON_NAME] , РНОКПП [PASSPORT] , паспорт [PASSPORT] …" at bounding box center [639, 473] width 705 height 106
click at [494, 458] on p "Турист: Громадянин (ка) [PERSON_NAME] , РНОКПП [PASSPORT] , паспорт [PASSPORT] …" at bounding box center [639, 473] width 705 height 106
click at [494, 452] on span "Адрес м. [STREET_ADDRESS]" at bounding box center [431, 455] width 288 height 32
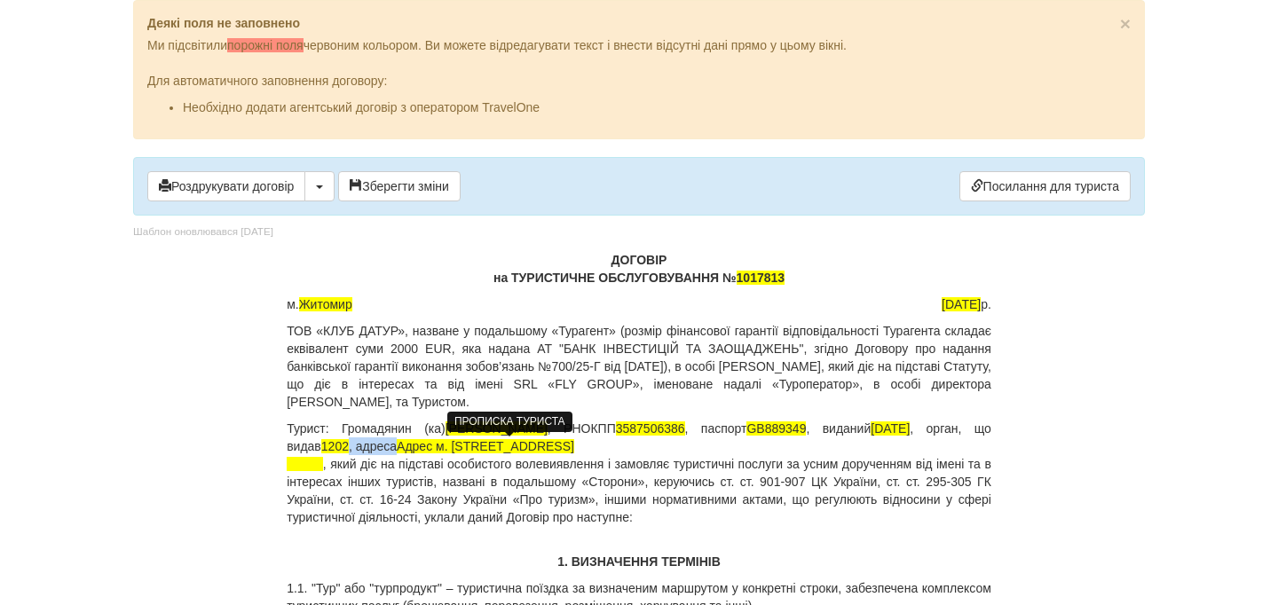
click at [495, 452] on span "Адрес м. [STREET_ADDRESS]" at bounding box center [431, 455] width 288 height 32
click at [516, 452] on span "Адрес м. [STREET_ADDRESS]" at bounding box center [431, 455] width 288 height 32
click at [477, 487] on p "Турист: Громадянин (ка) [PERSON_NAME] , РНОКПП [PASSPORT] , паспорт [PASSPORT] …" at bounding box center [639, 473] width 705 height 106
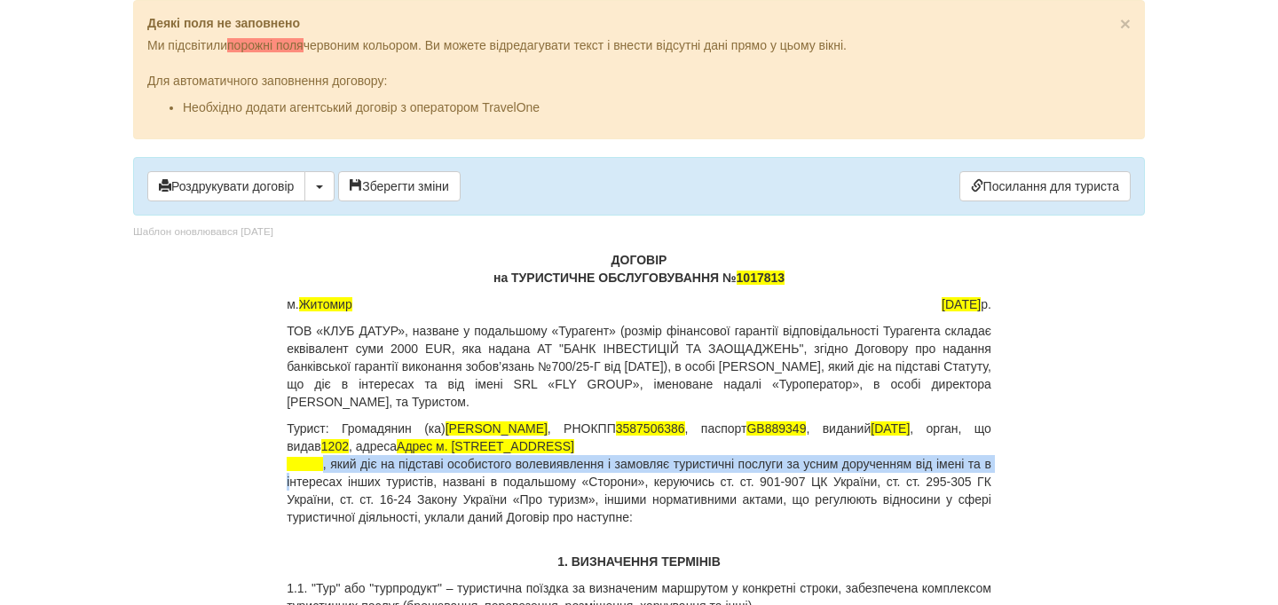
click at [319, 472] on p "Турист: Громадянин (ка) [PERSON_NAME] , РНОКПП [PASSPORT] , паспорт [PASSPORT] …" at bounding box center [639, 473] width 705 height 106
click at [320, 469] on p "Турист: Громадянин (ка) [PERSON_NAME] , РНОКПП [PASSPORT] , паспорт [PASSPORT] …" at bounding box center [639, 473] width 705 height 106
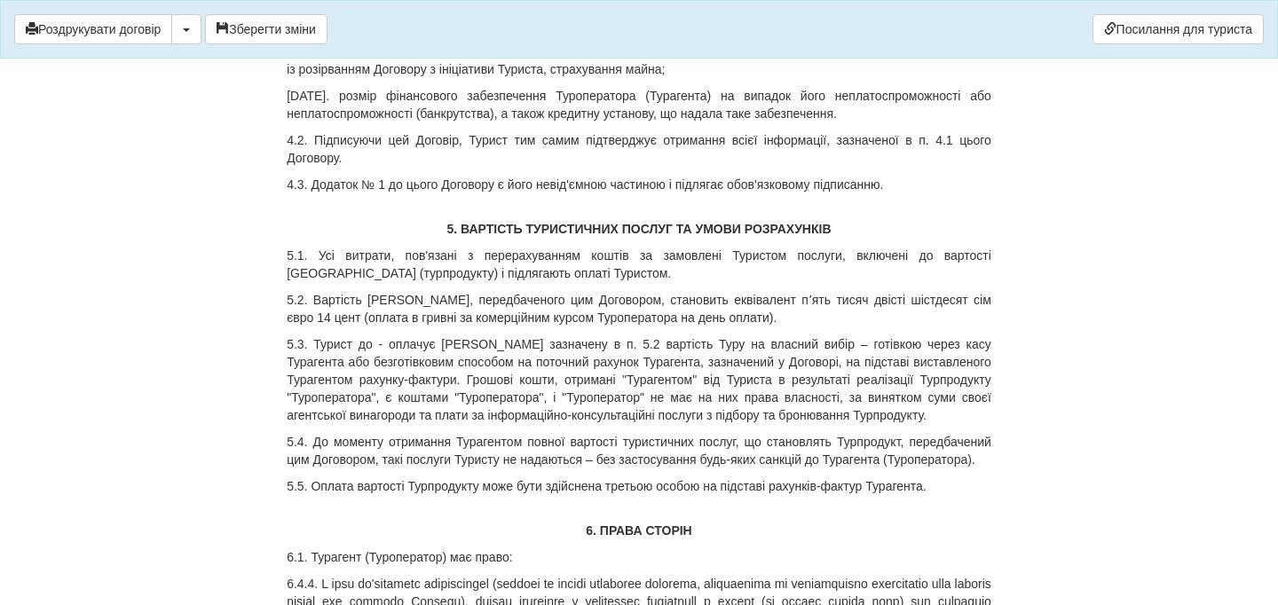
scroll to position [2256, 0]
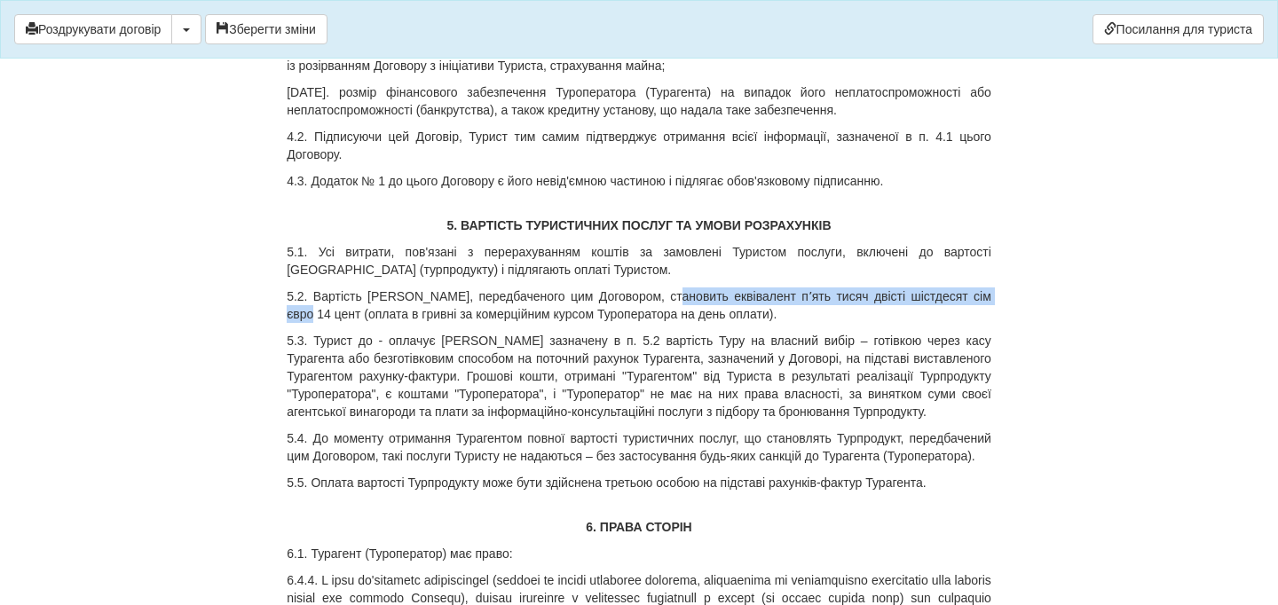
drag, startPoint x: 679, startPoint y: 327, endPoint x: 318, endPoint y: 351, distance: 362.0
click at [318, 323] on p "5.2. Вартість [PERSON_NAME], передбаченого цим Договором, становить еквівалент …" at bounding box center [639, 305] width 705 height 35
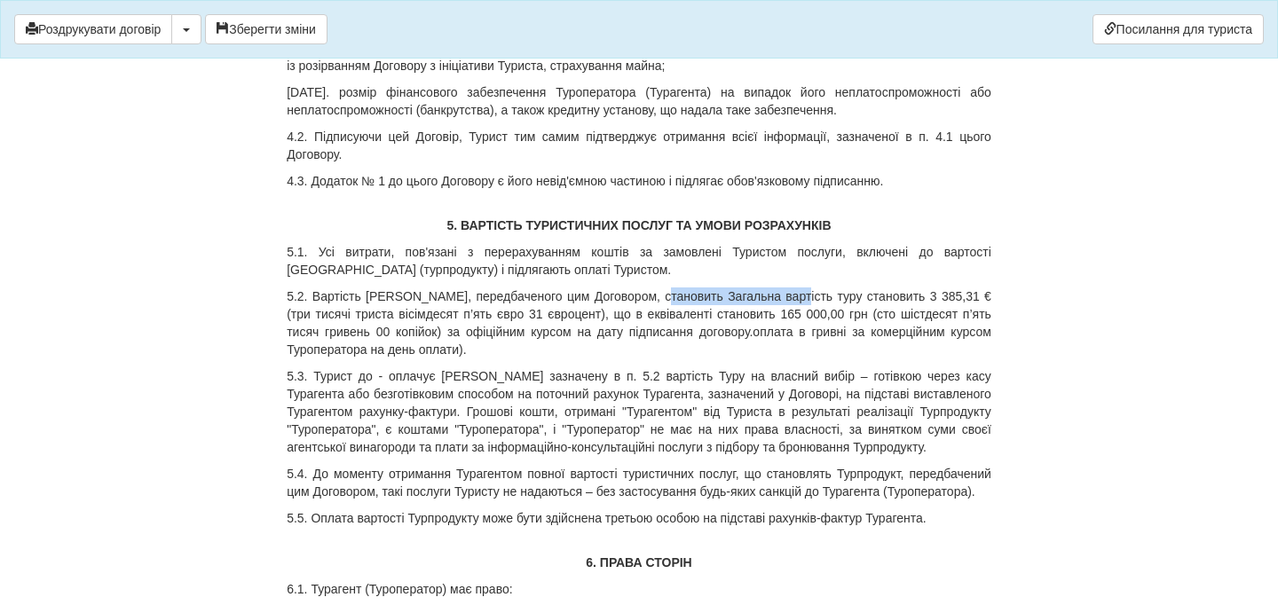
drag, startPoint x: 679, startPoint y: 334, endPoint x: 820, endPoint y: 331, distance: 141.1
click at [820, 331] on p "5.2. Вартість [PERSON_NAME], передбаченого цим Договором, становить Загальна ва…" at bounding box center [639, 323] width 705 height 71
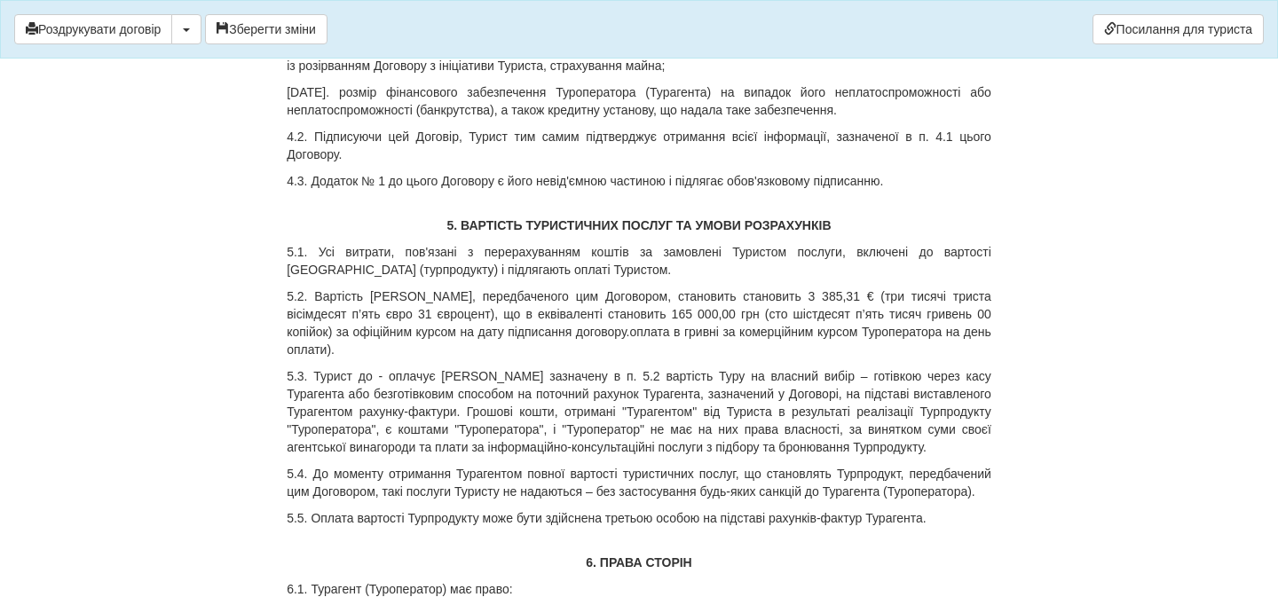
click at [752, 335] on p "5.2. Вартість [PERSON_NAME], передбаченого цим Договором, становить становить 3…" at bounding box center [639, 323] width 705 height 71
drag, startPoint x: 812, startPoint y: 334, endPoint x: 987, endPoint y: 333, distance: 174.8
click at [987, 333] on p "5.2. Вартість [PERSON_NAME], передбаченого цим Договором, становить становить 3…" at bounding box center [639, 323] width 705 height 71
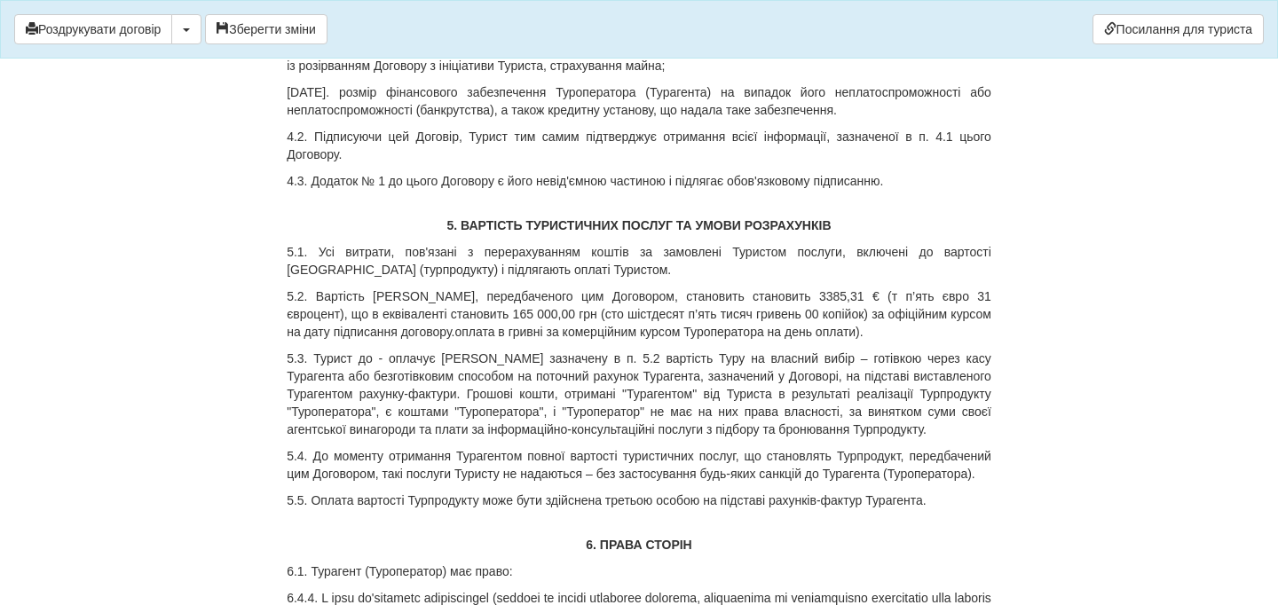
click at [956, 330] on p "5.2. Вартість [PERSON_NAME], передбаченого цим Договором, становить становить 3…" at bounding box center [639, 314] width 705 height 53
click at [975, 335] on p "5.2. Вартість [PERSON_NAME], передбаченого цим Договором, становить становить 3…" at bounding box center [639, 314] width 705 height 53
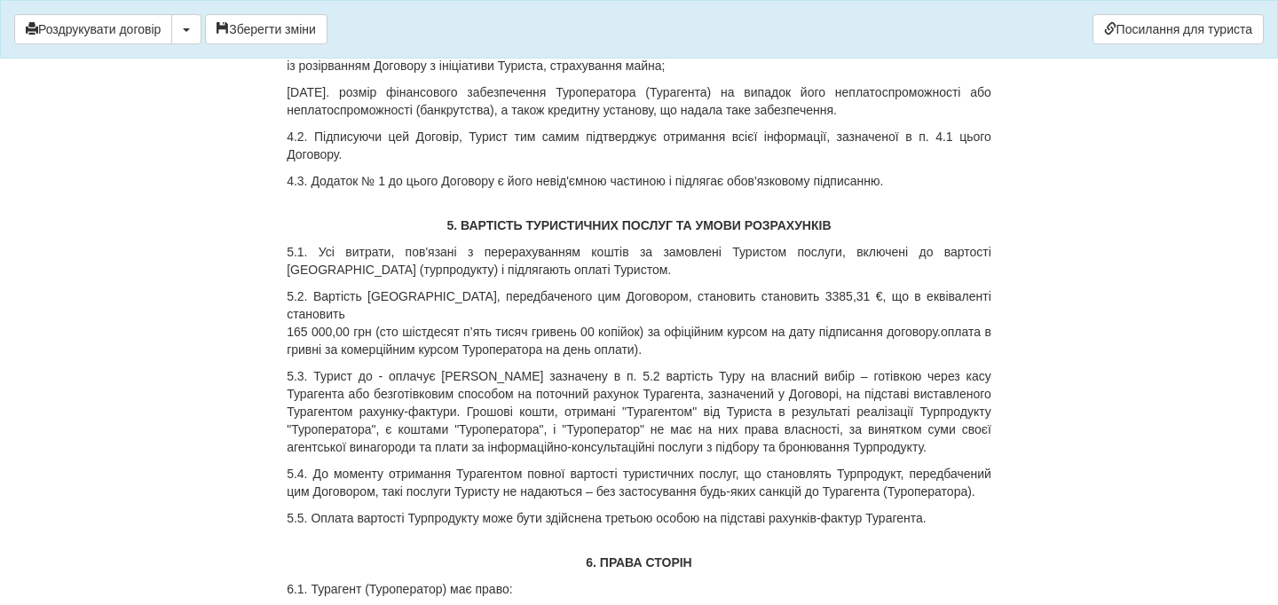
click at [344, 359] on p "5.2. Вартість [PERSON_NAME], передбаченого цим Договором, становить становить 3…" at bounding box center [639, 323] width 705 height 71
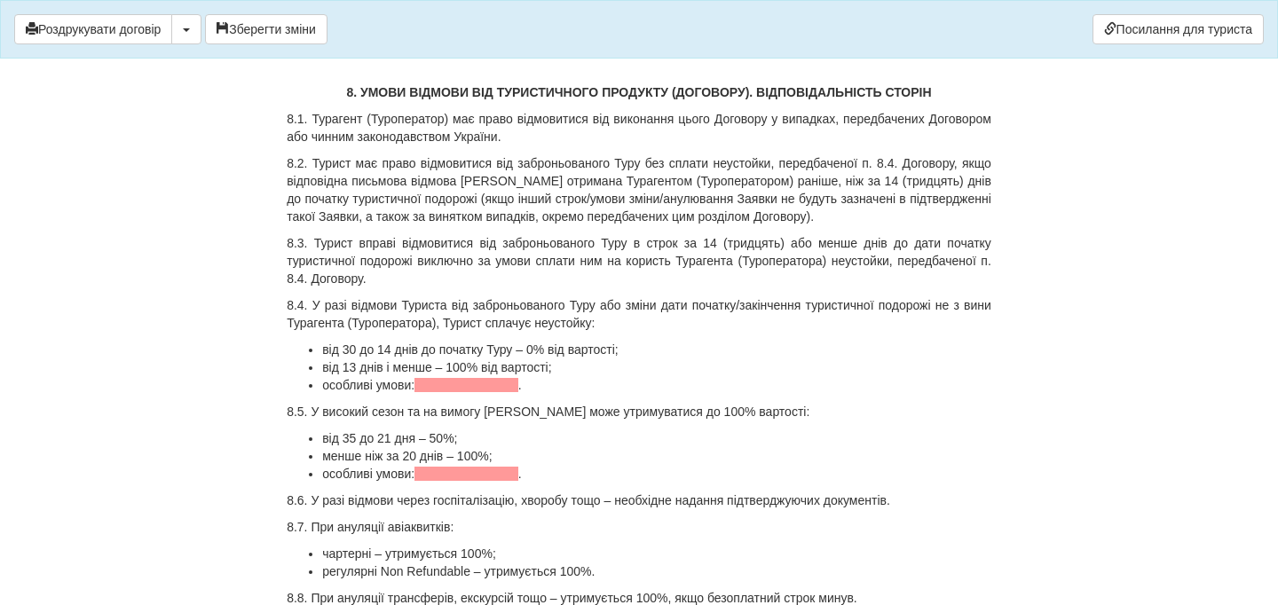
scroll to position [4984, 0]
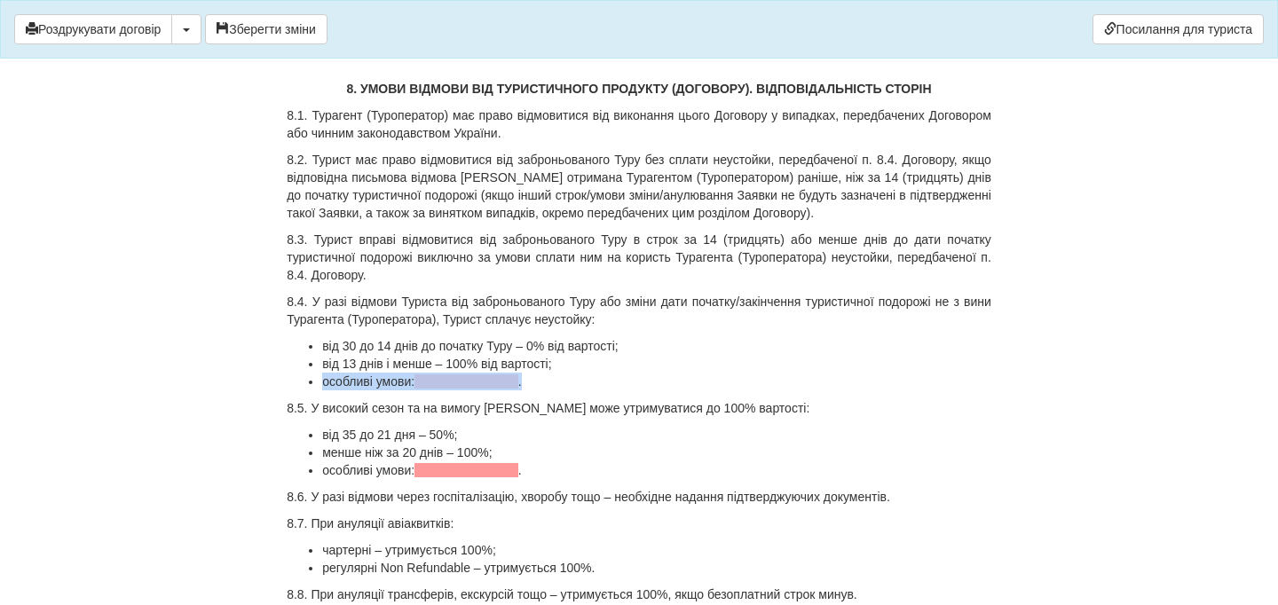
drag, startPoint x: 540, startPoint y: 453, endPoint x: 308, endPoint y: 456, distance: 231.7
click at [308, 390] on ul "від 30 до 14 днів до початку Туру – 0% від вартості; від 13 днів і менше – 100%…" at bounding box center [639, 363] width 705 height 53
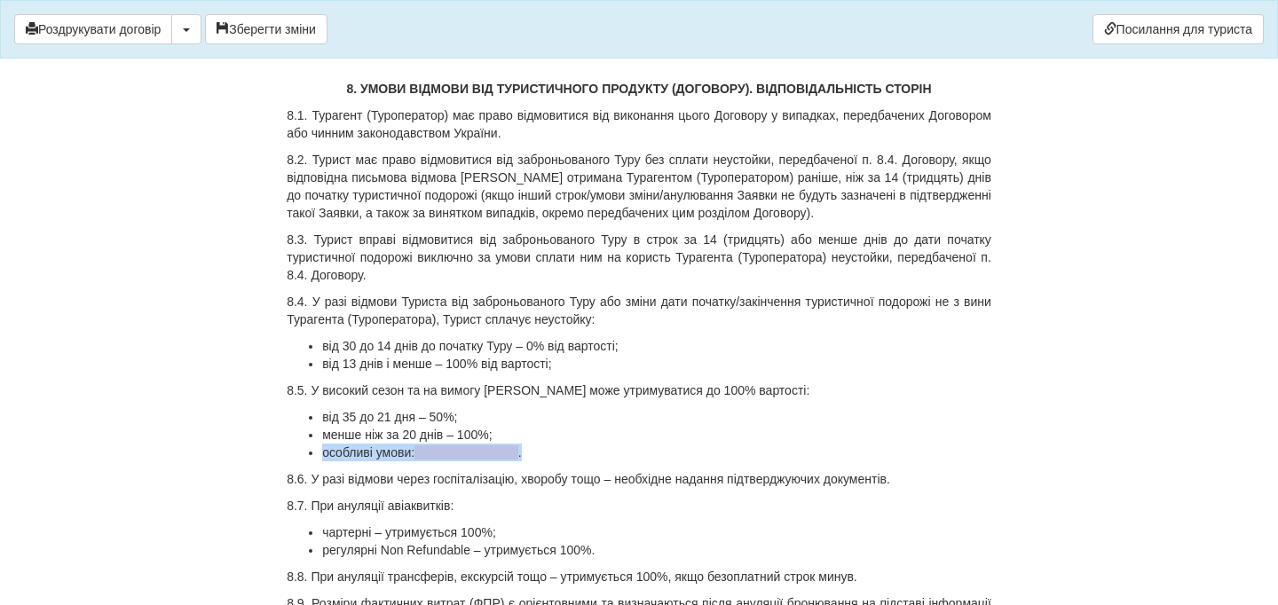
drag, startPoint x: 528, startPoint y: 530, endPoint x: 309, endPoint y: 517, distance: 219.6
click at [309, 461] on ul "від 35 до 21 дня – 50%; менше ніж за 20 днів – 100%; особливі умови: ." at bounding box center [639, 434] width 705 height 53
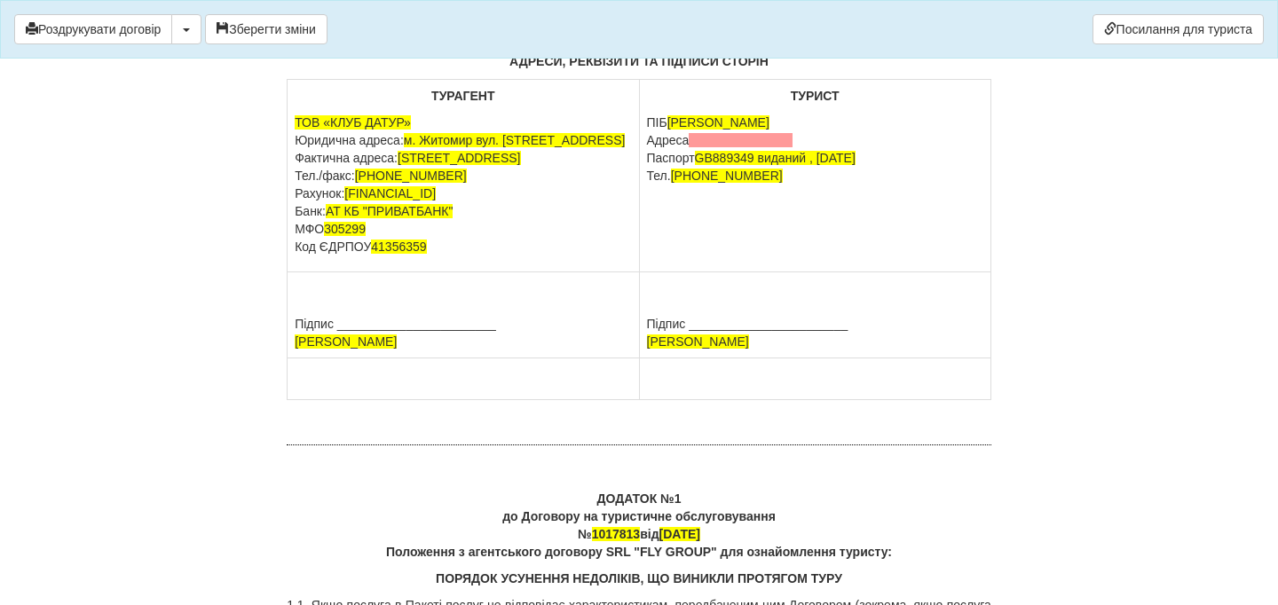
scroll to position [7453, 0]
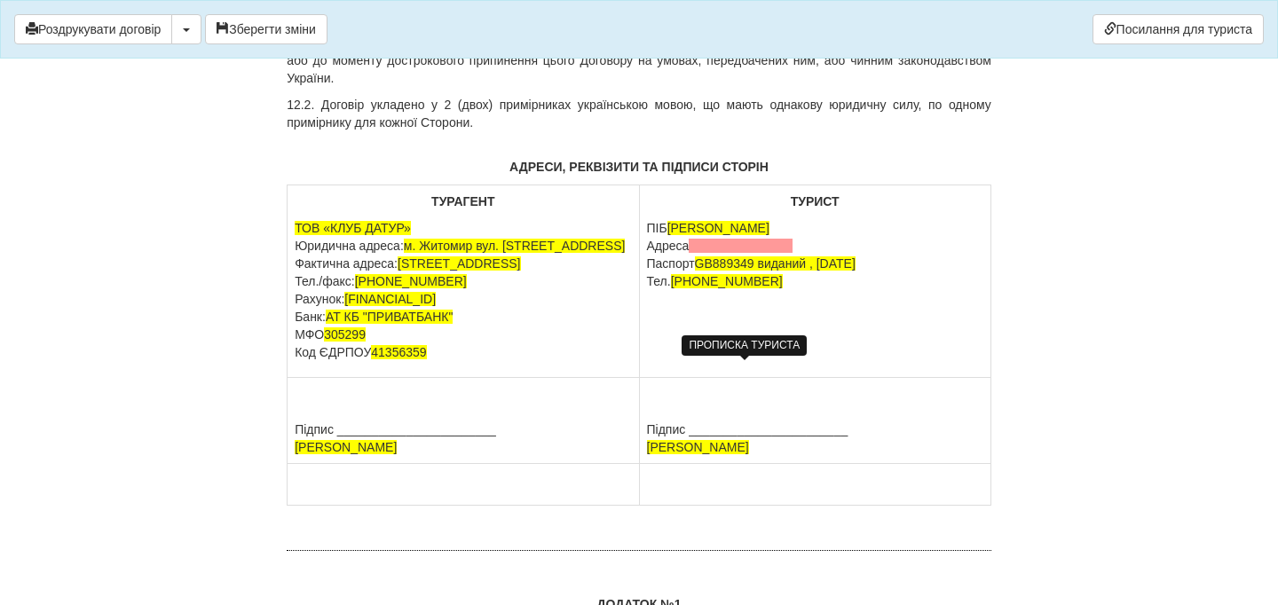
click at [706, 253] on span at bounding box center [741, 246] width 104 height 14
drag, startPoint x: 695, startPoint y: 372, endPoint x: 737, endPoint y: 371, distance: 41.7
click at [737, 290] on p "ПІБ [PERSON_NAME] [PERSON_NAME] [STREET_ADDRESS][GEOGRAPHIC_DATA][PASSPORT] вид…" at bounding box center [815, 254] width 336 height 71
click at [704, 290] on p "ПІБ [PERSON_NAME] Адреса м. [STREET_ADDRESS][GEOGRAPHIC_DATA][PASSPORT] виданий…" at bounding box center [815, 254] width 336 height 71
click at [793, 290] on p "ПІБ SEMENOVA DARIA Адреса м. Дніпро, вул.Передова буд.282 Паспорт GB889349 вида…" at bounding box center [815, 254] width 336 height 71
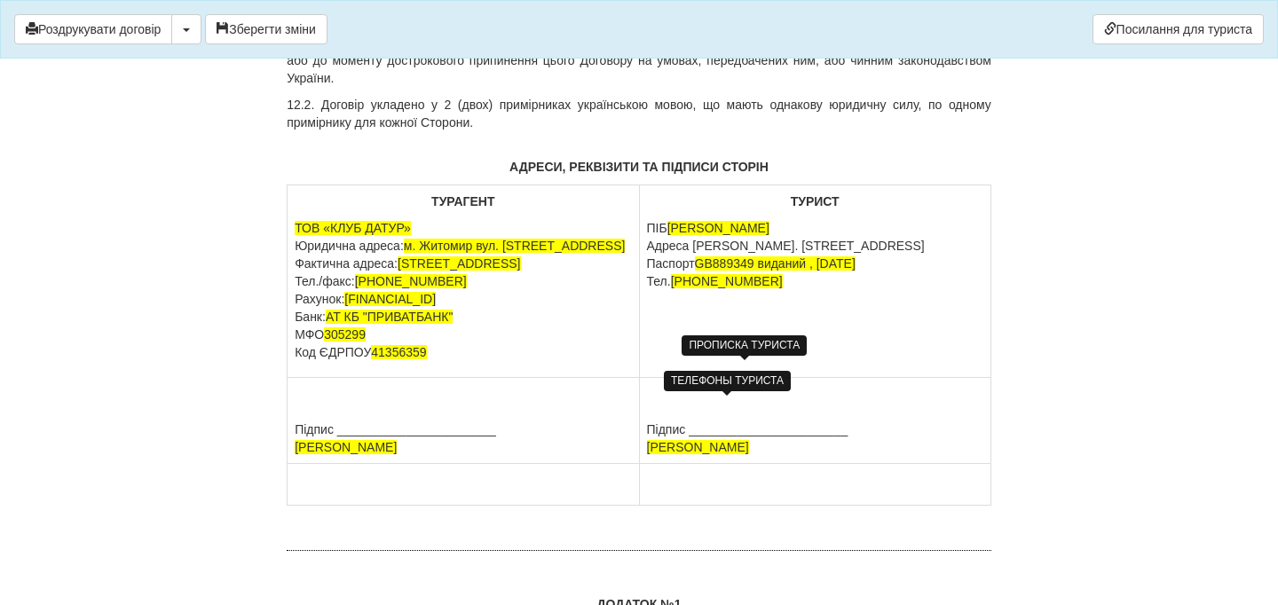
drag, startPoint x: 785, startPoint y: 412, endPoint x: 677, endPoint y: 408, distance: 107.4
click at [677, 290] on p "ПІБ SEMENOVA DARIA Адреса м. Дніпро, вул.Передова буд.282 Паспорт GB889349 вида…" at bounding box center [815, 254] width 336 height 71
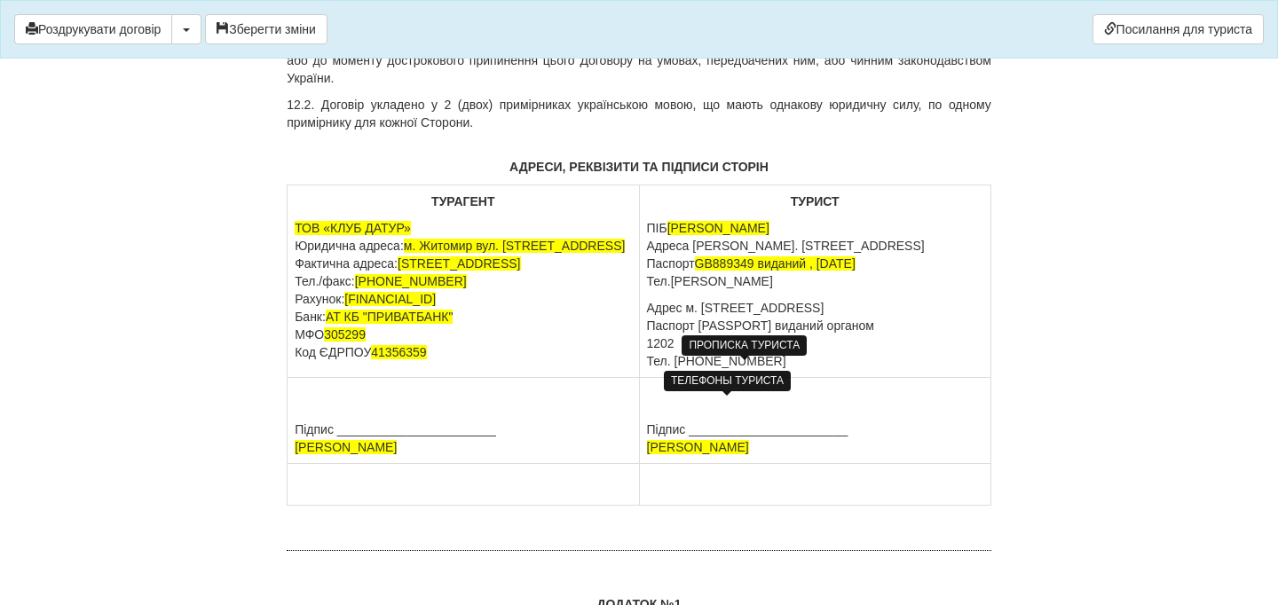
drag, startPoint x: 675, startPoint y: 407, endPoint x: 773, endPoint y: 463, distance: 112.5
click at [773, 378] on td "ТУРИСТ ПІБ SEMENOVA DARIA Адреса м. Дніпро, вул.Передова буд.282 Паспорт GB8893…" at bounding box center [814, 281] width 351 height 193
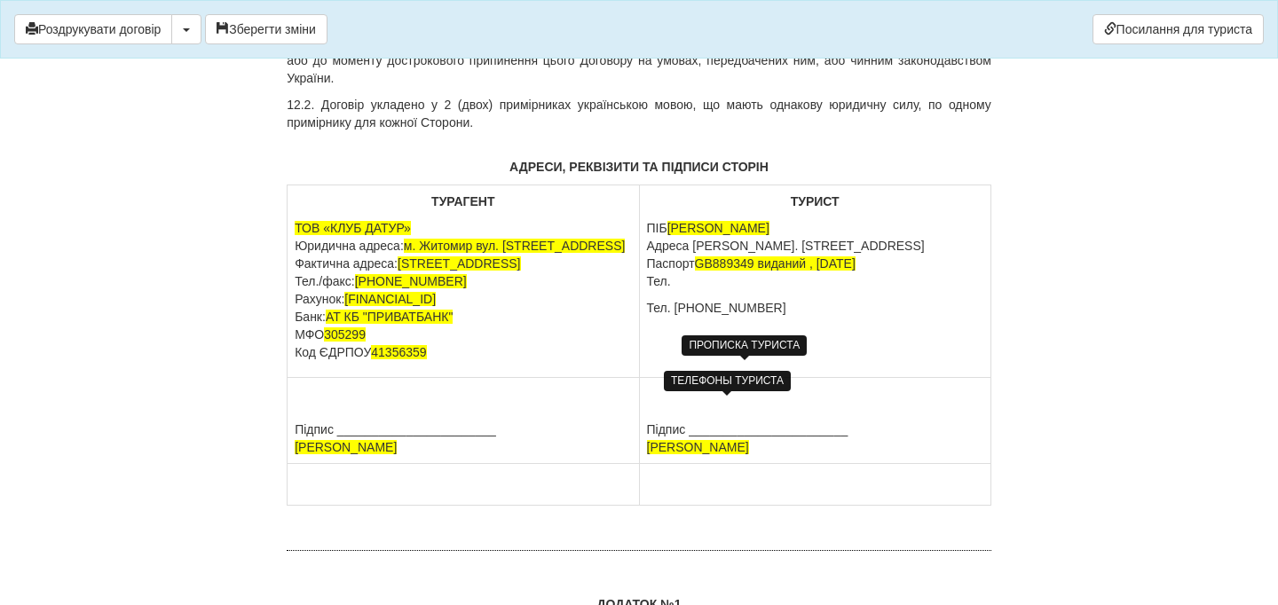
click at [671, 378] on td "ТУРИСТ ПІБ SEMENOVA DARIA Адреса м. Дніпро, вул.Передова буд.282 Паспорт GB8893…" at bounding box center [814, 281] width 351 height 193
drag, startPoint x: 683, startPoint y: 420, endPoint x: 649, endPoint y: 406, distance: 37.4
click at [649, 378] on td "ТУРИСТ ПІБ SEMENOVA DARIA Адреса м. Дніпро, вул.Передова буд.282 Паспорт GB8893…" at bounding box center [814, 281] width 351 height 193
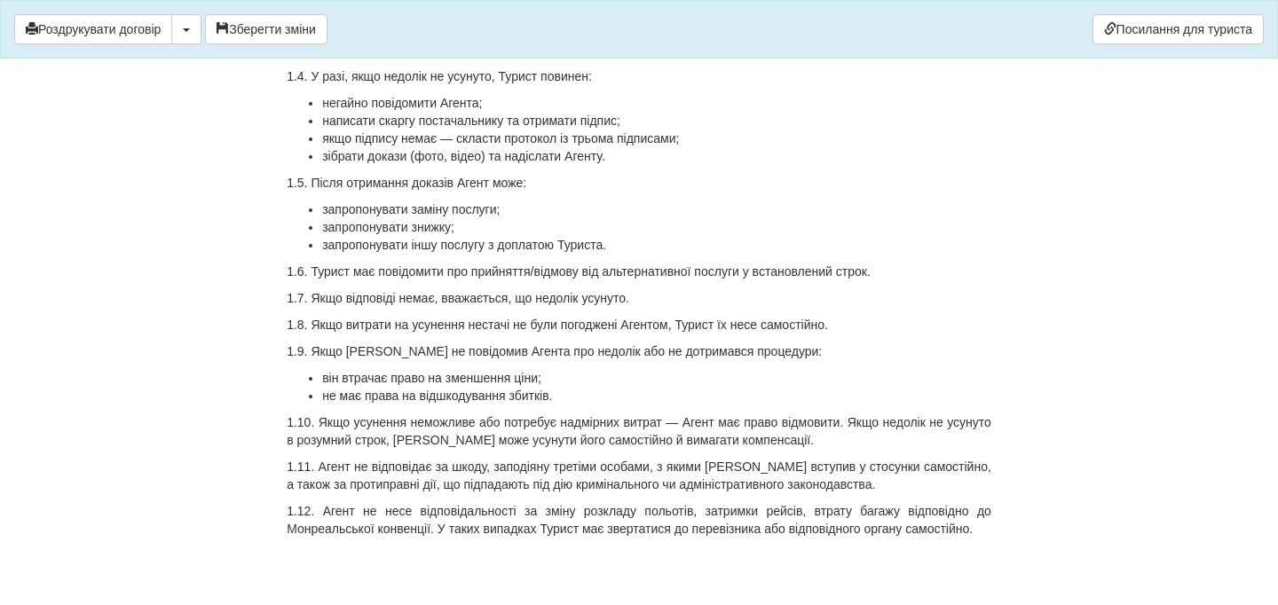
scroll to position [8420, 0]
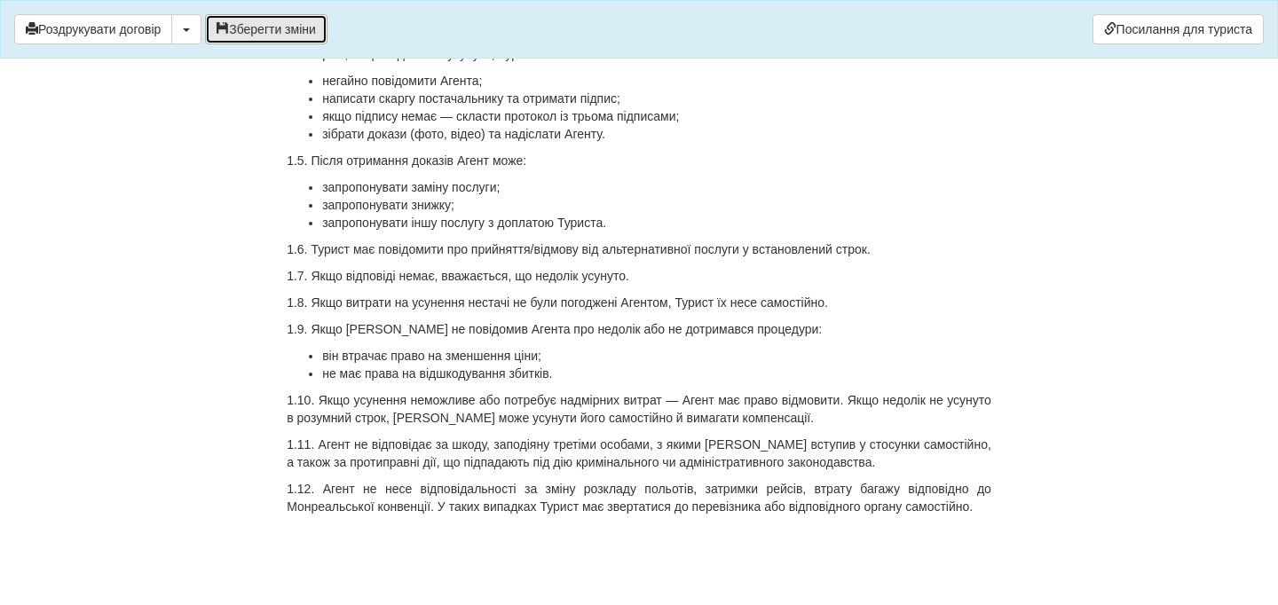
click at [303, 33] on button "Зберегти зміни" at bounding box center [266, 29] width 122 height 30
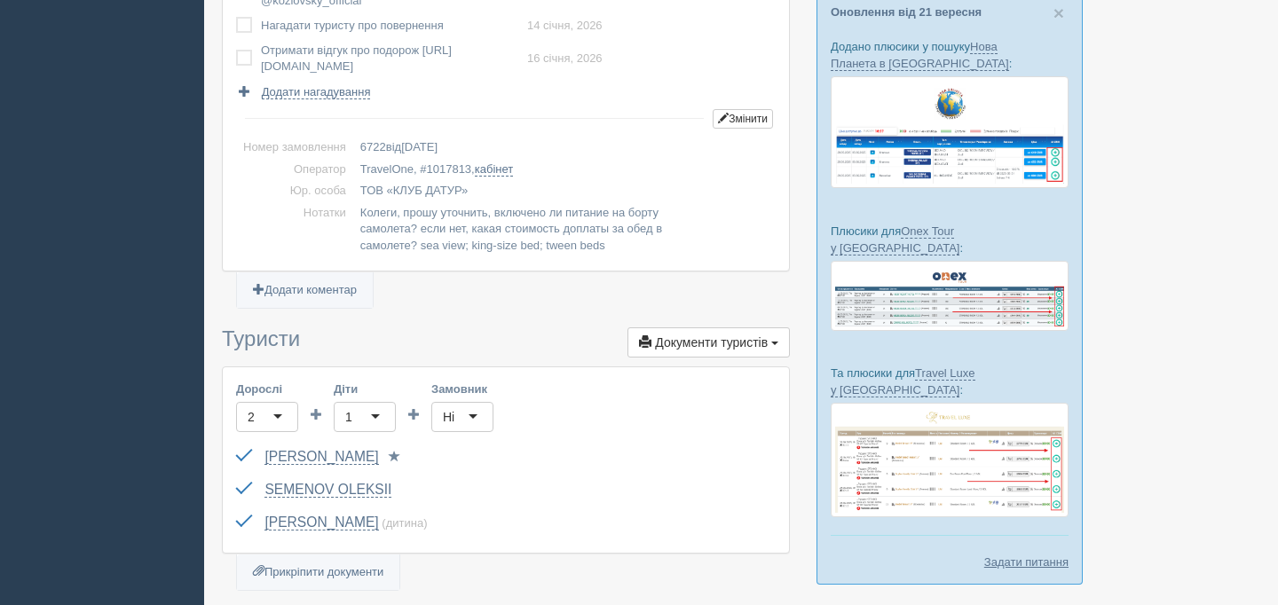
scroll to position [306, 0]
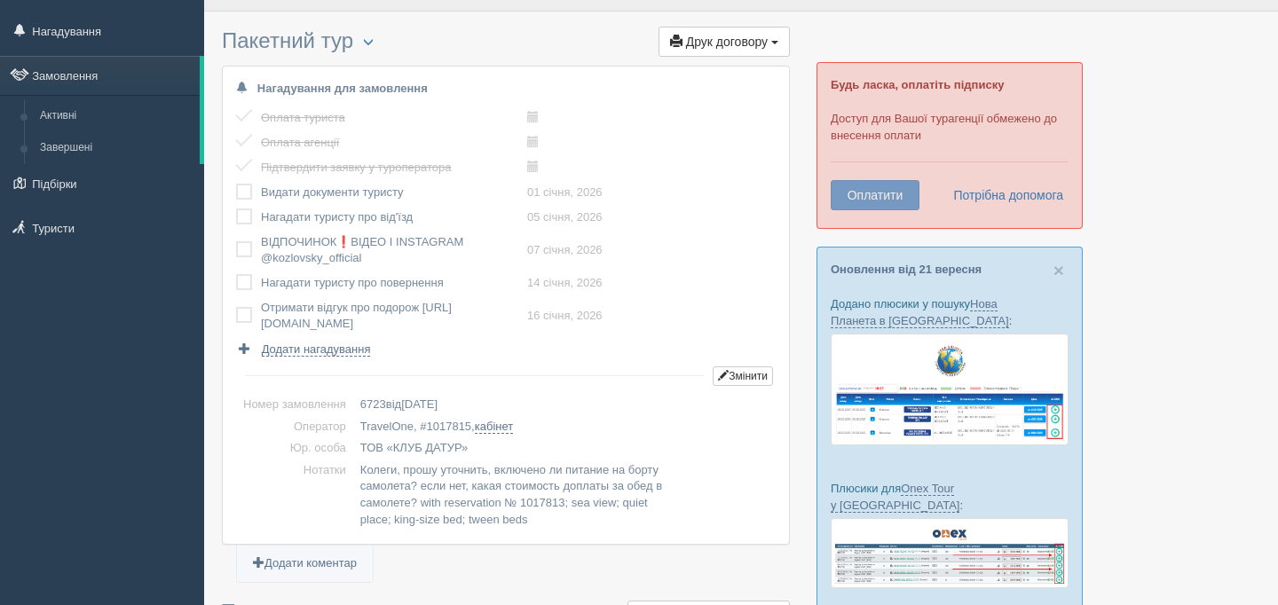
scroll to position [43, 0]
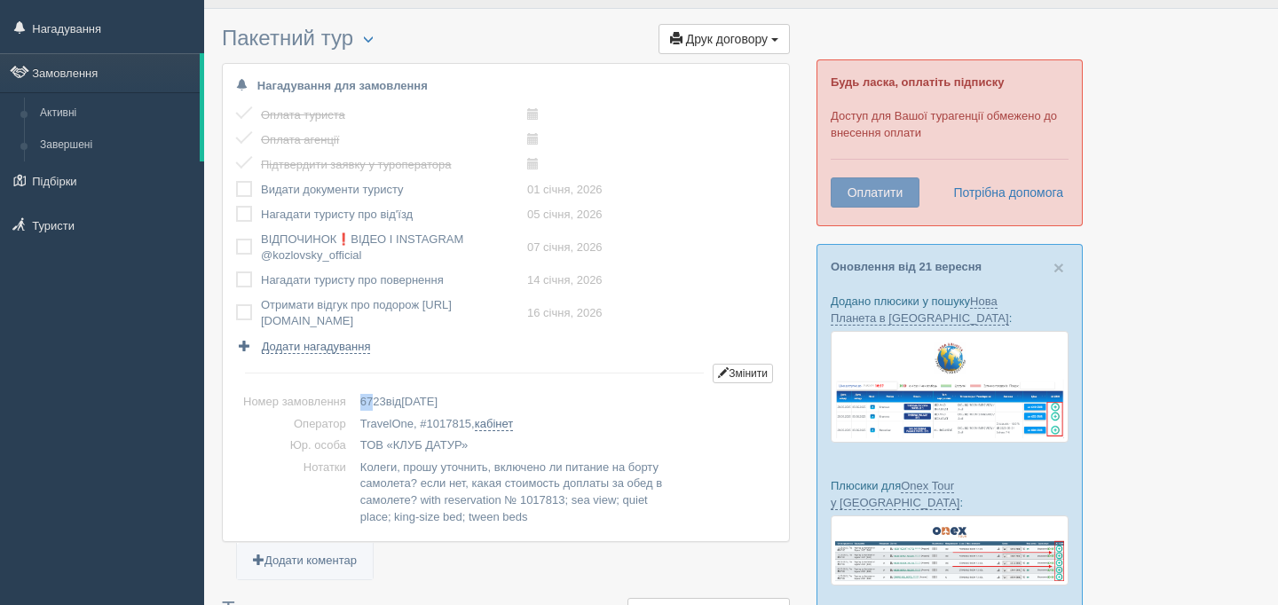
click at [378, 399] on span "6723" at bounding box center [373, 401] width 26 height 13
click at [384, 399] on span "6723" at bounding box center [373, 401] width 26 height 13
